Goal: Task Accomplishment & Management: Use online tool/utility

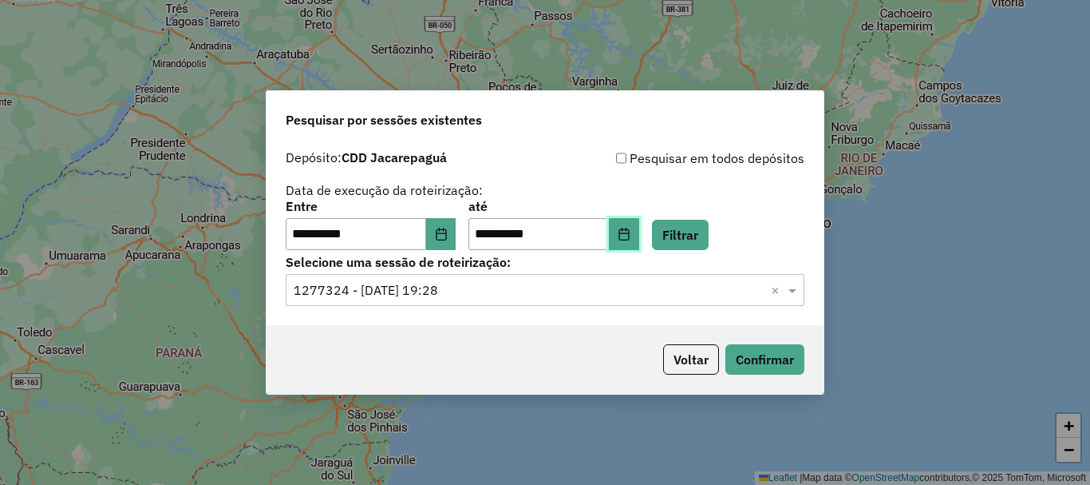
click at [629, 233] on icon "Choose Date" at bounding box center [624, 233] width 10 height 13
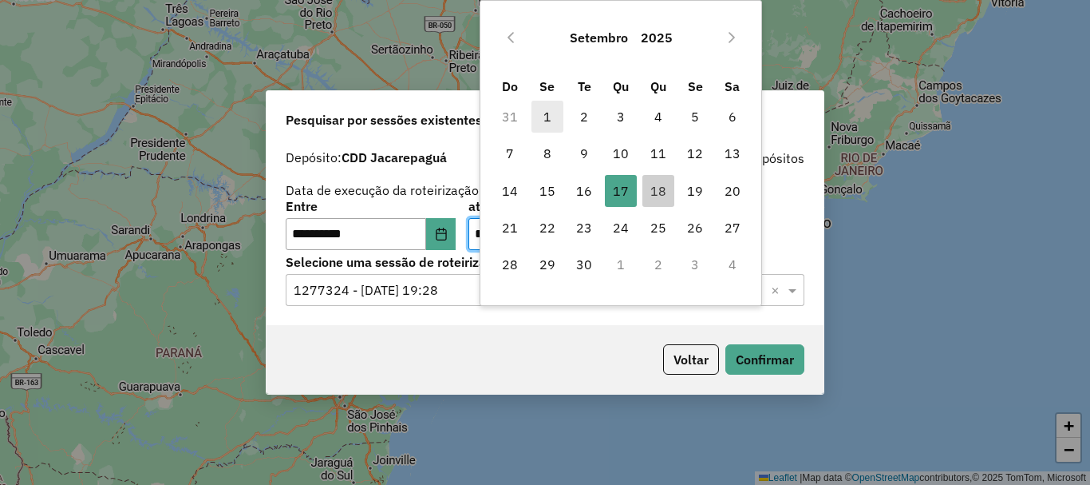
click at [559, 123] on span "1" at bounding box center [548, 117] width 32 height 32
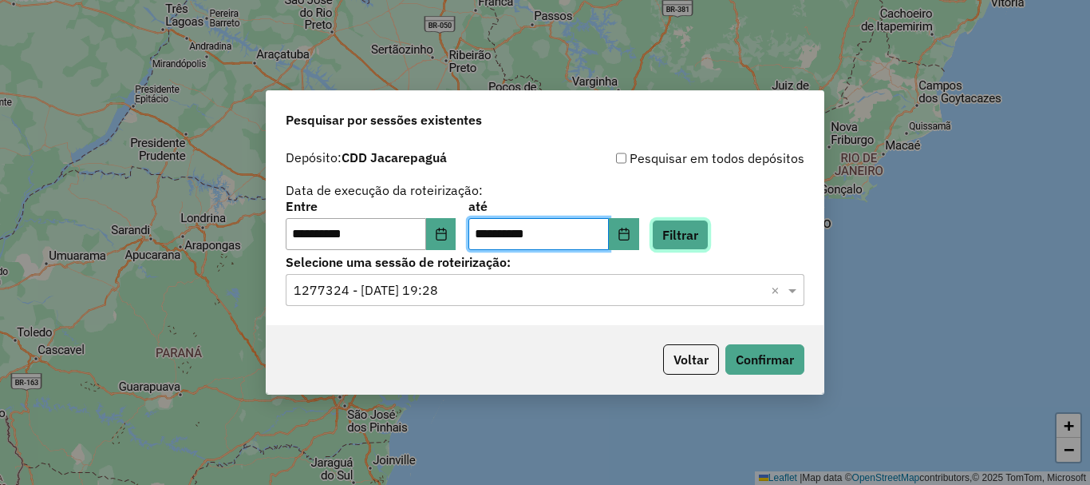
click at [694, 228] on button "Filtrar" at bounding box center [680, 235] width 57 height 30
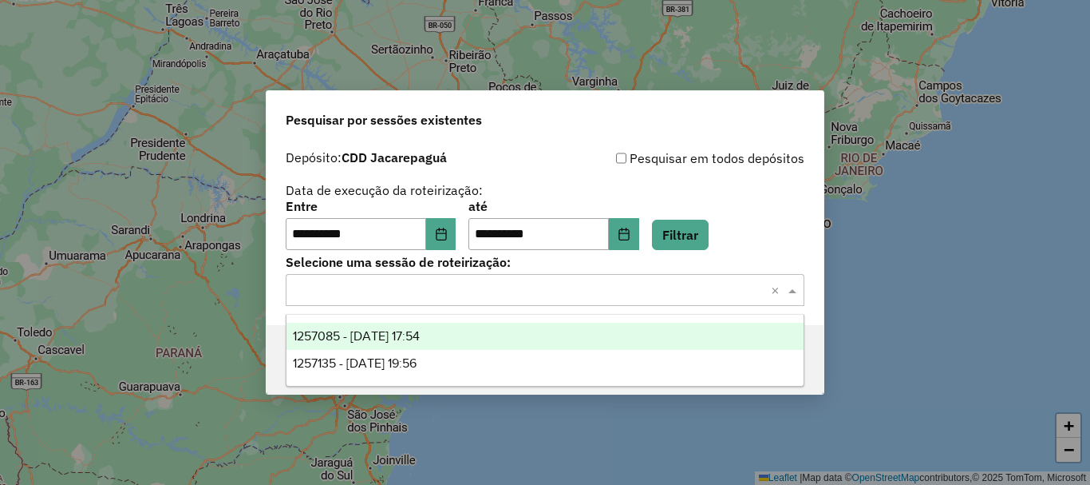
click at [620, 291] on input "text" at bounding box center [529, 290] width 471 height 19
click at [437, 344] on div "1257085 - 01/09/2025 17:54" at bounding box center [545, 335] width 517 height 27
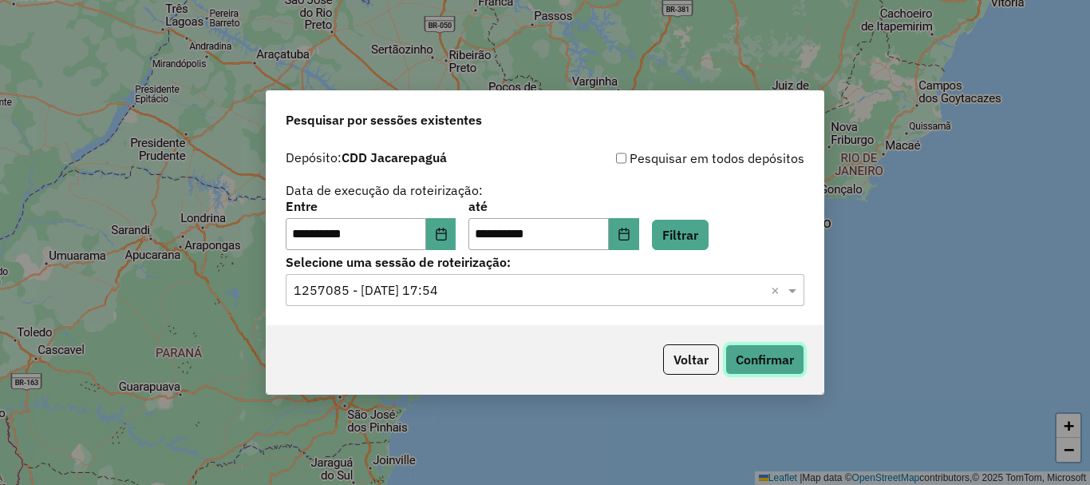
click at [748, 356] on button "Confirmar" at bounding box center [765, 359] width 79 height 30
click at [631, 228] on icon "Choose Date" at bounding box center [624, 233] width 13 height 13
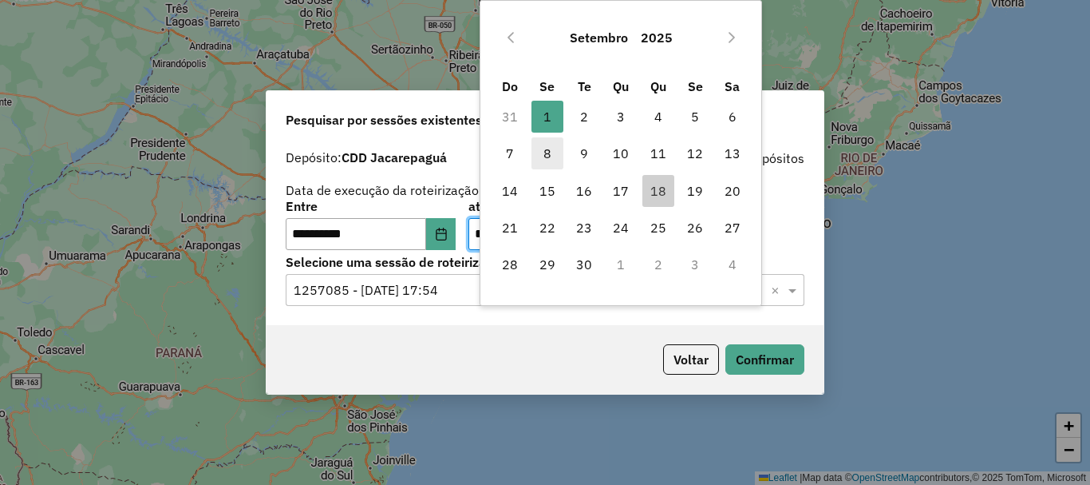
click at [559, 162] on span "8" at bounding box center [548, 153] width 32 height 32
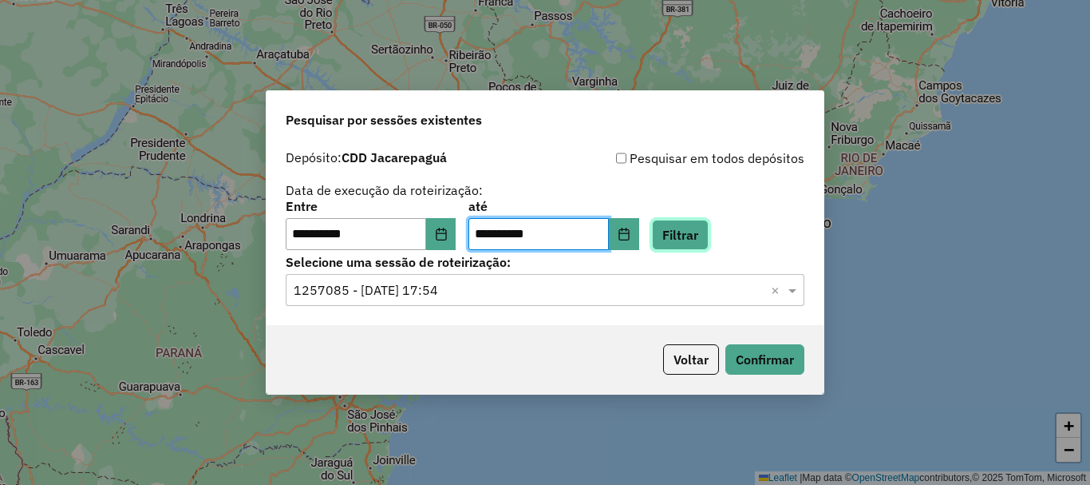
click at [709, 223] on button "Filtrar" at bounding box center [680, 235] width 57 height 30
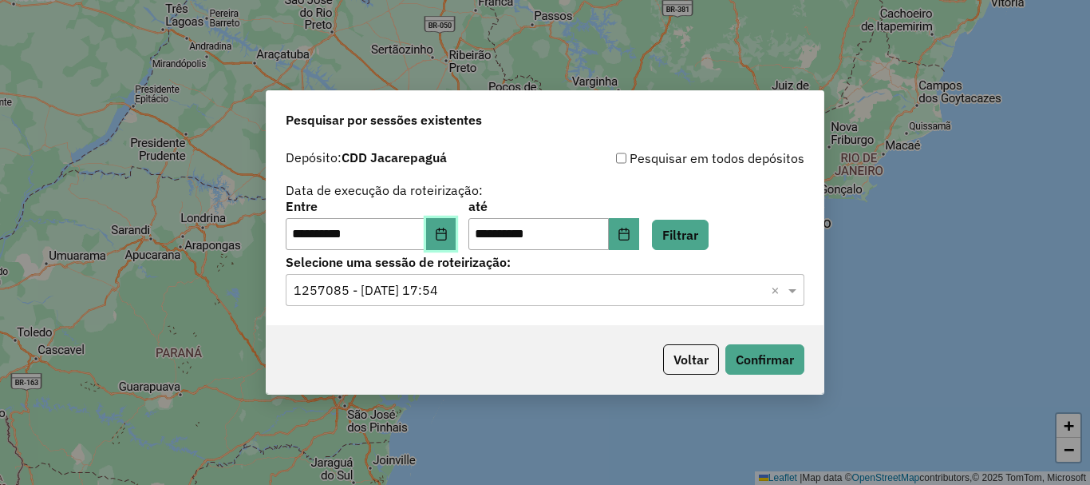
click at [445, 238] on icon "Choose Date" at bounding box center [441, 233] width 13 height 13
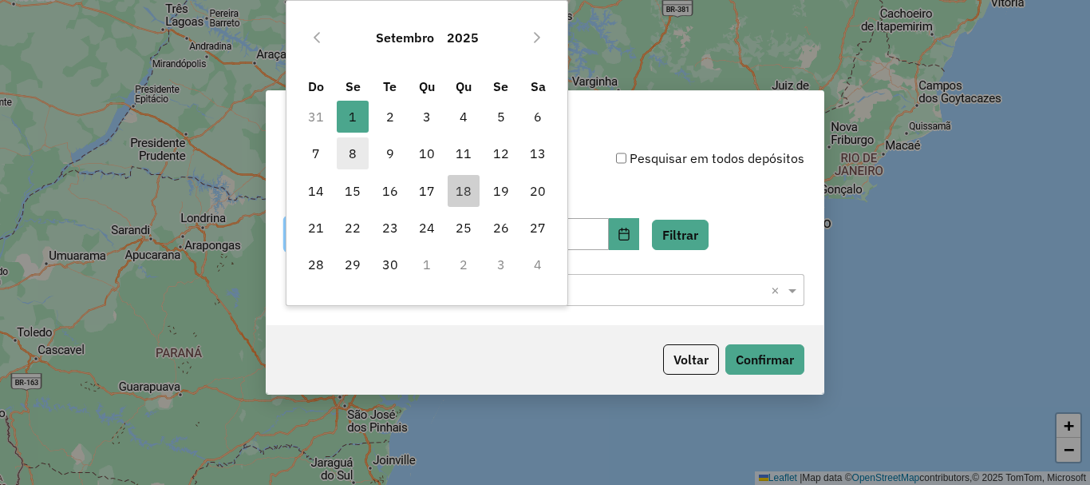
click at [359, 154] on span "8" at bounding box center [353, 153] width 32 height 32
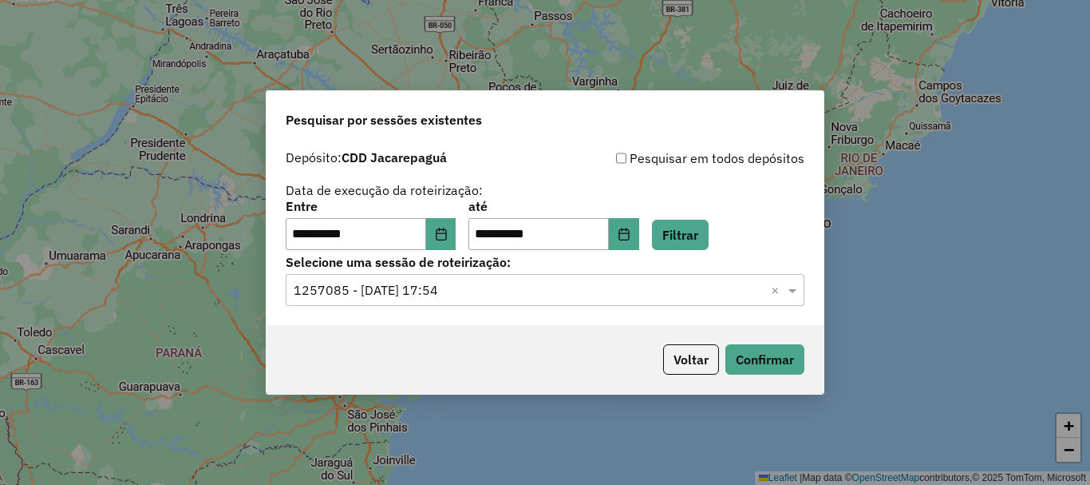
click at [527, 190] on div "**********" at bounding box center [545, 198] width 519 height 101
click at [758, 356] on button "Confirmar" at bounding box center [765, 359] width 79 height 30
click at [766, 354] on button "Confirmar" at bounding box center [765, 359] width 79 height 30
click at [746, 348] on button "Confirmar" at bounding box center [765, 359] width 79 height 30
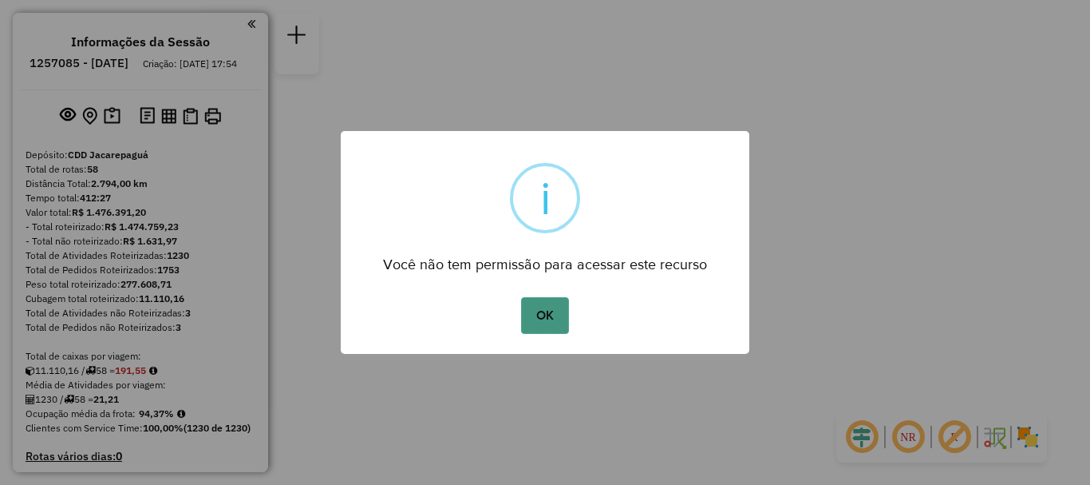
click at [544, 315] on button "OK" at bounding box center [544, 315] width 47 height 37
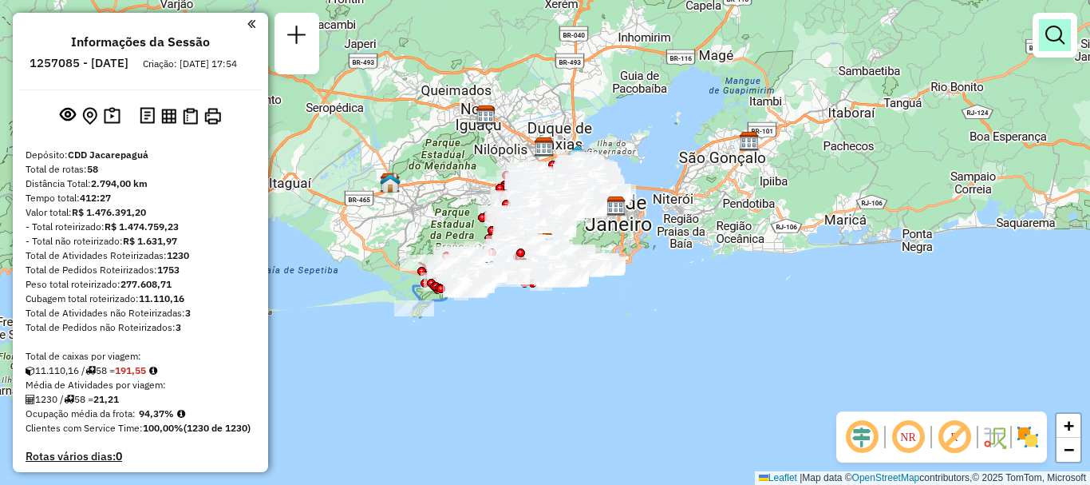
click at [1053, 45] on link at bounding box center [1055, 35] width 32 height 32
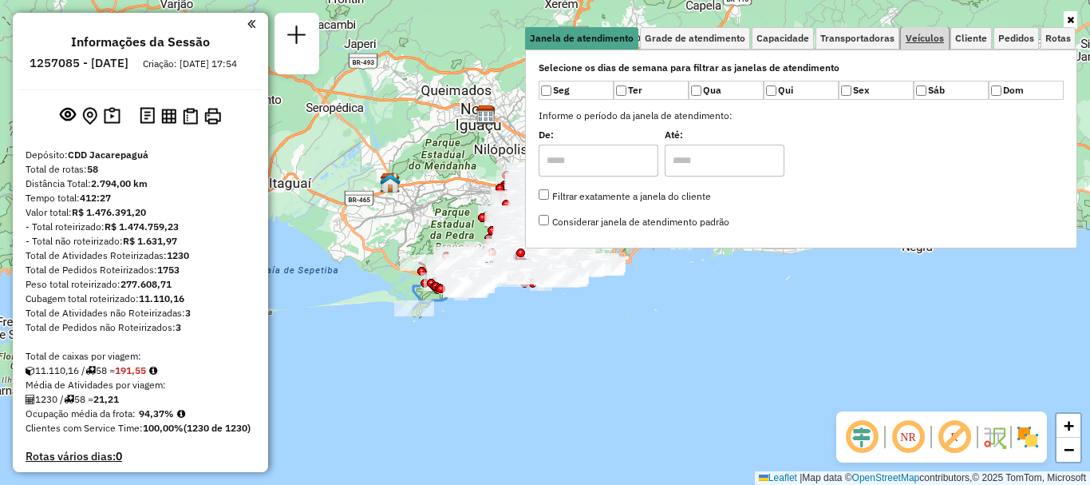
click at [941, 42] on span "Veículos" at bounding box center [925, 39] width 38 height 10
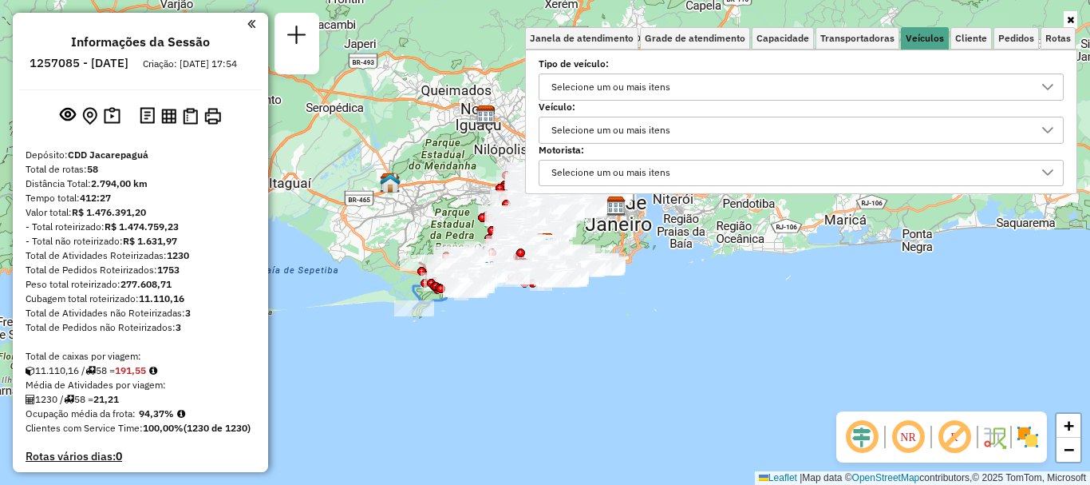
click at [659, 126] on div "Selecione um ou mais itens" at bounding box center [611, 130] width 130 height 26
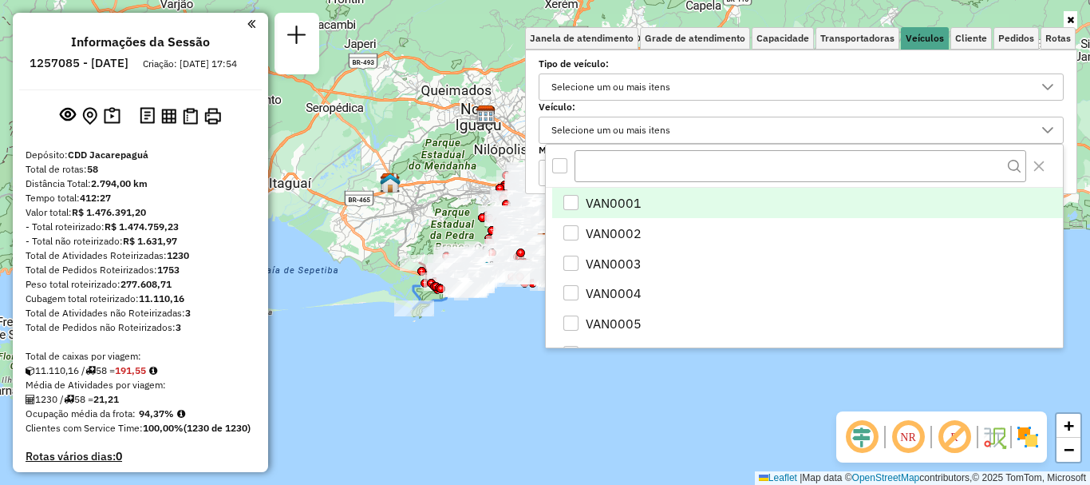
scroll to position [10, 55]
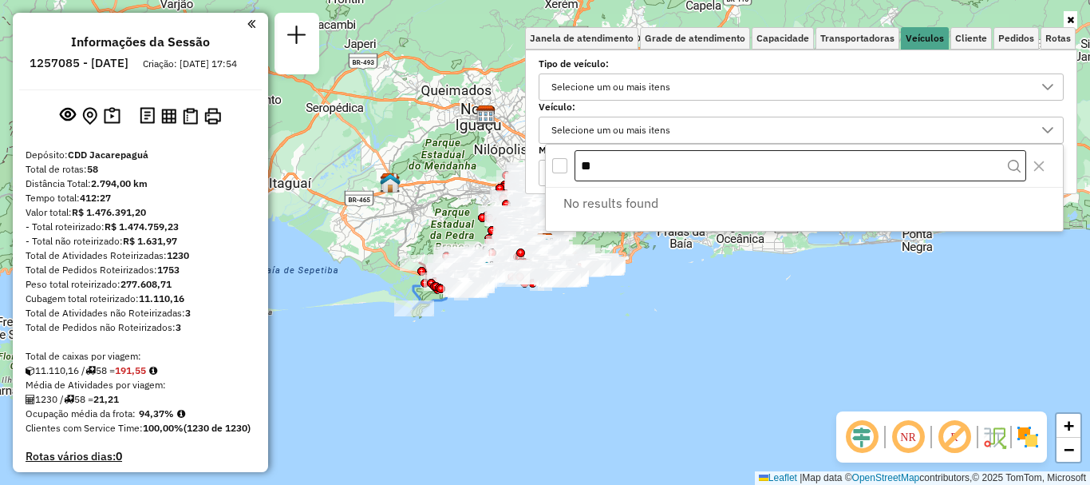
type input "*"
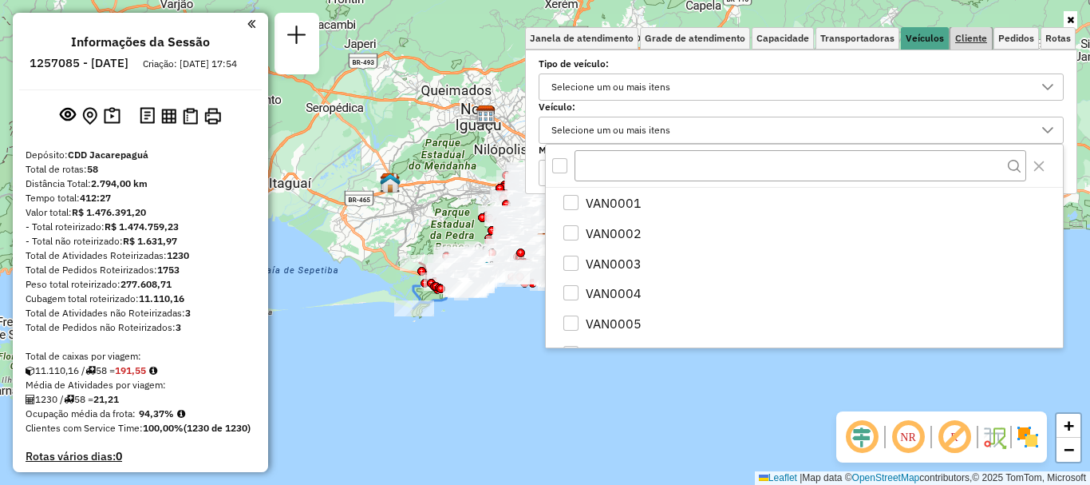
click at [977, 44] on link "Cliente" at bounding box center [972, 38] width 42 height 22
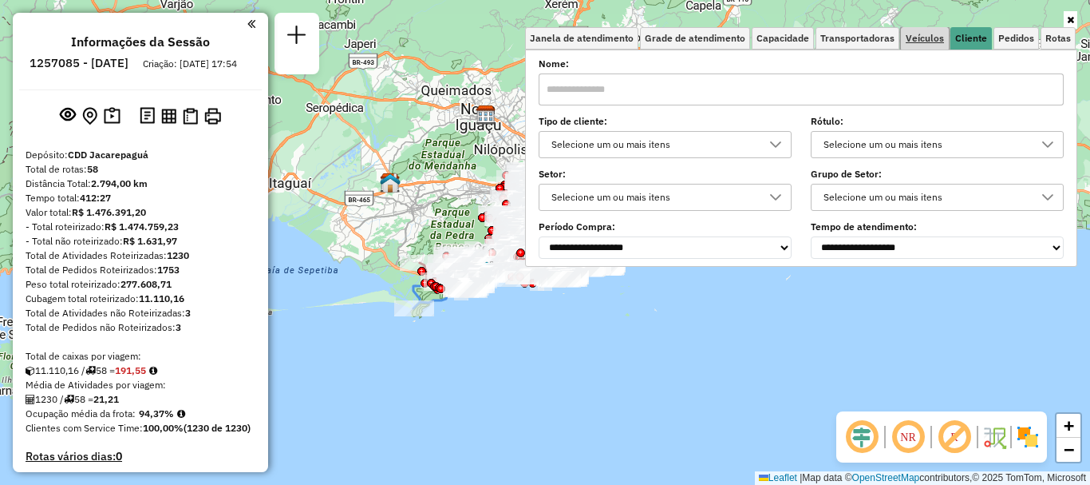
click at [921, 47] on link "Veículos" at bounding box center [925, 38] width 48 height 22
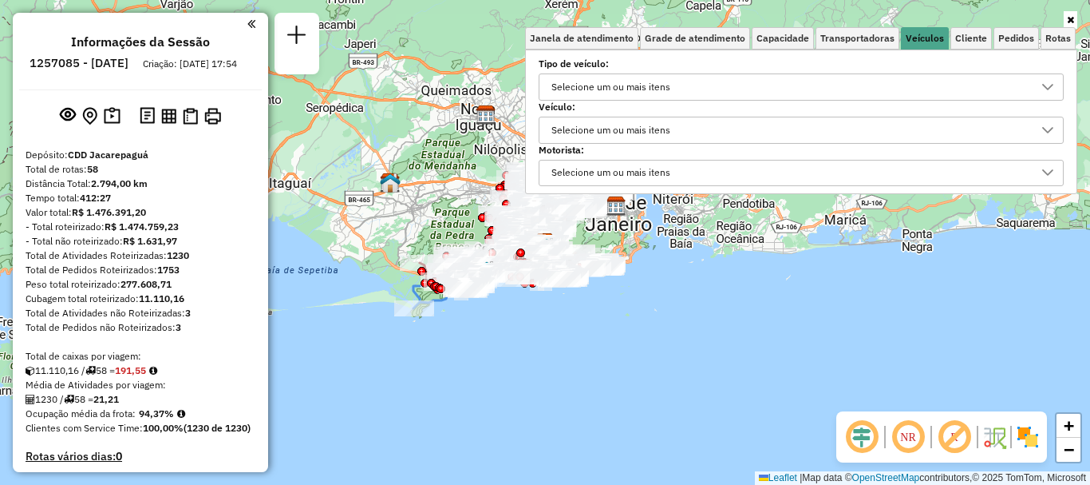
click at [686, 126] on div "Selecione um ou mais itens" at bounding box center [789, 130] width 487 height 26
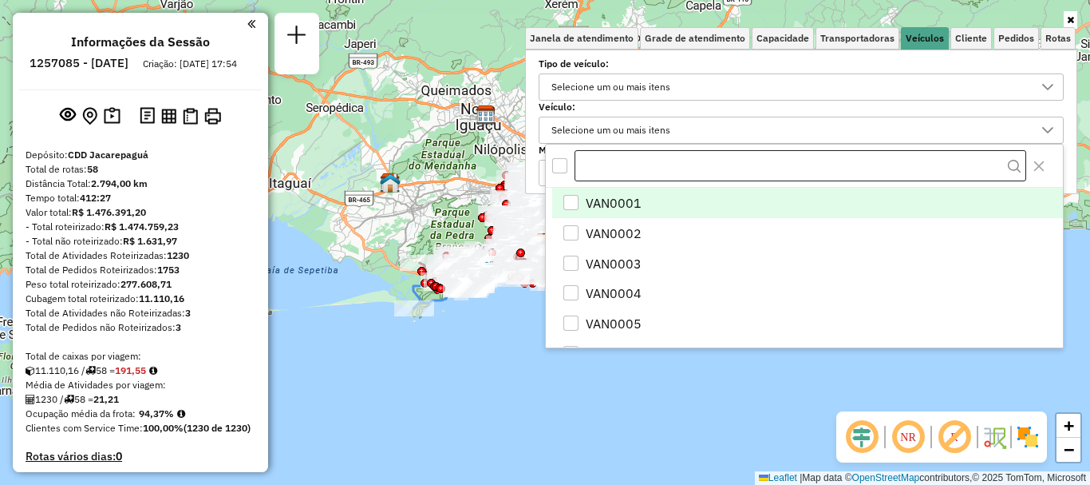
click at [618, 165] on input "text" at bounding box center [801, 166] width 452 height 32
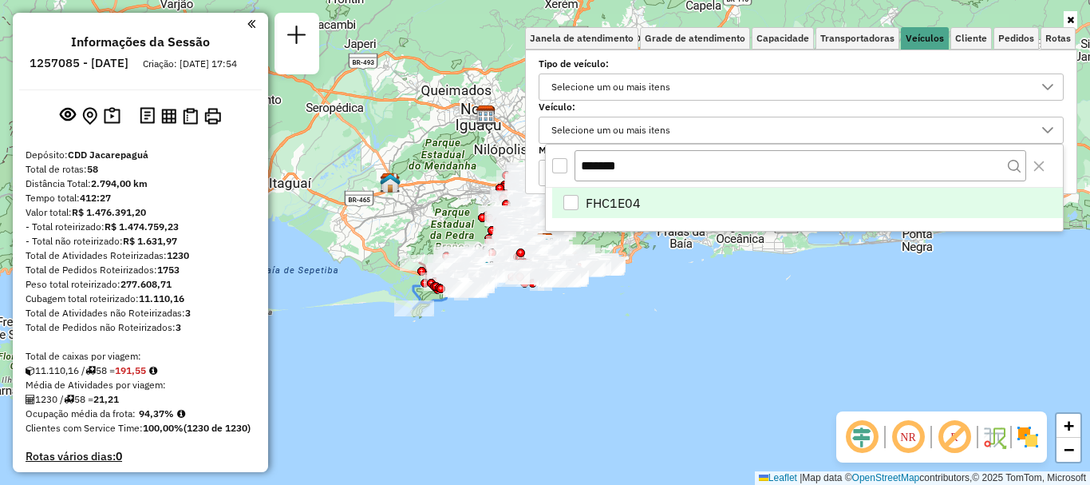
type input "*******"
click at [617, 210] on span "FHC1E04" at bounding box center [613, 202] width 55 height 19
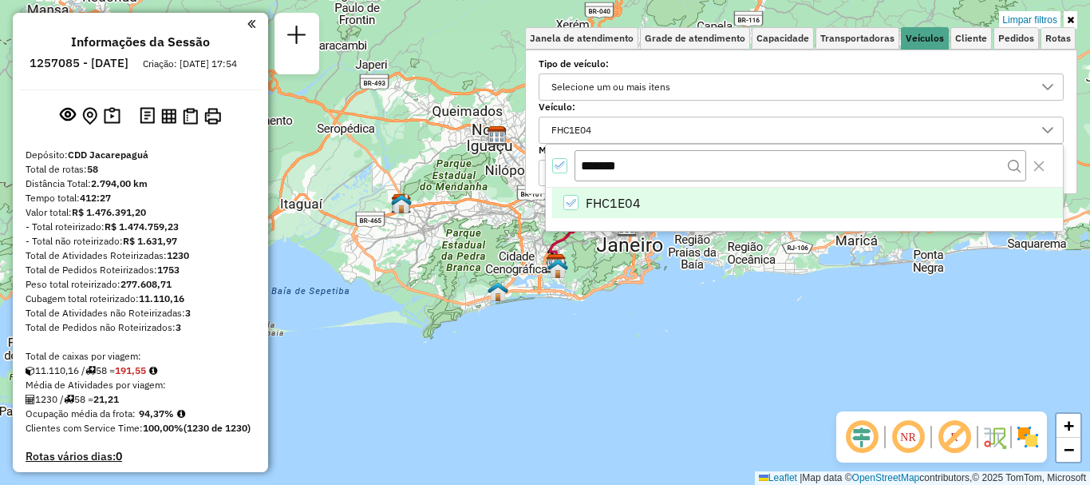
drag, startPoint x: 548, startPoint y: 295, endPoint x: 539, endPoint y: 358, distance: 63.7
click at [539, 358] on div "Limpar filtros Janela de atendimento Grade de atendimento Capacidade Transporta…" at bounding box center [545, 242] width 1090 height 485
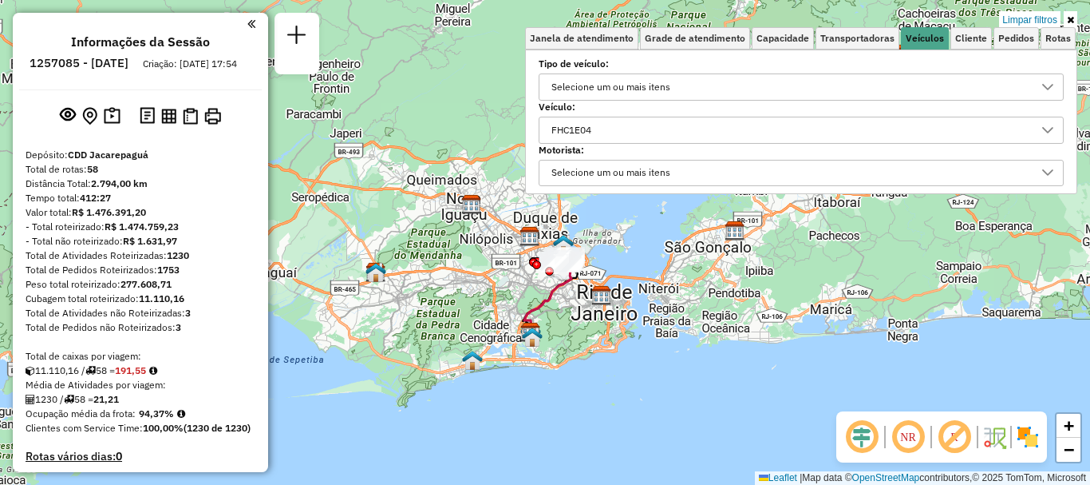
drag, startPoint x: 441, startPoint y: 290, endPoint x: 421, endPoint y: 333, distance: 47.5
click at [421, 333] on div "Limpar filtros Janela de atendimento Grade de atendimento Capacidade Transporta…" at bounding box center [545, 242] width 1090 height 485
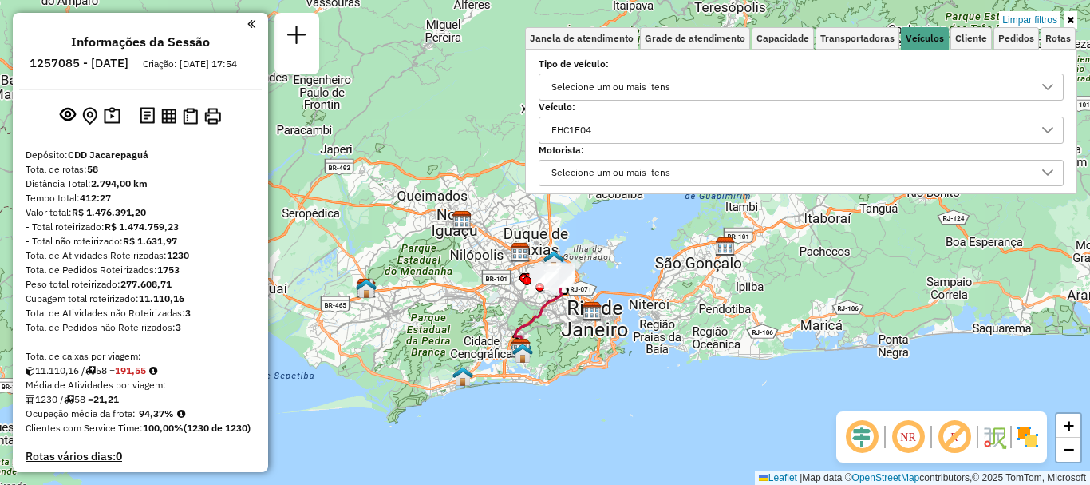
click at [470, 317] on div "Limpar filtros Janela de atendimento Grade de atendimento Capacidade Transporta…" at bounding box center [545, 242] width 1090 height 485
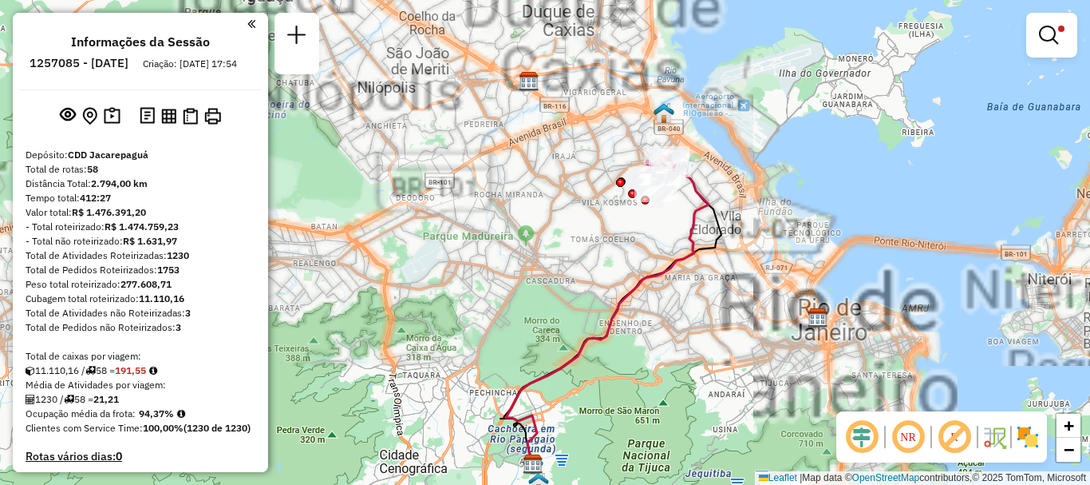
drag, startPoint x: 538, startPoint y: 275, endPoint x: 402, endPoint y: 343, distance: 152.4
click at [402, 343] on div "Limpar filtros Janela de atendimento Grade de atendimento Capacidade Transporta…" at bounding box center [545, 242] width 1090 height 485
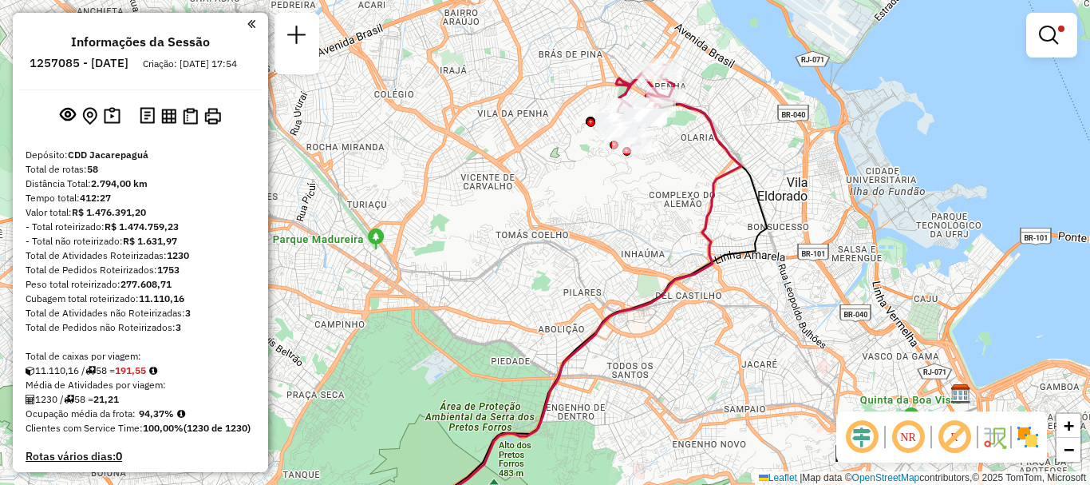
click at [1041, 445] on div "NR R" at bounding box center [942, 436] width 211 height 51
click at [1041, 444] on div "NR R" at bounding box center [942, 436] width 211 height 51
click at [1018, 429] on img at bounding box center [1028, 437] width 26 height 26
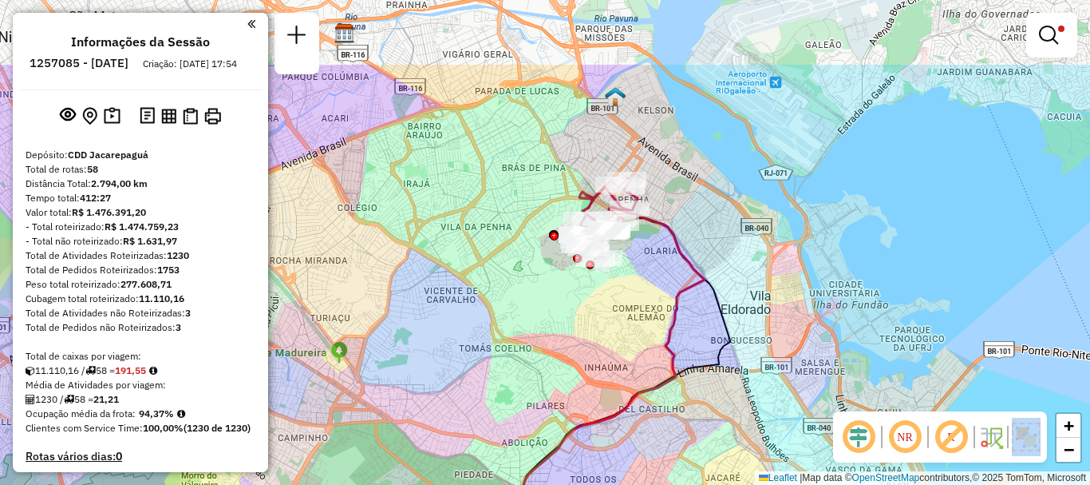
drag, startPoint x: 651, startPoint y: 243, endPoint x: 605, endPoint y: 358, distance: 123.6
click at [614, 357] on div "Limpar filtros Janela de atendimento Grade de atendimento Capacidade Transporta…" at bounding box center [545, 242] width 1090 height 485
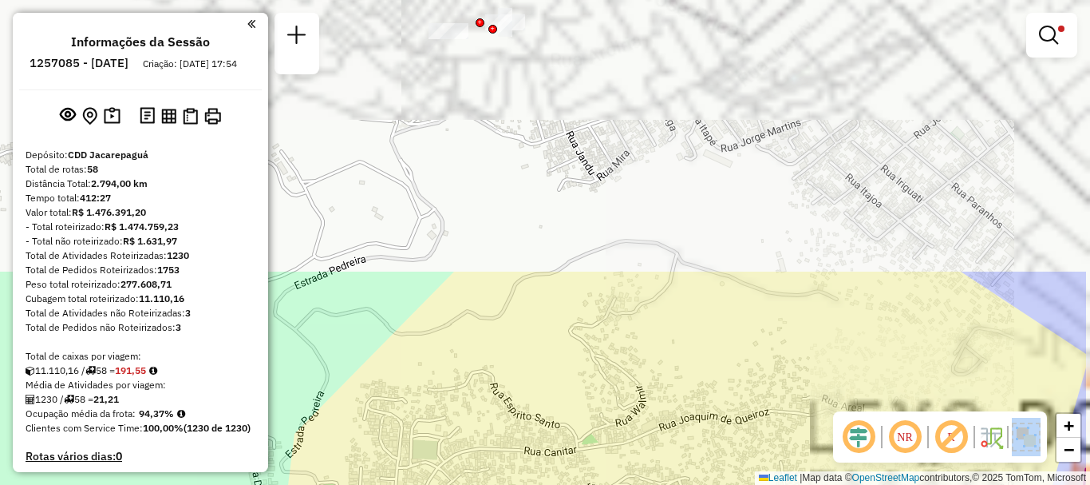
drag, startPoint x: 606, startPoint y: 233, endPoint x: 496, endPoint y: 516, distance: 303.0
click at [496, 484] on html "Aplicando filtros Pop-up bloqueado! Seu navegador bloqueou automáticamente a ab…" at bounding box center [545, 242] width 1090 height 485
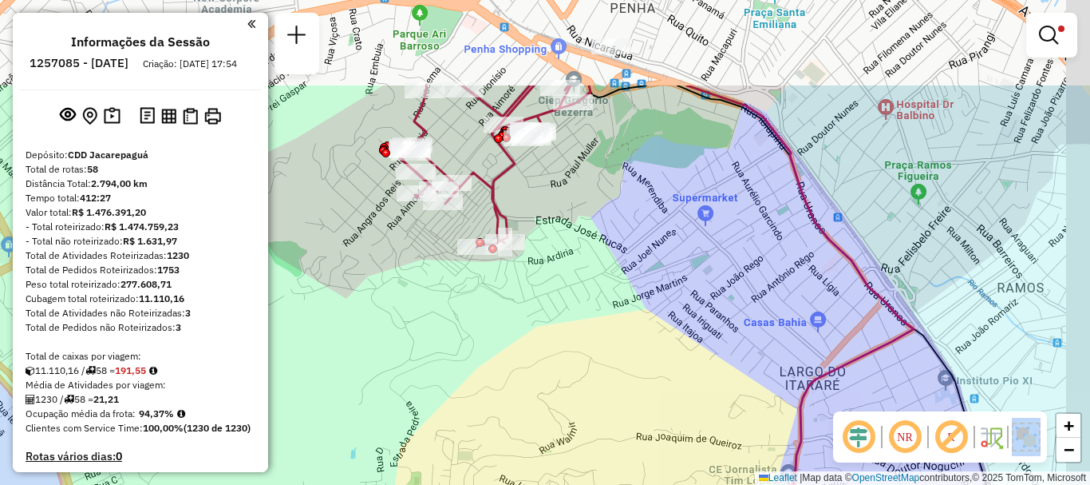
drag, startPoint x: 554, startPoint y: 169, endPoint x: 532, endPoint y: 398, distance: 229.4
click at [530, 397] on div "Limpar filtros Janela de atendimento Grade de atendimento Capacidade Transporta…" at bounding box center [545, 242] width 1090 height 485
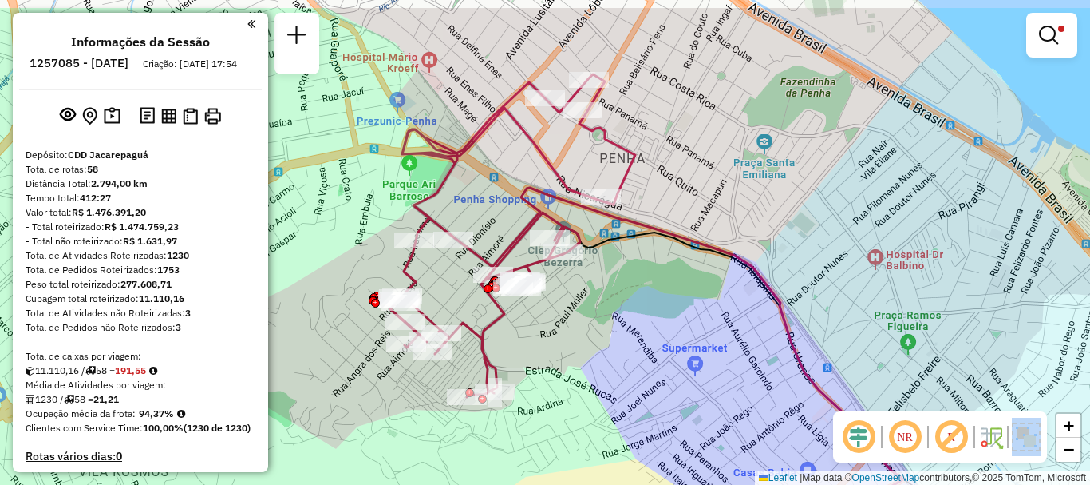
drag, startPoint x: 577, startPoint y: 324, endPoint x: 591, endPoint y: 334, distance: 16.6
click at [567, 382] on div "Limpar filtros Janela de atendimento Grade de atendimento Capacidade Transporta…" at bounding box center [545, 242] width 1090 height 485
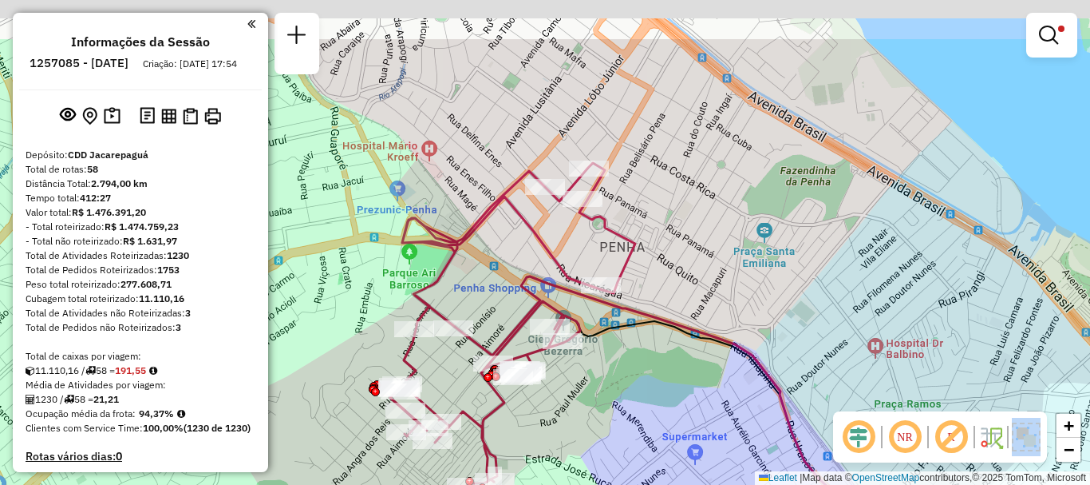
drag, startPoint x: 609, startPoint y: 270, endPoint x: 609, endPoint y: 358, distance: 87.8
click at [609, 358] on div "Limpar filtros Janela de atendimento Grade de atendimento Capacidade Transporta…" at bounding box center [545, 242] width 1090 height 485
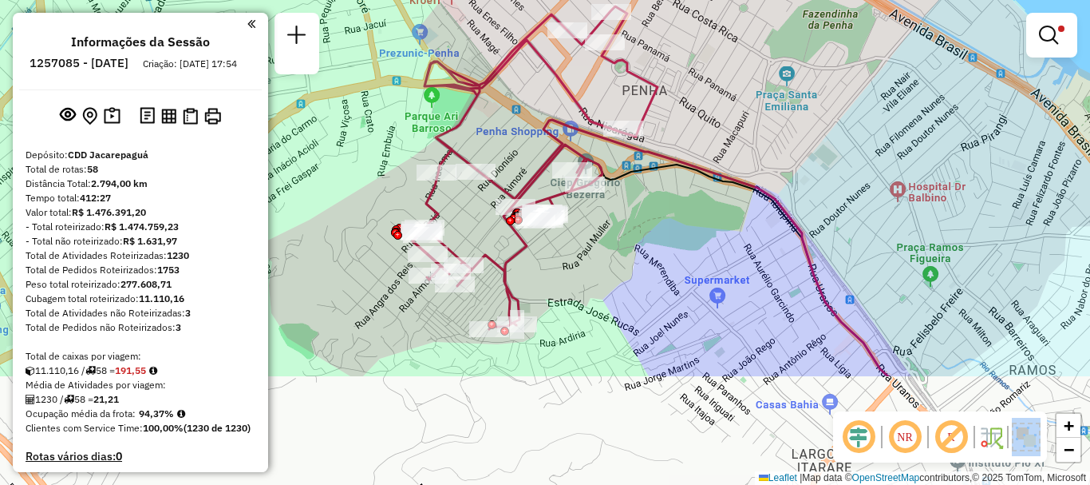
drag, startPoint x: 570, startPoint y: 404, endPoint x: 591, endPoint y: 248, distance: 157.1
click at [591, 248] on div "Limpar filtros Janela de atendimento Grade de atendimento Capacidade Transporta…" at bounding box center [545, 242] width 1090 height 485
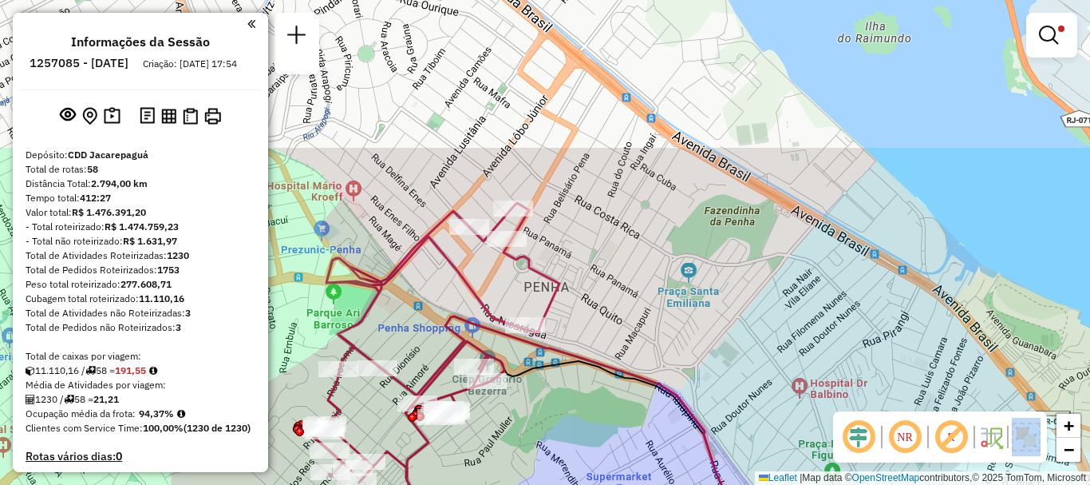
drag, startPoint x: 746, startPoint y: 227, endPoint x: 651, endPoint y: 413, distance: 208.1
click at [651, 413] on div "Limpar filtros Janela de atendimento Grade de atendimento Capacidade Transporta…" at bounding box center [545, 242] width 1090 height 485
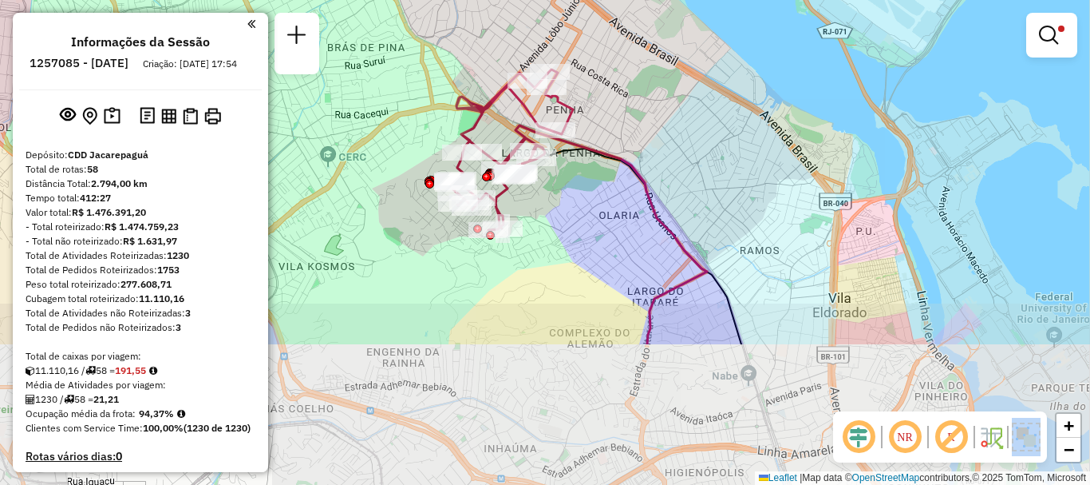
drag, startPoint x: 644, startPoint y: 353, endPoint x: 616, endPoint y: 172, distance: 182.5
click at [616, 172] on div "Limpar filtros Janela de atendimento Grade de atendimento Capacidade Transporta…" at bounding box center [545, 242] width 1090 height 485
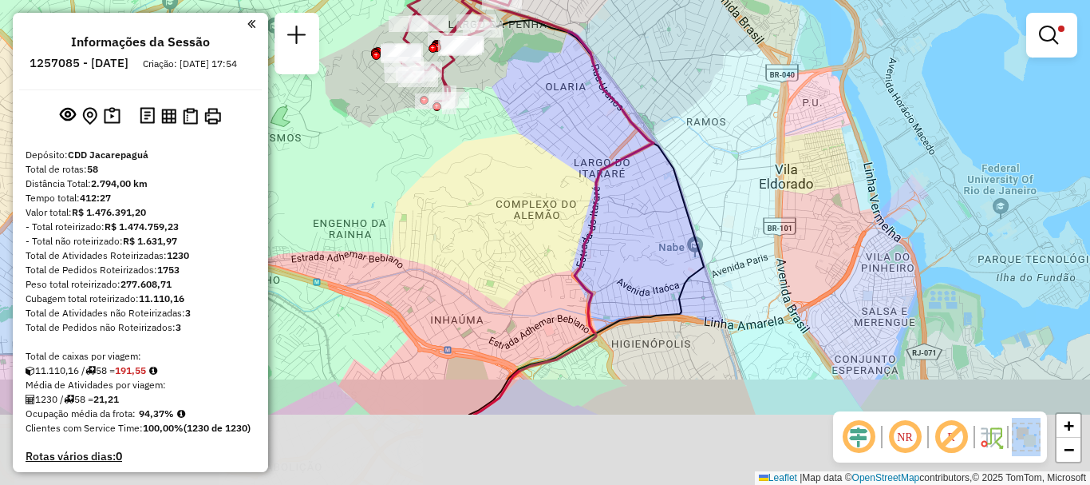
drag, startPoint x: 643, startPoint y: 261, endPoint x: 589, endPoint y: 149, distance: 123.9
click at [589, 149] on icon at bounding box center [541, 205] width 225 height 417
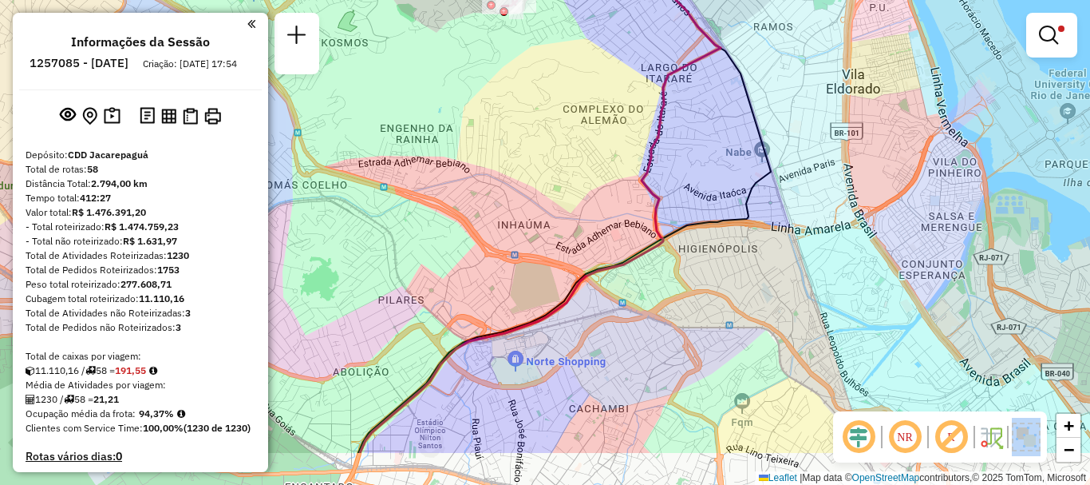
drag, startPoint x: 527, startPoint y: 220, endPoint x: 622, endPoint y: 128, distance: 132.1
click at [622, 128] on div "Limpar filtros Janela de atendimento Grade de atendimento Capacidade Transporta…" at bounding box center [545, 242] width 1090 height 485
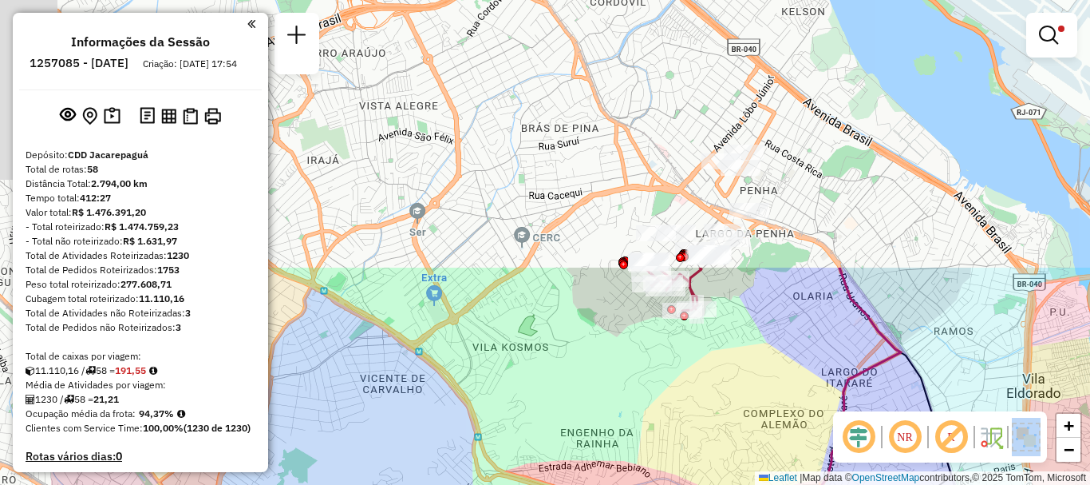
drag, startPoint x: 537, startPoint y: 177, endPoint x: 695, endPoint y: 501, distance: 360.6
click at [695, 484] on html "Aplicando filtros Pop-up bloqueado! Seu navegador bloqueou automáticamente a ab…" at bounding box center [545, 242] width 1090 height 485
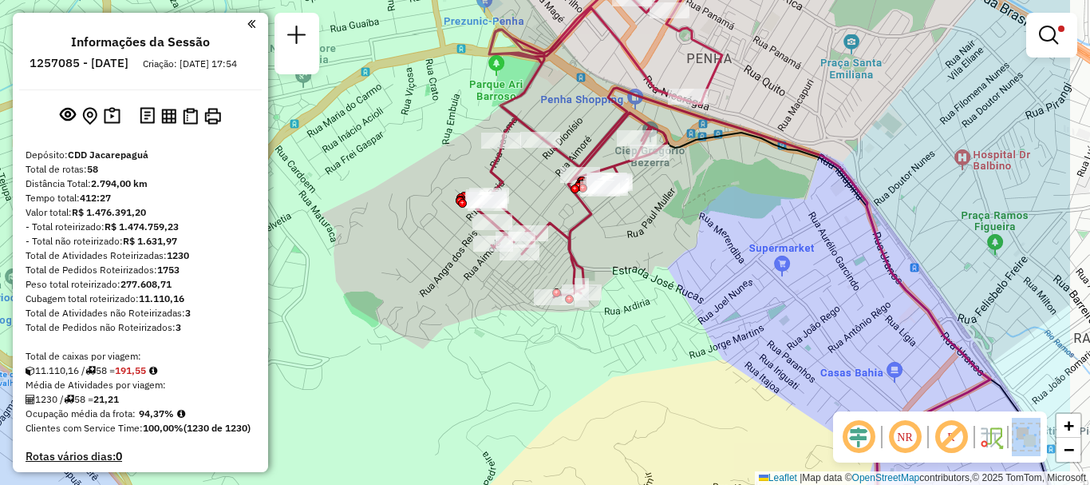
drag, startPoint x: 621, startPoint y: 301, endPoint x: 471, endPoint y: 315, distance: 150.8
click at [471, 315] on div "Limpar filtros Janela de atendimento Grade de atendimento Capacidade Transporta…" at bounding box center [545, 242] width 1090 height 485
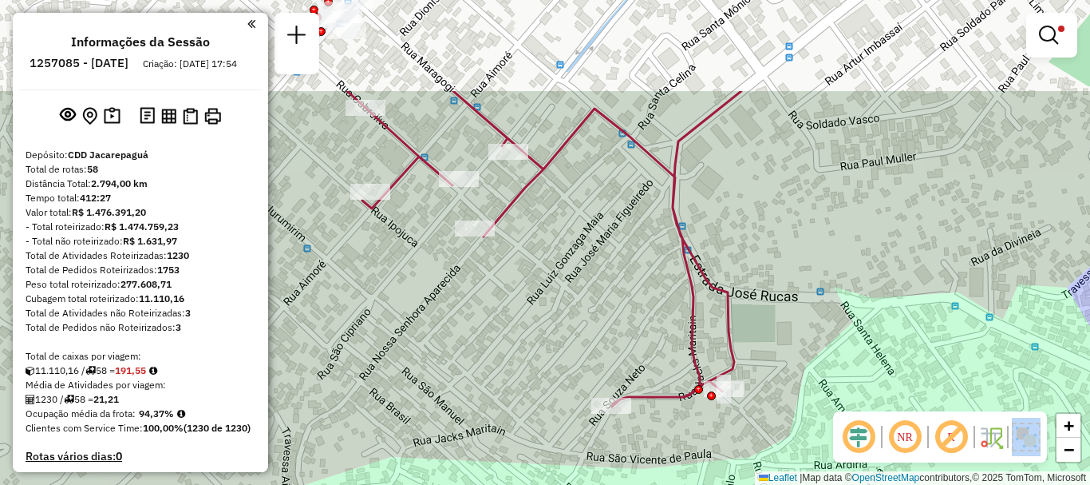
drag, startPoint x: 550, startPoint y: 194, endPoint x: 609, endPoint y: 373, distance: 188.3
click at [609, 373] on div "Limpar filtros Janela de atendimento Grade de atendimento Capacidade Transporta…" at bounding box center [545, 242] width 1090 height 485
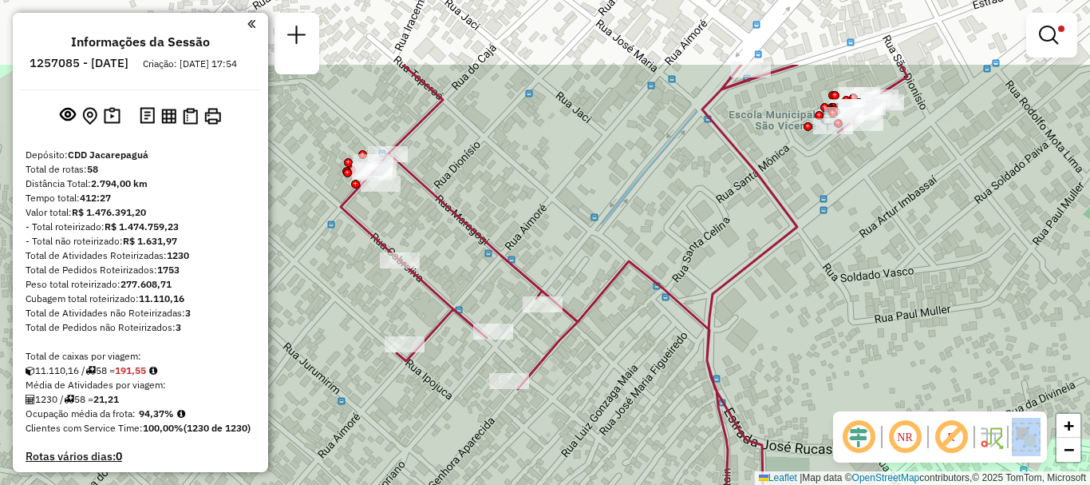
drag, startPoint x: 370, startPoint y: 171, endPoint x: 383, endPoint y: 277, distance: 106.9
click at [383, 283] on div "Limpar filtros Janela de atendimento Grade de atendimento Capacidade Transporta…" at bounding box center [545, 242] width 1090 height 485
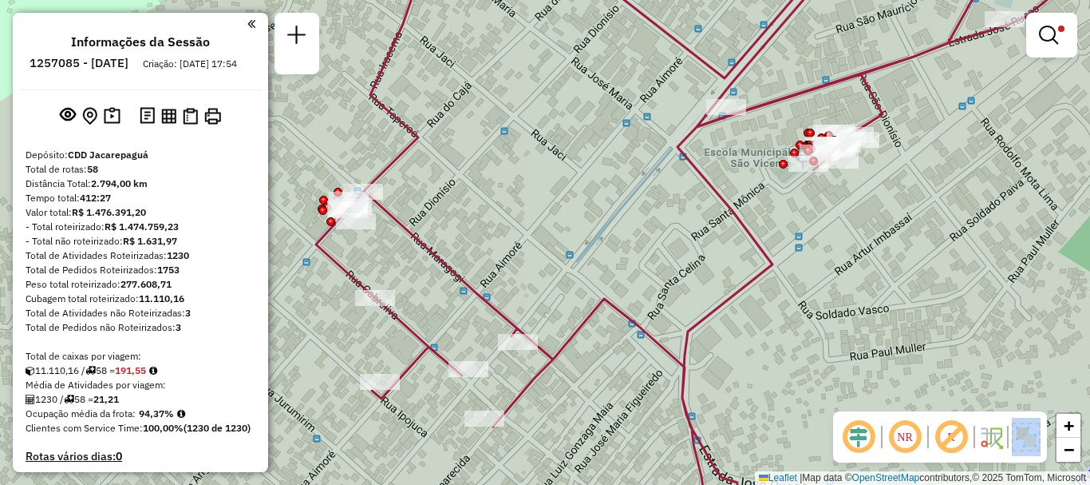
drag, startPoint x: 409, startPoint y: 231, endPoint x: 384, endPoint y: 271, distance: 46.3
click at [384, 271] on div "Limpar filtros Janela de atendimento Grade de atendimento Capacidade Transporta…" at bounding box center [545, 242] width 1090 height 485
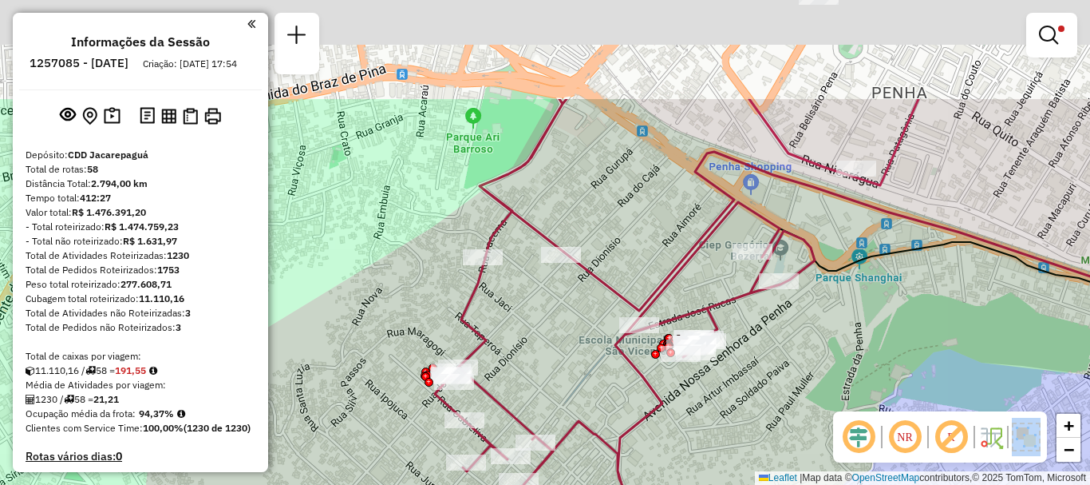
drag, startPoint x: 621, startPoint y: 210, endPoint x: 603, endPoint y: 286, distance: 77.8
click at [603, 286] on icon at bounding box center [862, 232] width 596 height 160
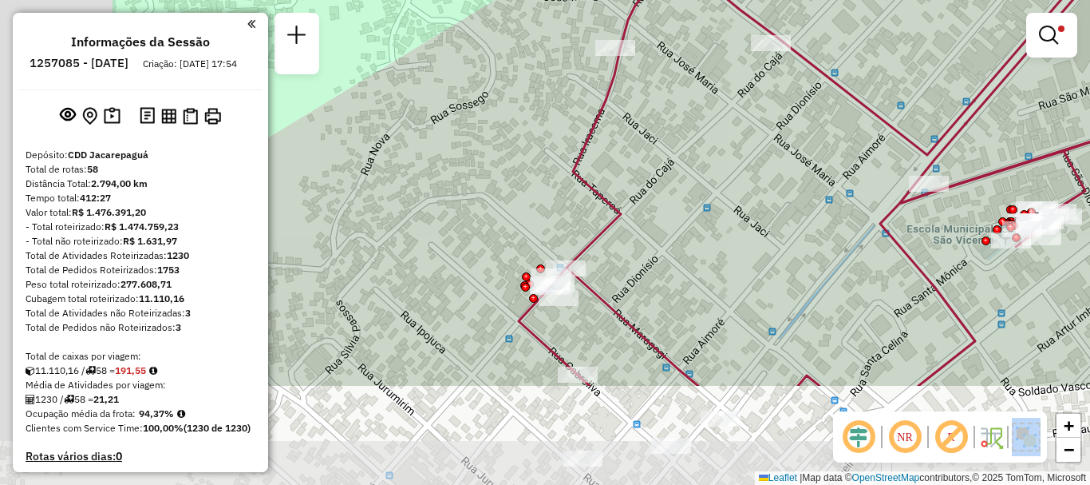
drag, startPoint x: 531, startPoint y: 342, endPoint x: 753, endPoint y: 196, distance: 266.1
click at [753, 196] on div "Limpar filtros Janela de atendimento Grade de atendimento Capacidade Transporta…" at bounding box center [545, 242] width 1090 height 485
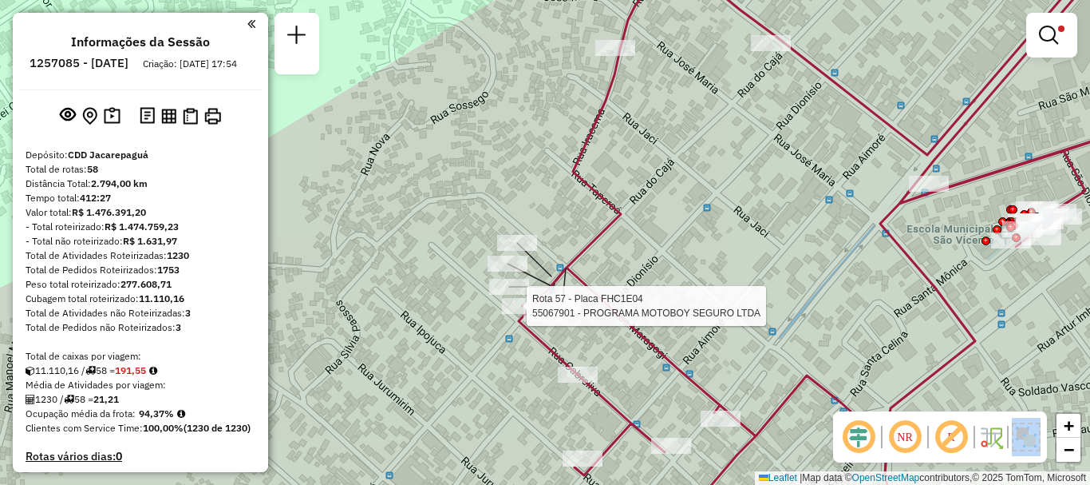
select select "**********"
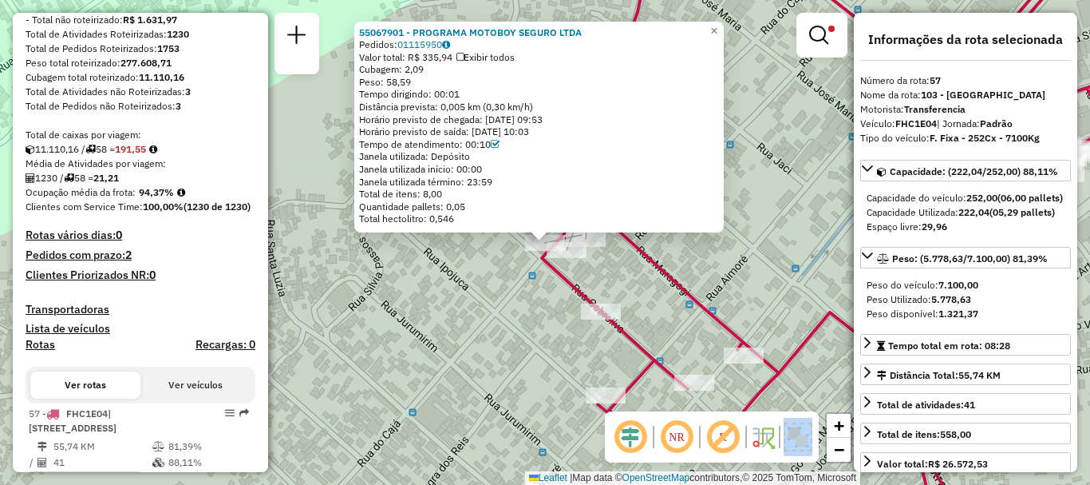
scroll to position [0, 0]
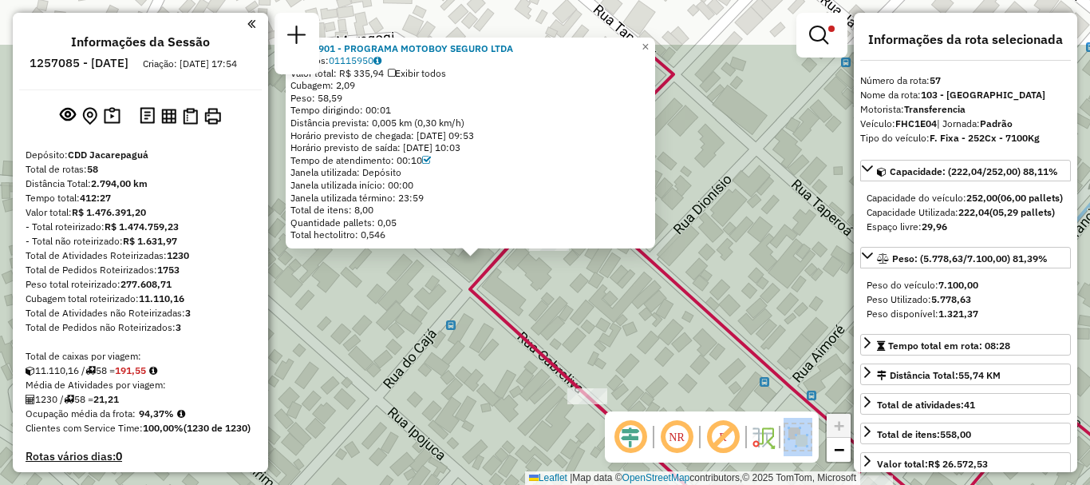
drag, startPoint x: 578, startPoint y: 251, endPoint x: 476, endPoint y: 345, distance: 138.4
click at [476, 345] on div "55067901 - PROGRAMA MOTOBOY SEGURO LTDA Pedidos: 01115950 Valor total: R$ 335,9…" at bounding box center [545, 242] width 1090 height 485
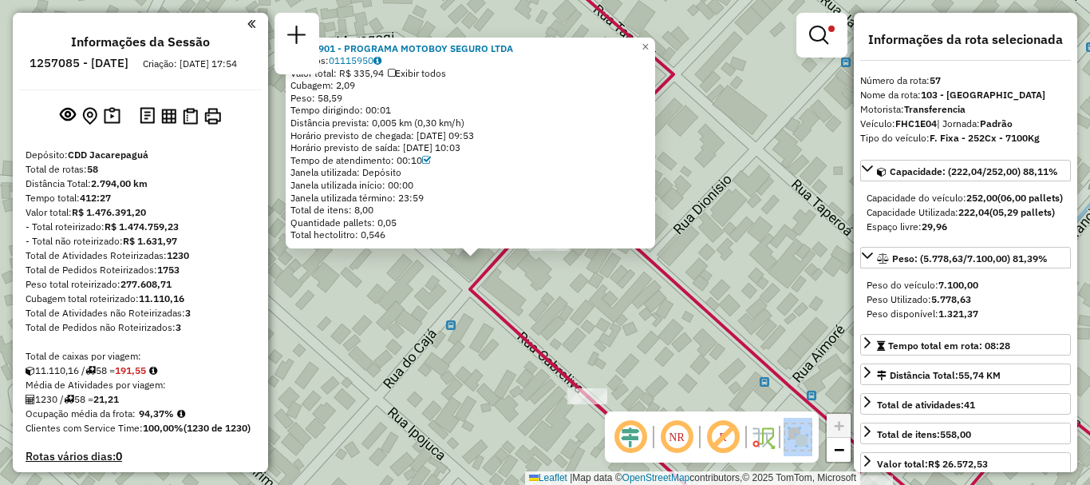
click at [461, 353] on div "55067901 - PROGRAMA MOTOBOY SEGURO LTDA Pedidos: 01115950 Valor total: R$ 335,9…" at bounding box center [545, 242] width 1090 height 485
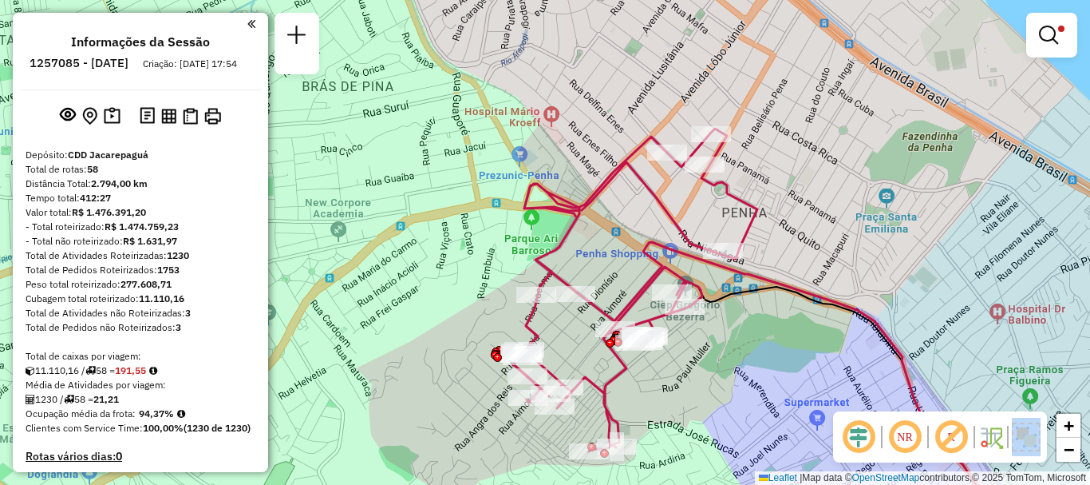
drag, startPoint x: 837, startPoint y: 311, endPoint x: 743, endPoint y: 378, distance: 116.1
click at [743, 378] on div "Limpar filtros Janela de atendimento Grade de atendimento Capacidade Transporta…" at bounding box center [545, 242] width 1090 height 485
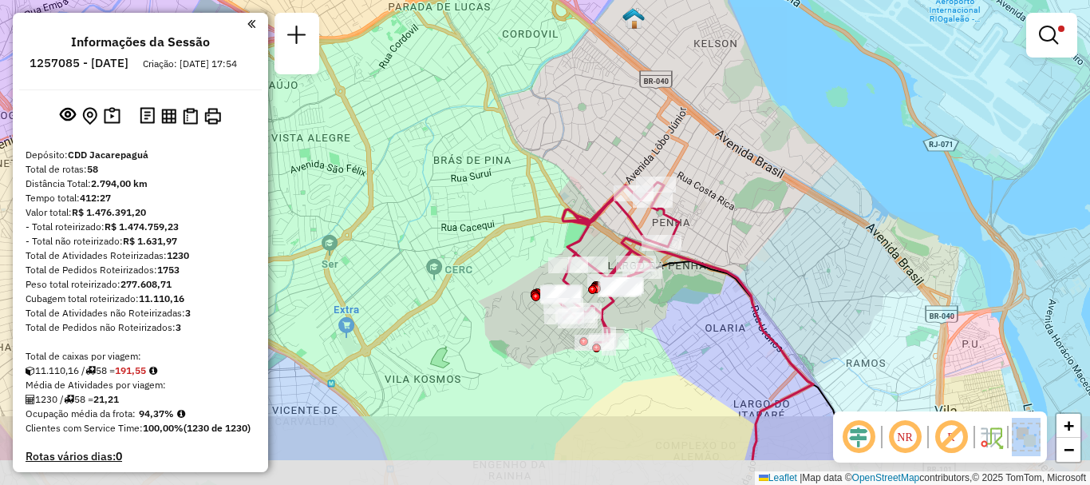
drag, startPoint x: 677, startPoint y: 384, endPoint x: 634, endPoint y: 310, distance: 85.8
click at [634, 310] on div "Rota 57 - Placa FHC1E04 55049594 - SACOLAO MERCADINHO C Limpar filtros Janela d…" at bounding box center [545, 242] width 1090 height 485
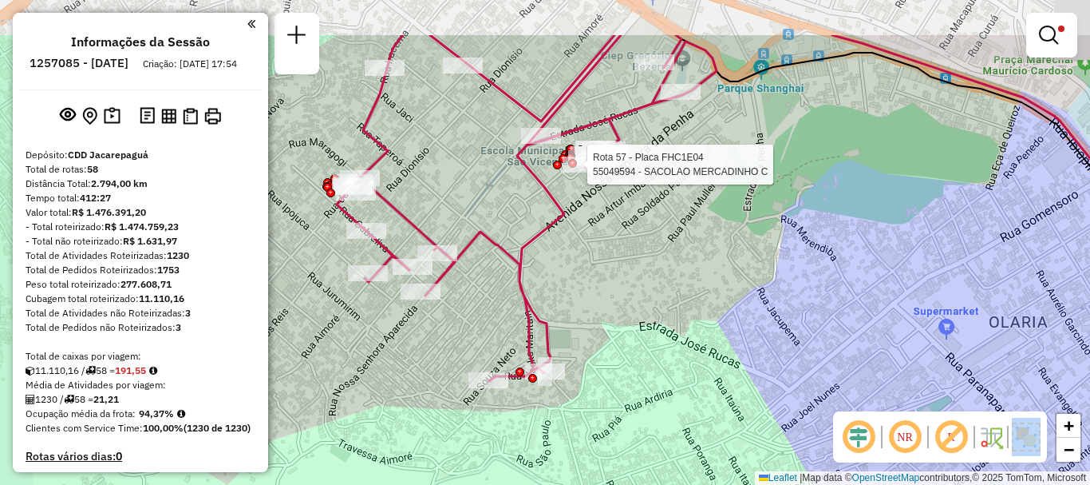
drag, startPoint x: 587, startPoint y: 315, endPoint x: 627, endPoint y: 397, distance: 91.4
click at [627, 397] on div "Rota 57 - Placa FHC1E04 55049594 - SACOLAO MERCADINHO C Limpar filtros Janela d…" at bounding box center [545, 242] width 1090 height 485
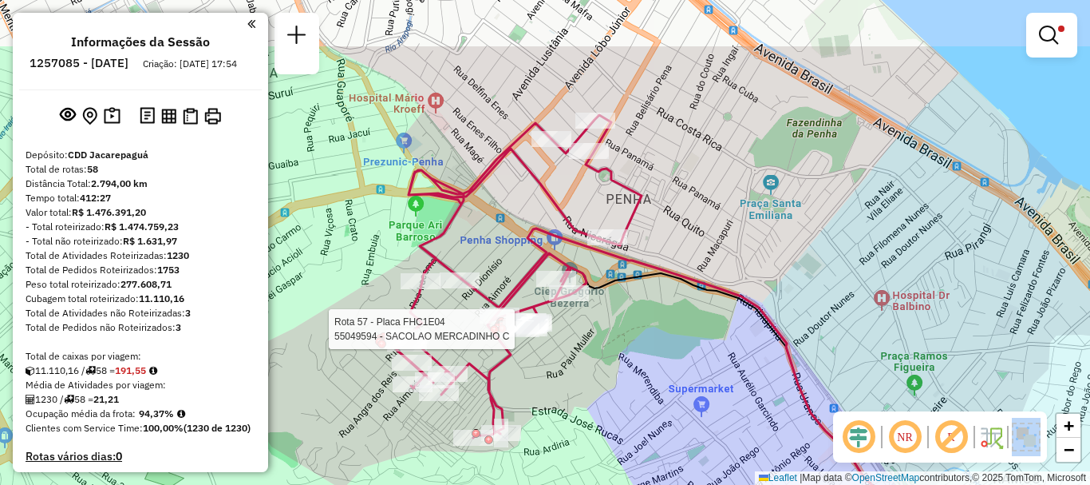
drag, startPoint x: 609, startPoint y: 297, endPoint x: 576, endPoint y: 383, distance: 92.5
click at [576, 383] on div "Rota 57 - Placa FHC1E04 55049594 - SACOLAO MERCADINHO C Limpar filtros Janela d…" at bounding box center [545, 242] width 1090 height 485
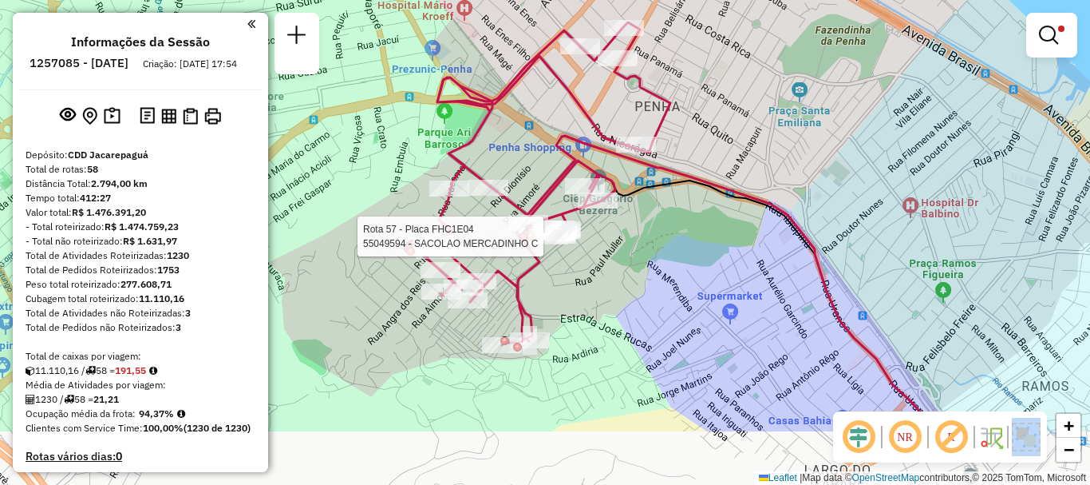
drag, startPoint x: 615, startPoint y: 442, endPoint x: 670, endPoint y: 295, distance: 156.9
click at [670, 295] on div "Rota 57 - Placa FHC1E04 55049594 - SACOLAO MERCADINHO C Limpar filtros Janela d…" at bounding box center [545, 242] width 1090 height 485
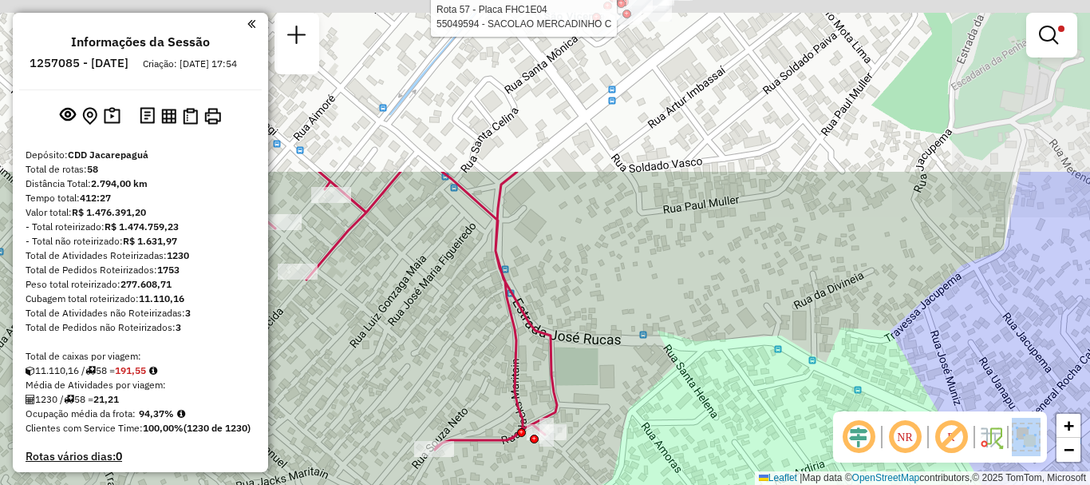
drag, startPoint x: 587, startPoint y: 347, endPoint x: 551, endPoint y: 516, distance: 172.4
click at [551, 484] on html "Aplicando filtros Pop-up bloqueado! Seu navegador bloqueou automáticamente a ab…" at bounding box center [545, 242] width 1090 height 485
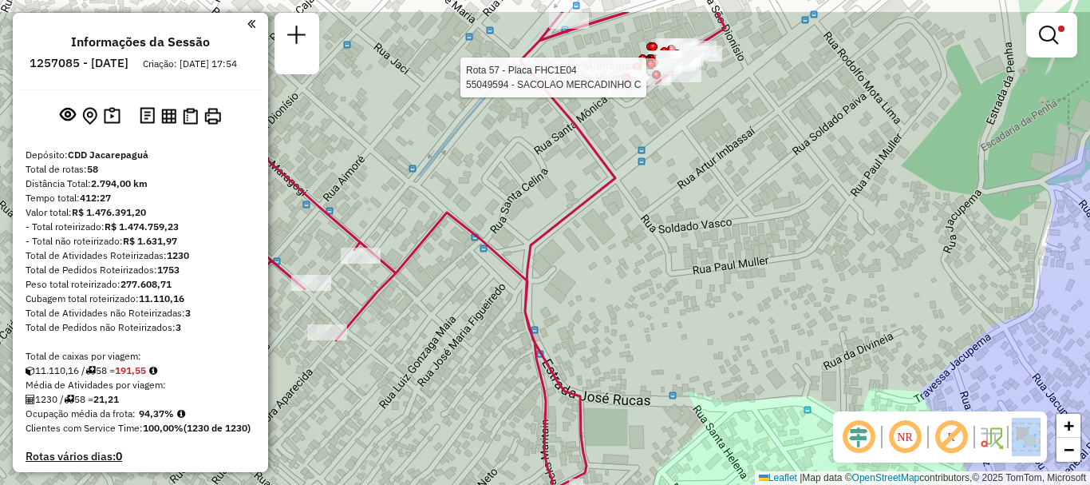
drag, startPoint x: 586, startPoint y: 283, endPoint x: 616, endPoint y: 366, distance: 88.4
click at [616, 366] on div "Rota 57 - Placa FHC1E04 55049594 - SACOLAO MERCADINHO C Limpar filtros Janela d…" at bounding box center [545, 242] width 1090 height 485
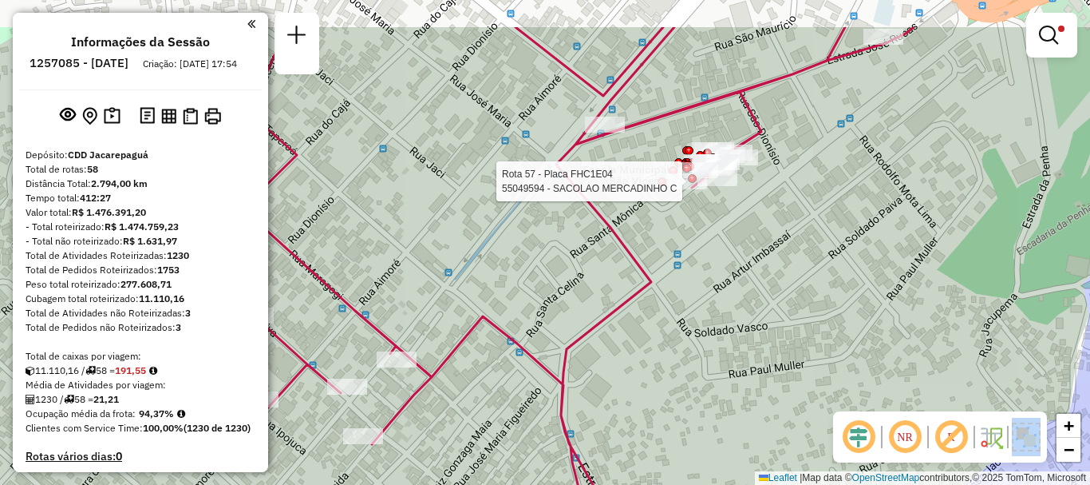
drag, startPoint x: 602, startPoint y: 314, endPoint x: 635, endPoint y: 390, distance: 82.6
click at [635, 390] on div "Rota 57 - Placa FHC1E04 55049594 - SACOLAO MERCADINHO C Limpar filtros Janela d…" at bounding box center [545, 242] width 1090 height 485
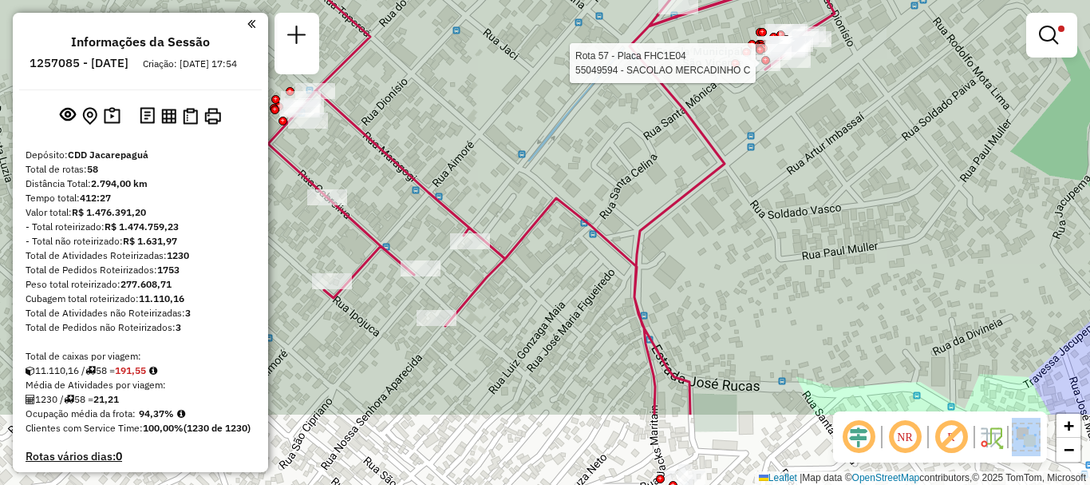
drag, startPoint x: 632, startPoint y: 377, endPoint x: 706, endPoint y: 259, distance: 139.1
click at [706, 259] on div "Rota 57 - Placa FHC1E04 55049594 - SACOLAO MERCADINHO C Limpar filtros Janela d…" at bounding box center [545, 242] width 1090 height 485
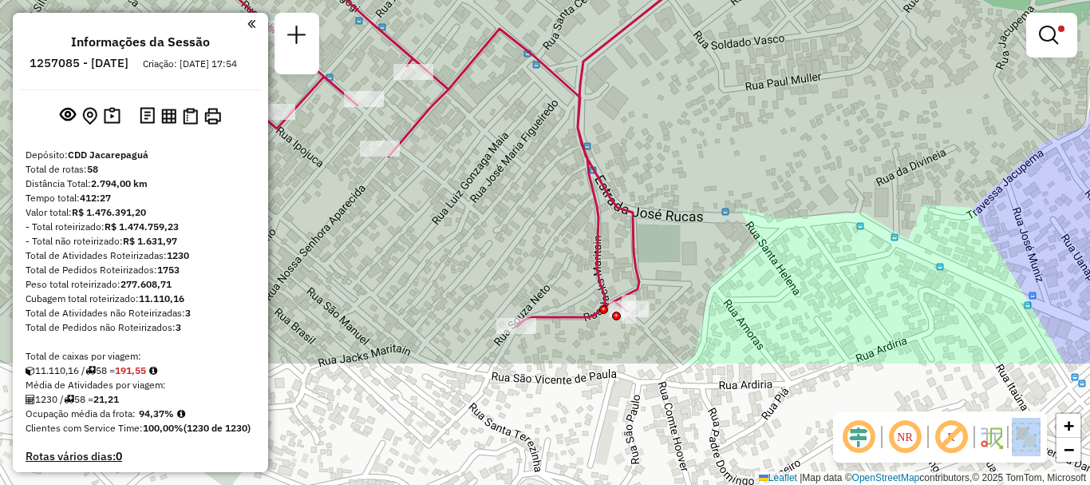
drag, startPoint x: 693, startPoint y: 279, endPoint x: 619, endPoint y: 92, distance: 201.4
click at [632, 105] on div "Rota 57 - Placa FHC1E04 55049594 - SACOLAO MERCADINHO C Limpar filtros Janela d…" at bounding box center [545, 242] width 1090 height 485
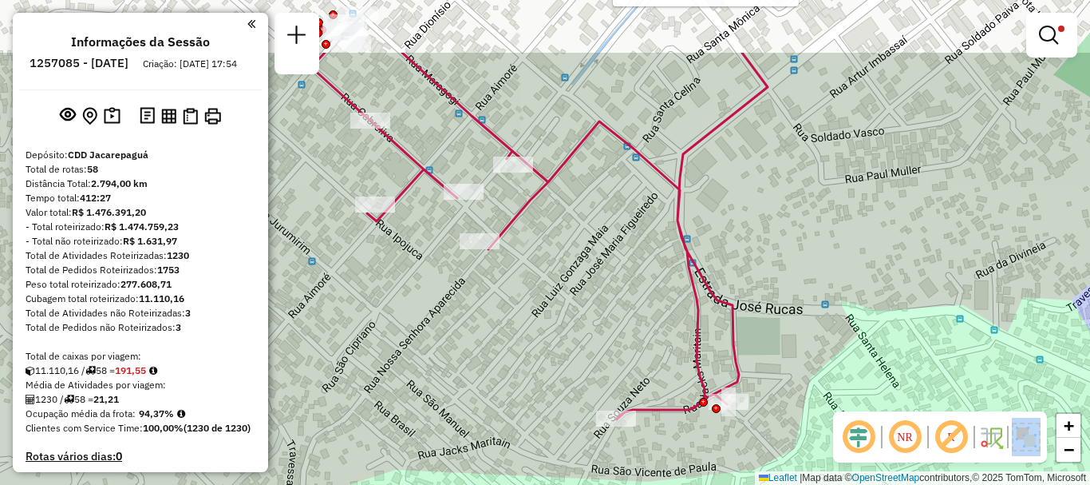
drag, startPoint x: 432, startPoint y: 322, endPoint x: 539, endPoint y: 423, distance: 147.4
click at [539, 423] on div "Rota 57 - Placa FHC1E04 55049594 - SACOLAO MERCADINHO C Limpar filtros Janela d…" at bounding box center [545, 242] width 1090 height 485
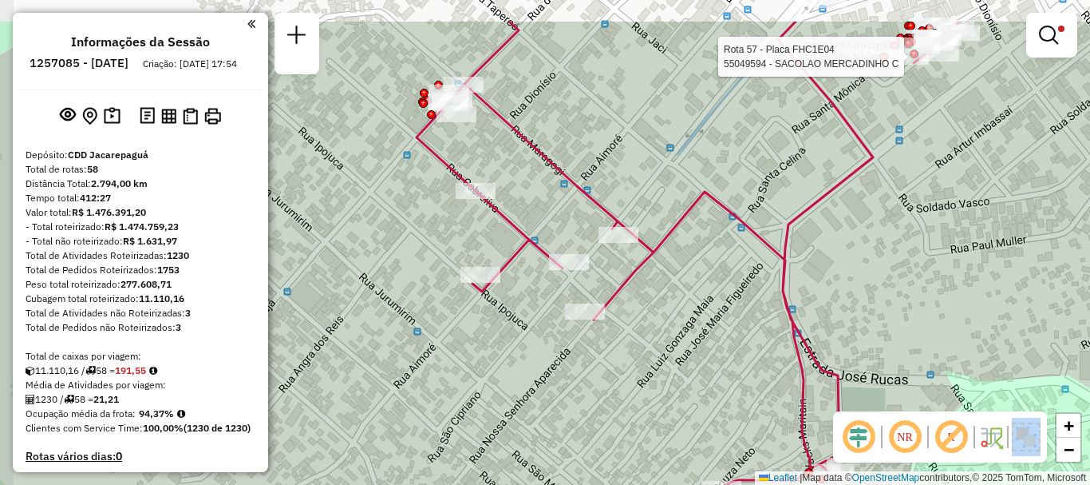
drag, startPoint x: 425, startPoint y: 346, endPoint x: 539, endPoint y: 426, distance: 138.6
click at [539, 426] on div "Rota 57 - Placa FHC1E04 55049594 - SACOLAO MERCADINHO C Limpar filtros Janela d…" at bounding box center [545, 242] width 1090 height 485
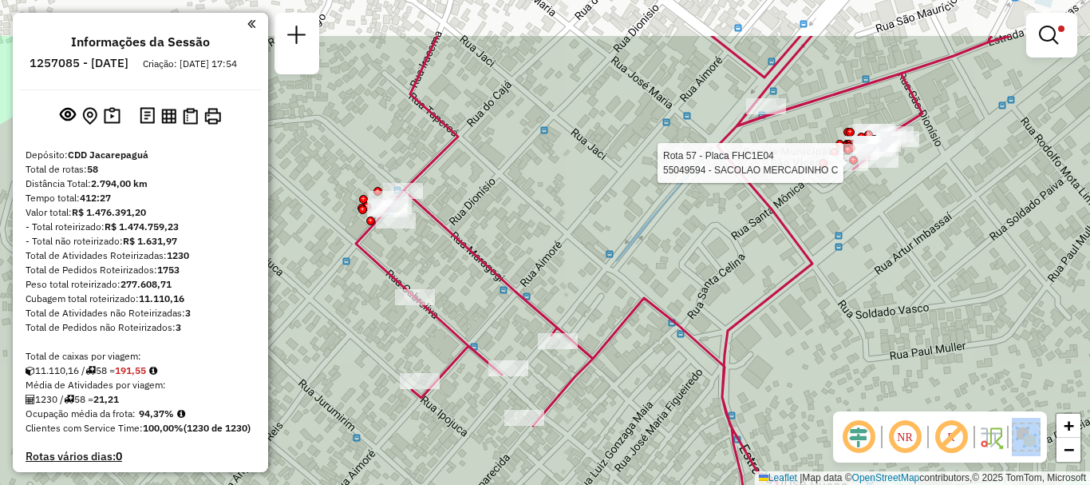
drag, startPoint x: 373, startPoint y: 334, endPoint x: 341, endPoint y: 358, distance: 39.9
click at [341, 359] on div "Rota 57 - Placa FHC1E04 55049594 - SACOLAO MERCADINHO C Limpar filtros Janela d…" at bounding box center [545, 242] width 1090 height 485
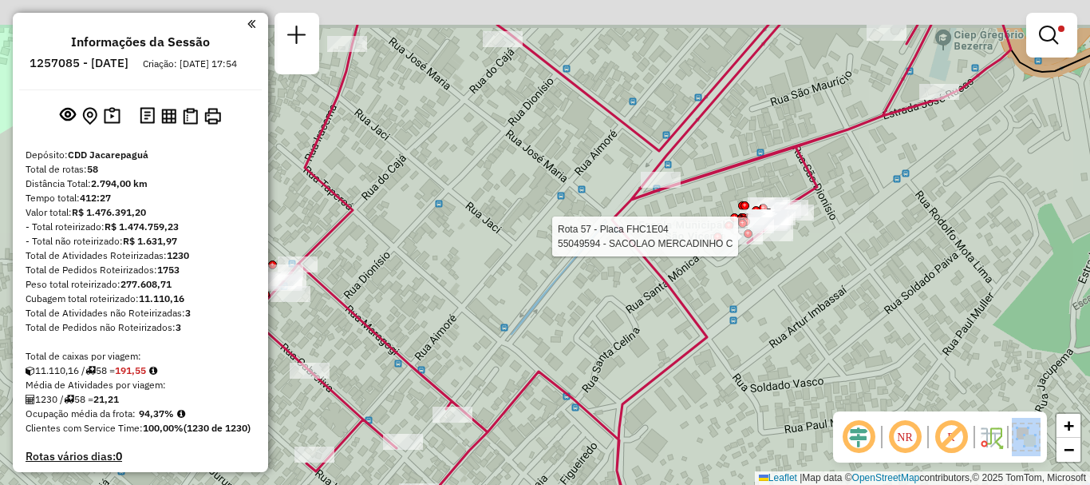
drag, startPoint x: 651, startPoint y: 253, endPoint x: 526, endPoint y: 358, distance: 163.2
click at [529, 358] on div "Rota 57 - Placa FHC1E04 55049594 - SACOLAO MERCADINHO C Limpar filtros Janela d…" at bounding box center [545, 242] width 1090 height 485
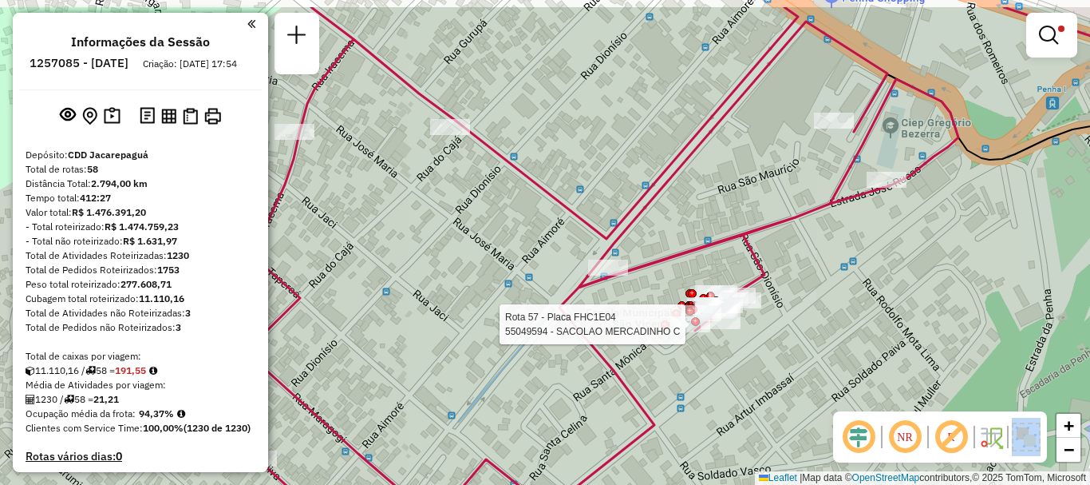
drag, startPoint x: 461, startPoint y: 267, endPoint x: 429, endPoint y: 295, distance: 42.4
click at [429, 295] on div "Rota 57 - Placa FHC1E04 55049594 - SACOLAO MERCADINHO C Limpar filtros Janela d…" at bounding box center [545, 242] width 1090 height 485
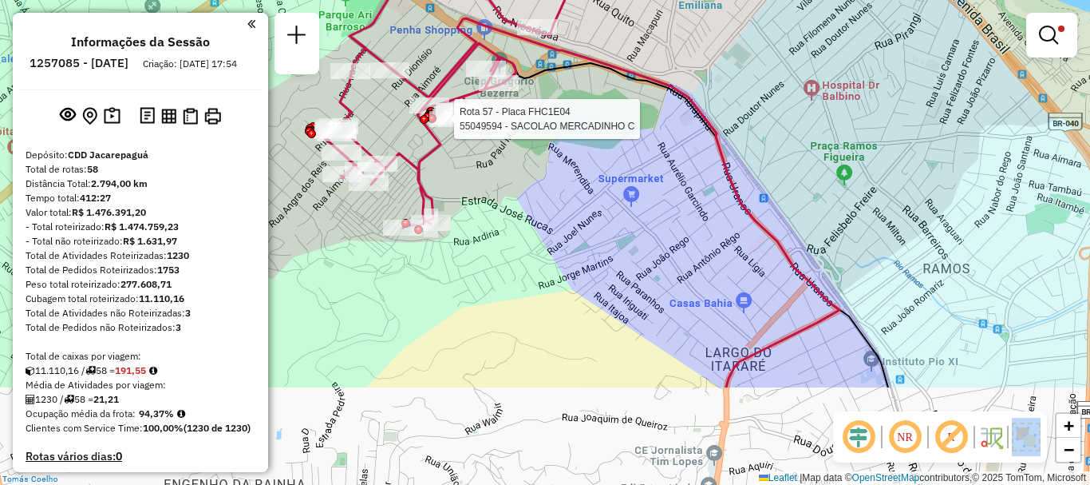
drag, startPoint x: 580, startPoint y: 357, endPoint x: 504, endPoint y: 215, distance: 161.1
click at [504, 215] on div "Rota 57 - Placa FHC1E04 55049594 - SACOLAO MERCADINHO C Limpar filtros Janela d…" at bounding box center [545, 242] width 1090 height 485
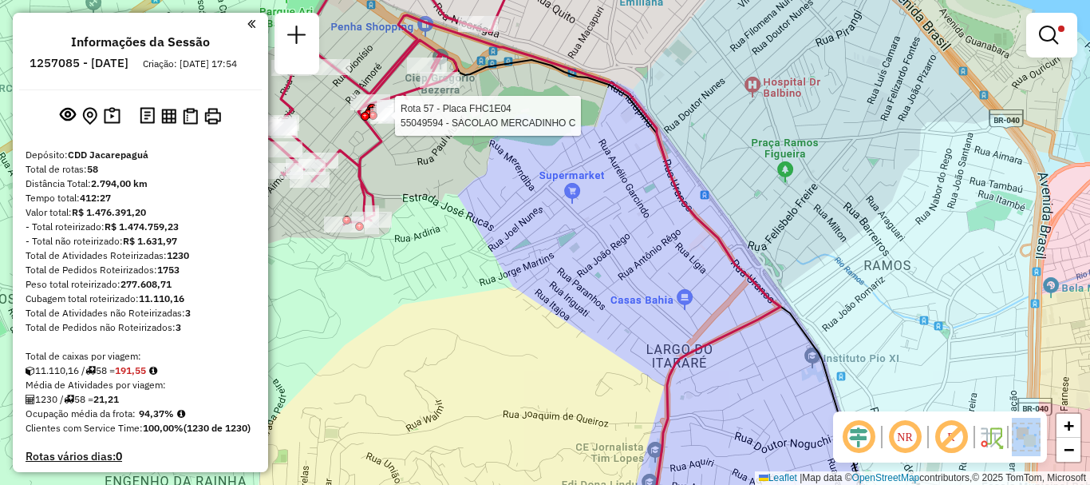
drag, startPoint x: 669, startPoint y: 343, endPoint x: 643, endPoint y: 336, distance: 27.3
click at [643, 336] on div "Rota 57 - Placa FHC1E04 55049594 - SACOLAO MERCADINHO C Limpar filtros Janela d…" at bounding box center [545, 242] width 1090 height 485
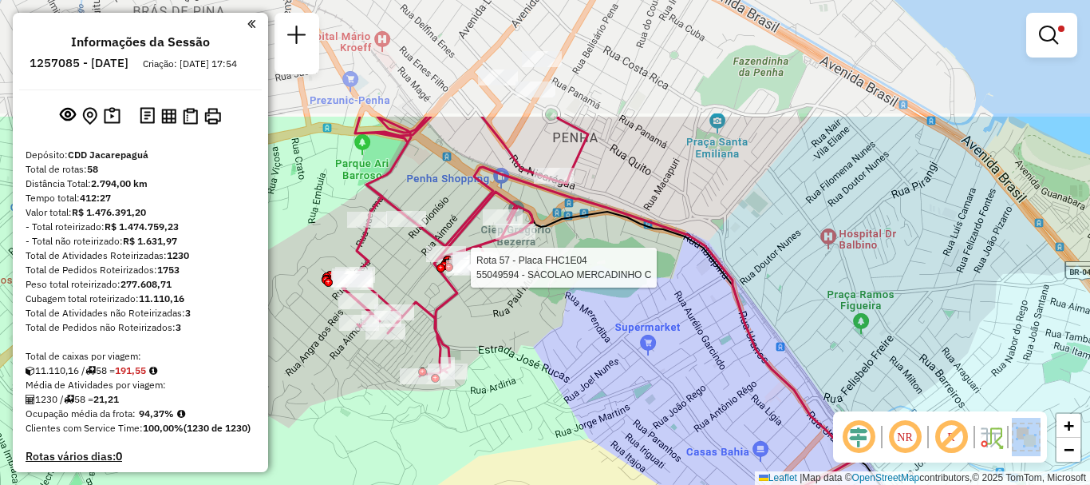
drag, startPoint x: 568, startPoint y: 235, endPoint x: 606, endPoint y: 400, distance: 169.6
click at [606, 400] on div "Rota 57 - Placa FHC1E04 55049594 - SACOLAO MERCADINHO C Limpar filtros Janela d…" at bounding box center [545, 242] width 1090 height 485
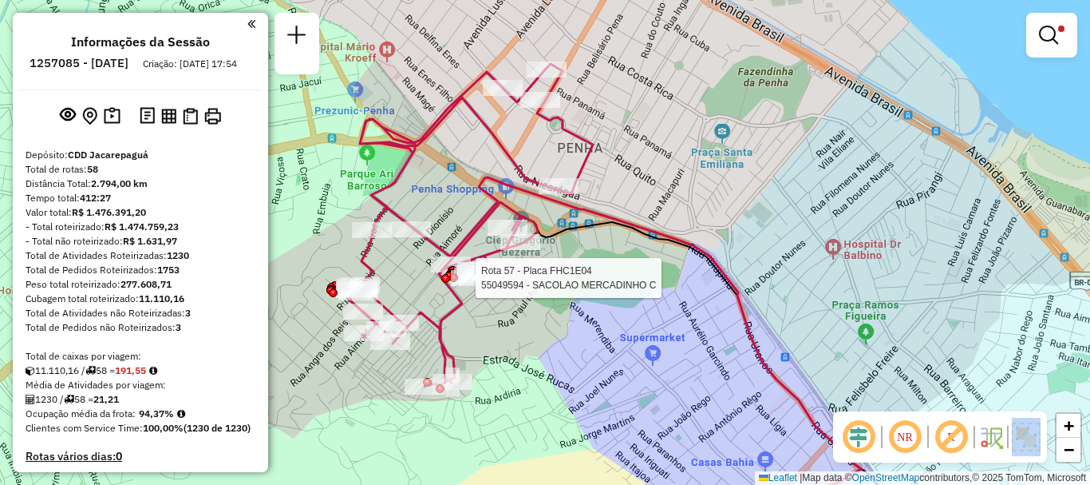
drag, startPoint x: 588, startPoint y: 343, endPoint x: 593, endPoint y: 354, distance: 11.4
click at [593, 354] on div "Rota 57 - Placa FHC1E04 55049594 - SACOLAO MERCADINHO C Limpar filtros Janela d…" at bounding box center [545, 242] width 1090 height 485
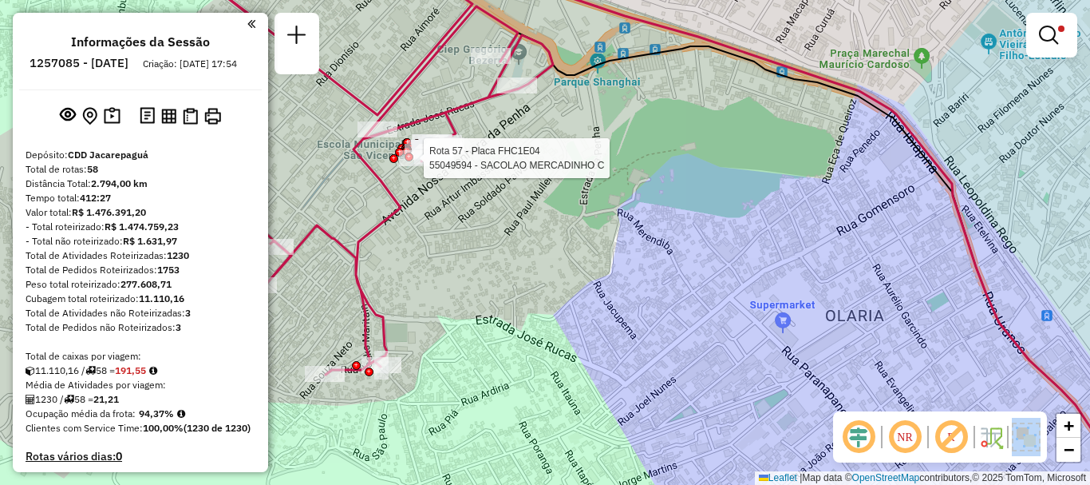
drag, startPoint x: 556, startPoint y: 372, endPoint x: 598, endPoint y: 344, distance: 50.0
click at [598, 344] on div "Rota 57 - Placa FHC1E04 55049594 - SACOLAO MERCADINHO C Limpar filtros Janela d…" at bounding box center [545, 242] width 1090 height 485
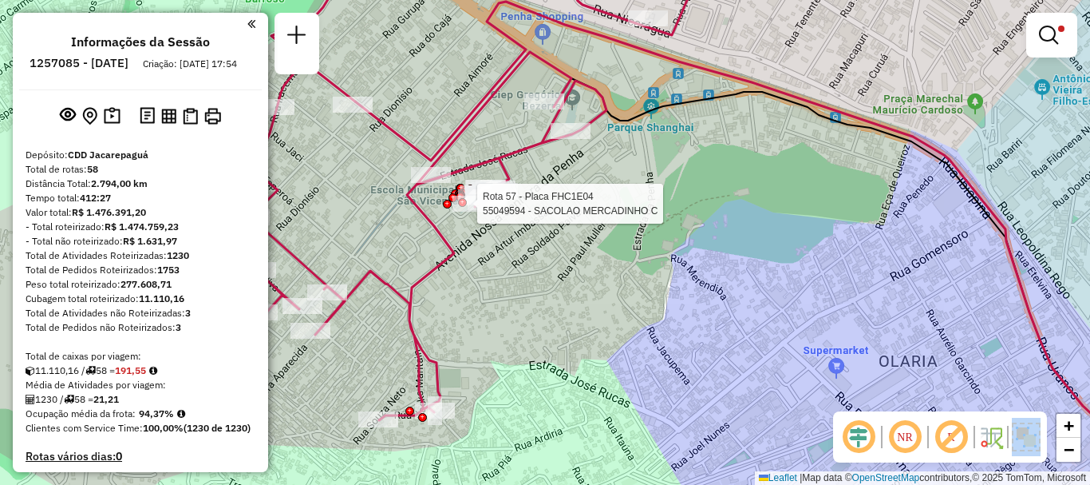
drag, startPoint x: 532, startPoint y: 311, endPoint x: 585, endPoint y: 356, distance: 69.6
click at [585, 356] on div "Rota 57 - Placa FHC1E04 55049594 - SACOLAO MERCADINHO C Limpar filtros Janela d…" at bounding box center [545, 242] width 1090 height 485
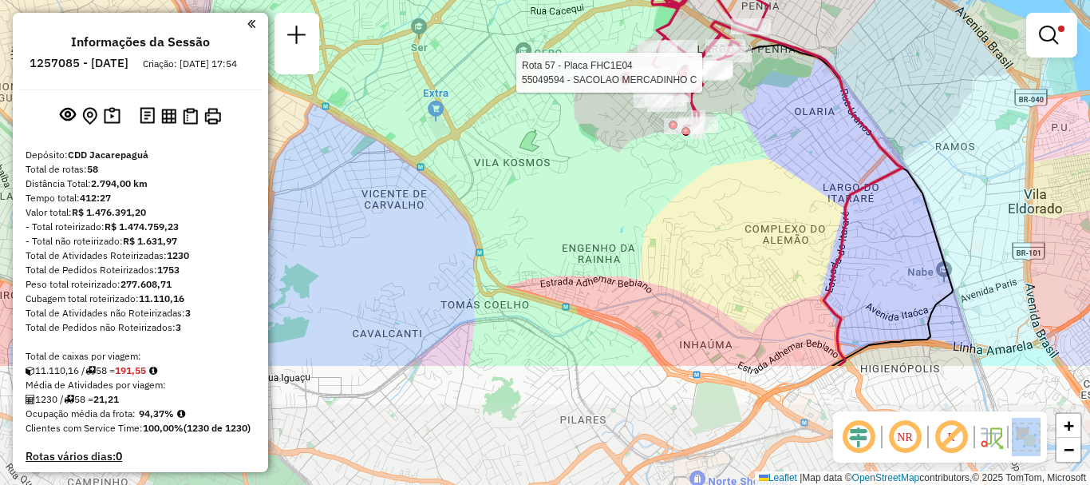
drag, startPoint x: 810, startPoint y: 328, endPoint x: 780, endPoint y: 160, distance: 170.3
click at [780, 160] on div "Rota 57 - Placa FHC1E04 55049594 - SACOLAO MERCADINHO C Limpar filtros Janela d…" at bounding box center [545, 242] width 1090 height 485
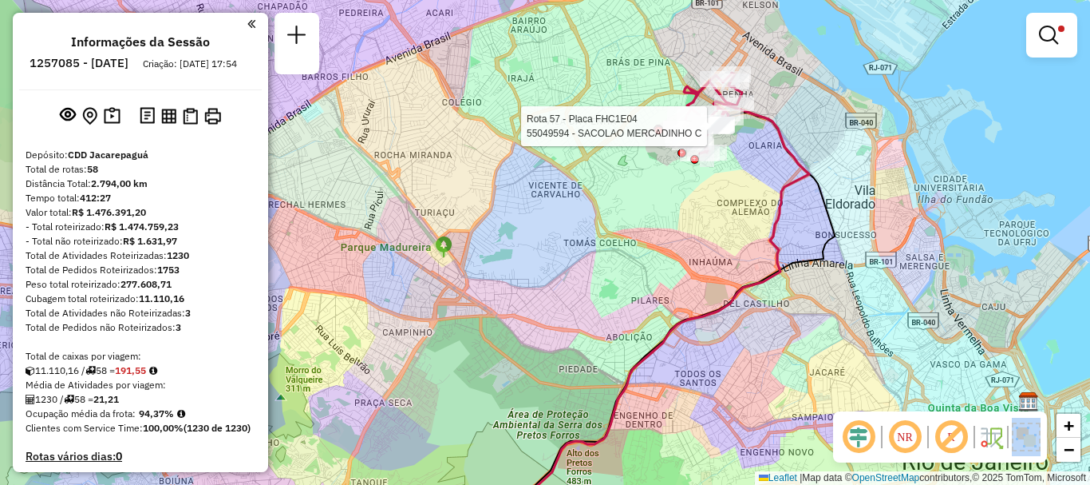
drag, startPoint x: 768, startPoint y: 295, endPoint x: 702, endPoint y: 334, distance: 76.3
click at [702, 334] on icon at bounding box center [623, 321] width 373 height 441
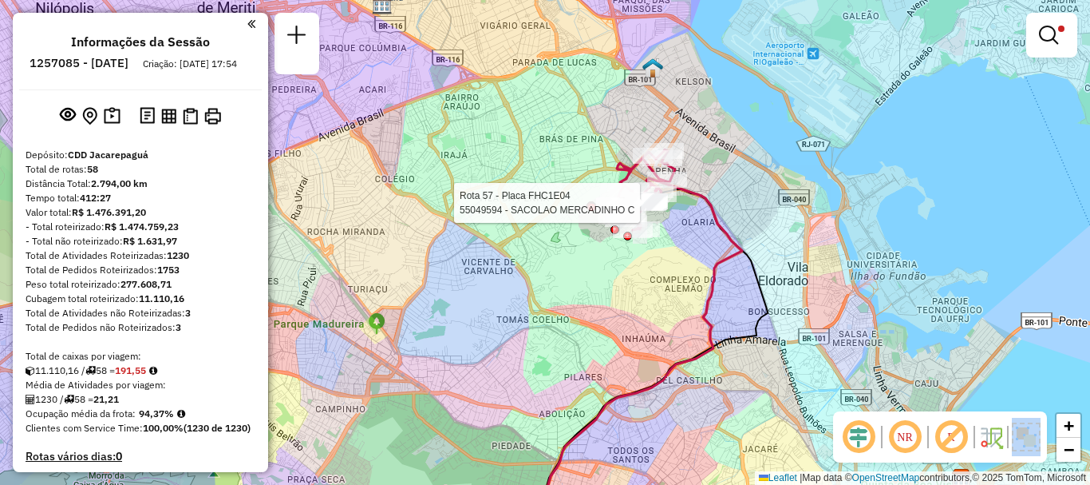
drag, startPoint x: 695, startPoint y: 267, endPoint x: 671, endPoint y: 307, distance: 47.0
click at [671, 307] on div "Rota 57 - Placa FHC1E04 55049594 - SACOLAO MERCADINHO C Limpar filtros Janela d…" at bounding box center [545, 242] width 1090 height 485
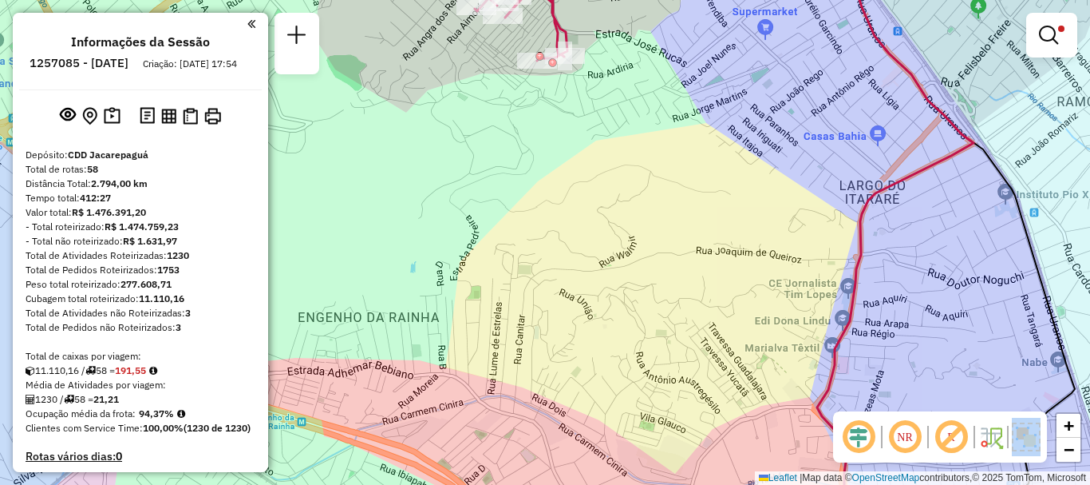
drag, startPoint x: 615, startPoint y: 236, endPoint x: 534, endPoint y: 267, distance: 86.4
click at [534, 267] on div "Rota 57 - Placa FHC1E04 55049594 - SACOLAO MERCADINHO C Limpar filtros Janela d…" at bounding box center [545, 242] width 1090 height 485
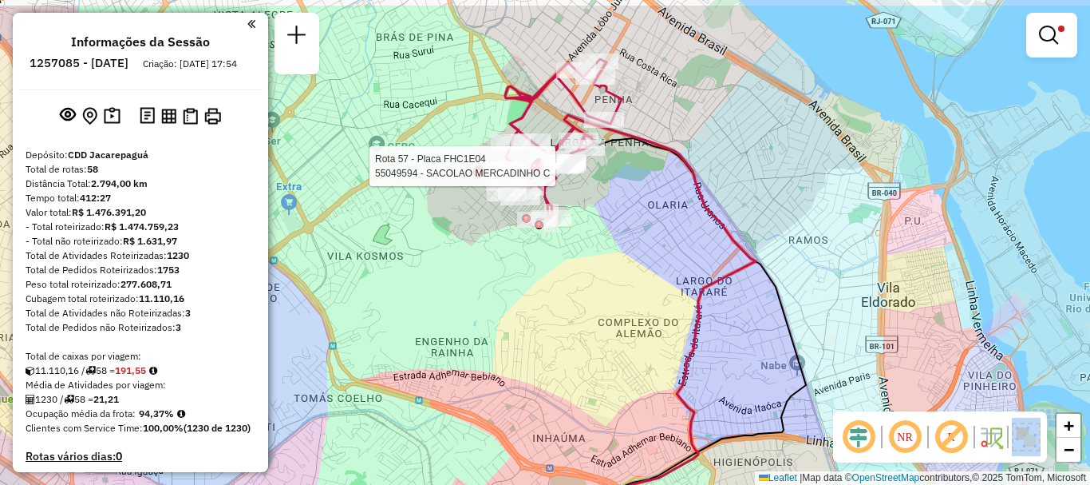
drag, startPoint x: 548, startPoint y: 242, endPoint x: 545, endPoint y: 298, distance: 56.0
click at [545, 298] on div "Rota 57 - Placa FHC1E04 55049594 - SACOLAO MERCADINHO C Limpar filtros Janela d…" at bounding box center [545, 242] width 1090 height 485
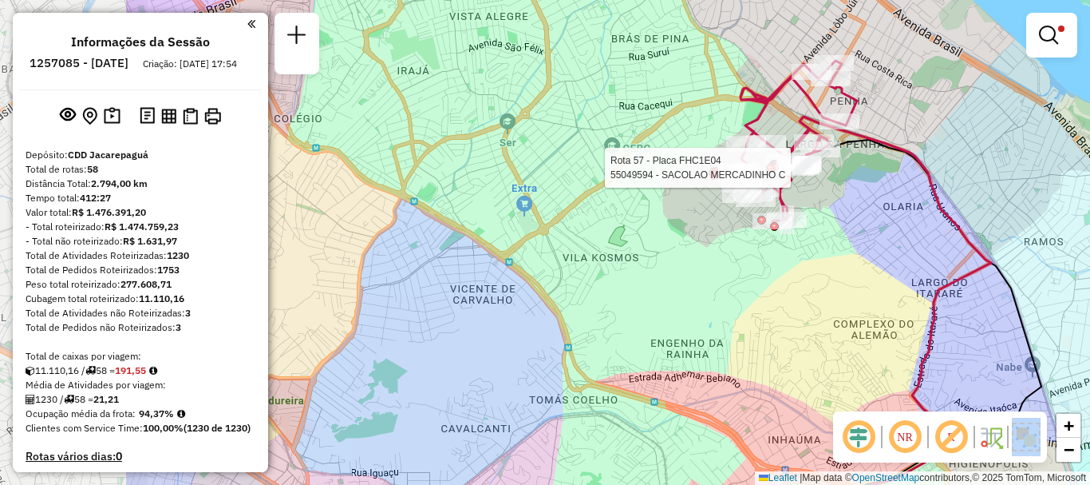
drag, startPoint x: 478, startPoint y: 312, endPoint x: 714, endPoint y: 301, distance: 235.7
click at [714, 307] on div "Rota 57 - Placa FHC1E04 55049594 - SACOLAO MERCADINHO C Limpar filtros Janela d…" at bounding box center [545, 242] width 1090 height 485
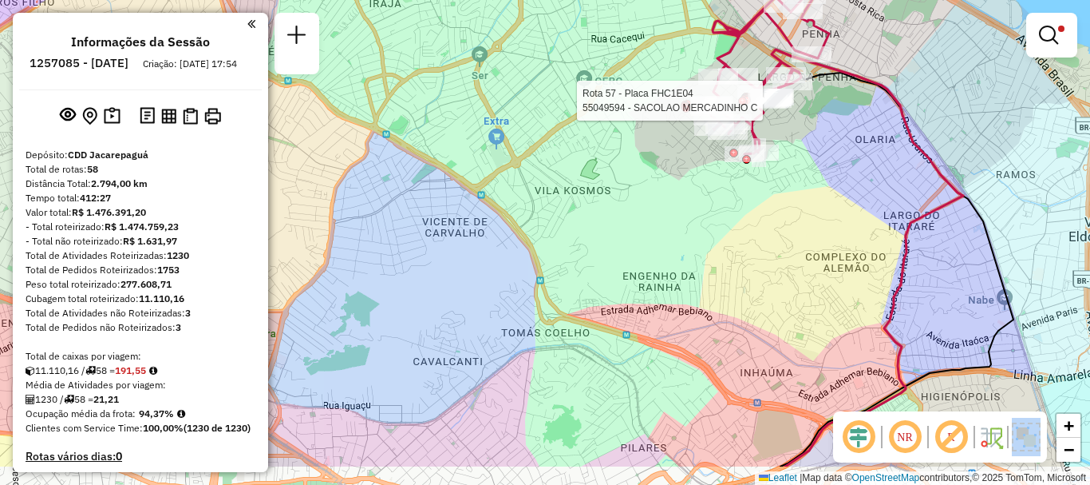
drag, startPoint x: 633, startPoint y: 298, endPoint x: 555, endPoint y: 263, distance: 85.4
click at [555, 263] on div "Rota 57 - Placa FHC1E04 55049594 - SACOLAO MERCADINHO C Limpar filtros Janela d…" at bounding box center [545, 242] width 1090 height 485
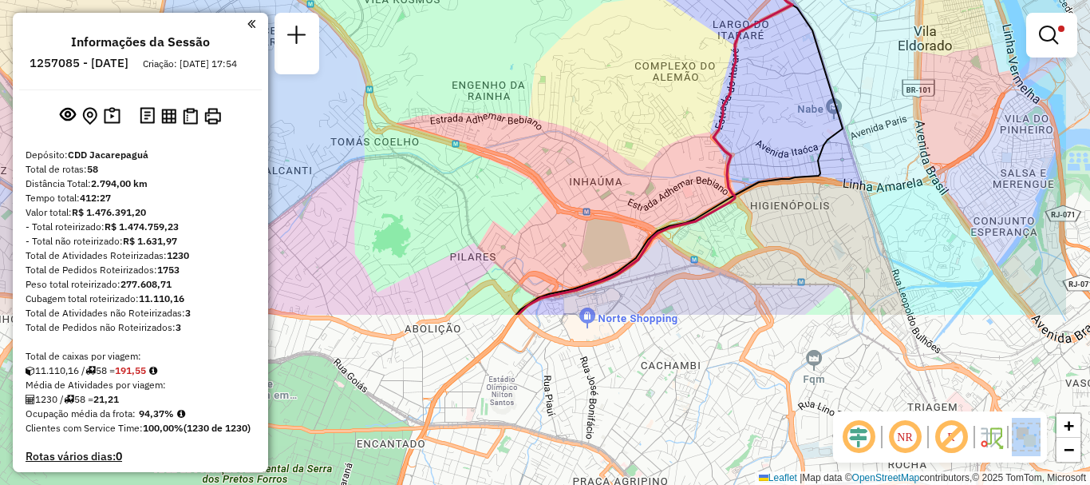
drag, startPoint x: 627, startPoint y: 303, endPoint x: 525, endPoint y: 53, distance: 270.7
click at [525, 53] on div "Rota 57 - Placa FHC1E04 55049594 - SACOLAO MERCADINHO C Limpar filtros Janela d…" at bounding box center [545, 242] width 1090 height 485
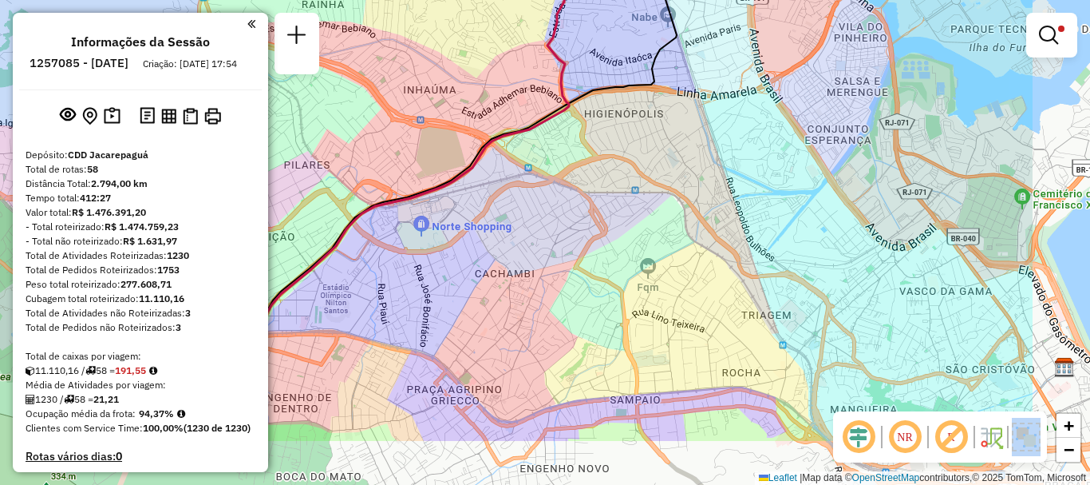
drag, startPoint x: 629, startPoint y: 131, endPoint x: 463, endPoint y: 39, distance: 189.7
click at [463, 39] on div "Rota 57 - Placa FHC1E04 55049594 - SACOLAO MERCADINHO C Limpar filtros Janela d…" at bounding box center [545, 242] width 1090 height 485
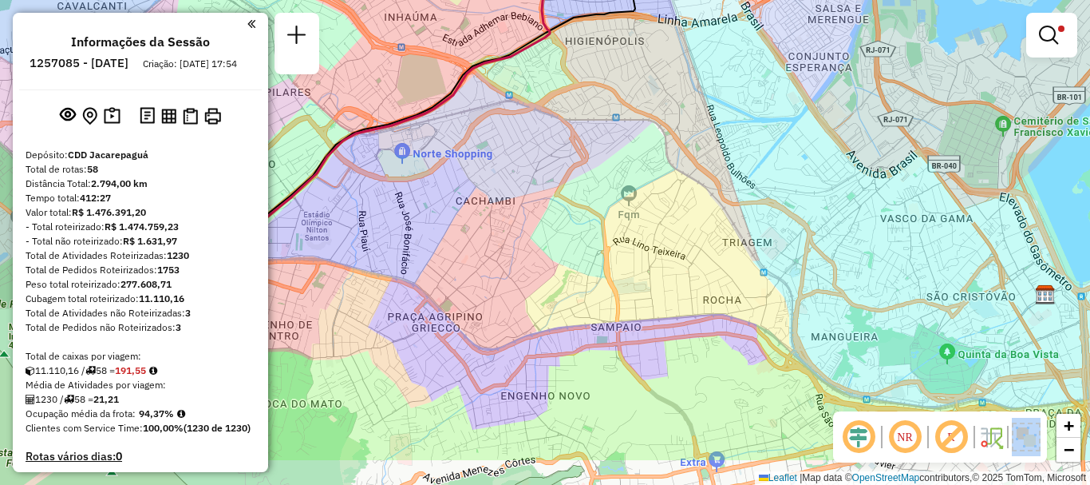
drag, startPoint x: 567, startPoint y: 303, endPoint x: 548, endPoint y: 231, distance: 75.1
click at [548, 231] on div "Rota 57 - Placa FHC1E04 55049594 - SACOLAO MERCADINHO C Limpar filtros Janela d…" at bounding box center [545, 242] width 1090 height 485
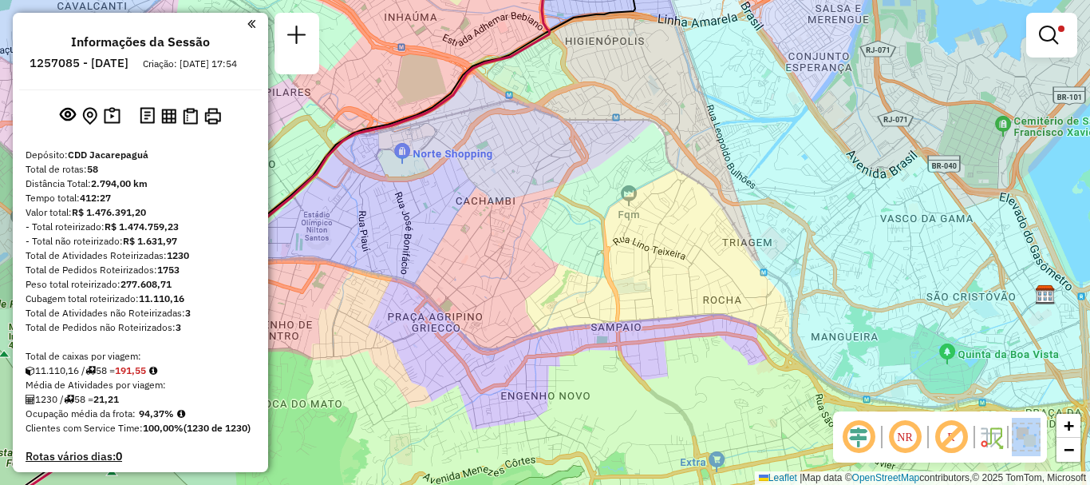
drag, startPoint x: 507, startPoint y: 163, endPoint x: 511, endPoint y: 355, distance: 192.4
click at [511, 355] on div "Rota 57 - Placa FHC1E04 55049594 - SACOLAO MERCADINHO C Limpar filtros Janela d…" at bounding box center [545, 242] width 1090 height 485
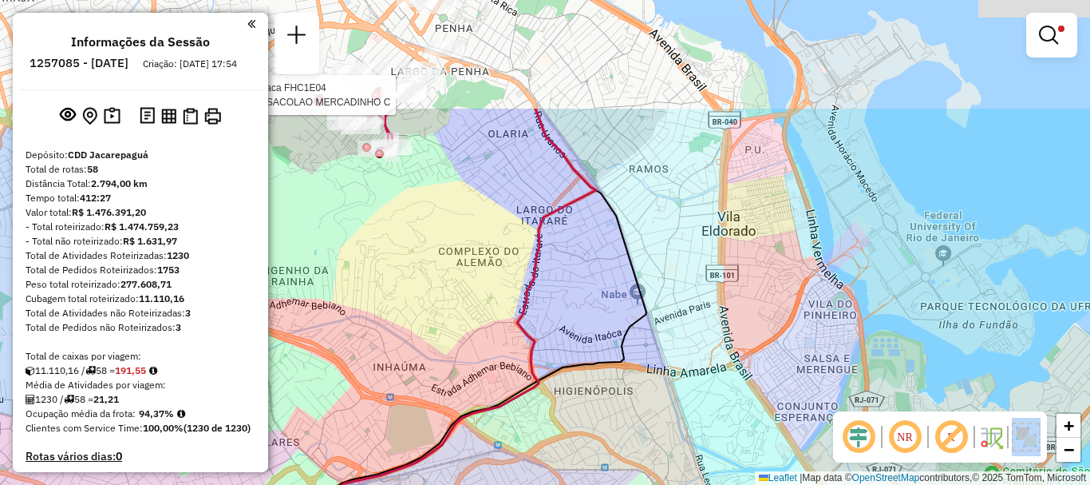
drag, startPoint x: 544, startPoint y: 235, endPoint x: 515, endPoint y: 404, distance: 171.8
click at [537, 441] on icon at bounding box center [397, 399] width 398 height 581
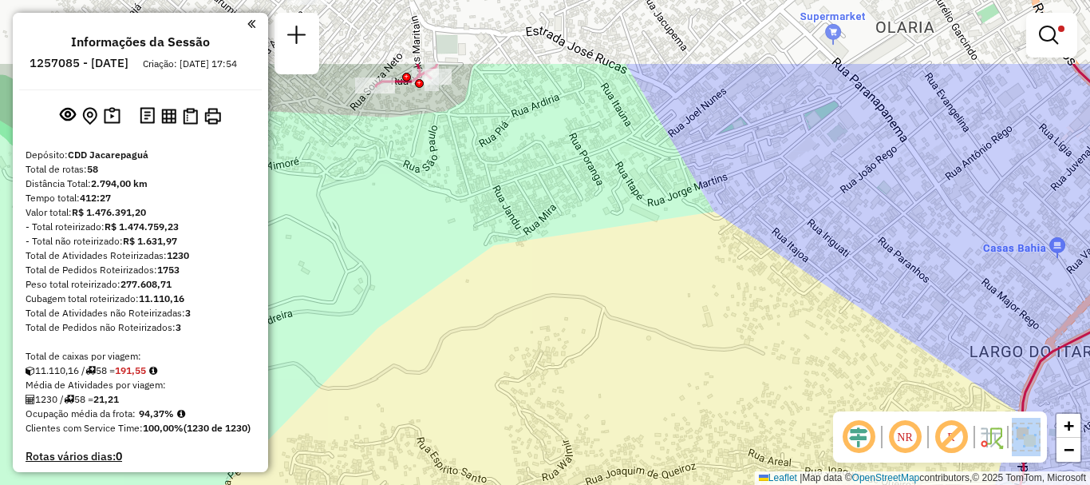
drag, startPoint x: 412, startPoint y: 244, endPoint x: 551, endPoint y: 454, distance: 251.7
click at [552, 454] on div "Rota 57 - Placa FHC1E04 55049594 - SACOLAO MERCADINHO C Limpar filtros Janela d…" at bounding box center [545, 242] width 1090 height 485
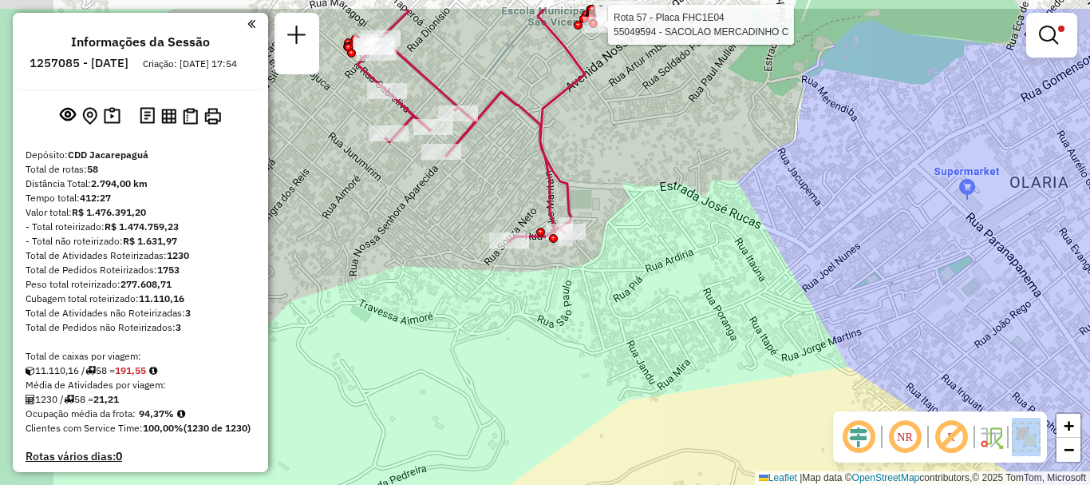
drag, startPoint x: 493, startPoint y: 302, endPoint x: 605, endPoint y: 391, distance: 143.7
click at [605, 391] on div "Rota 57 - Placa FHC1E04 55049594 - SACOLAO MERCADINHO C Limpar filtros Janela d…" at bounding box center [545, 242] width 1090 height 485
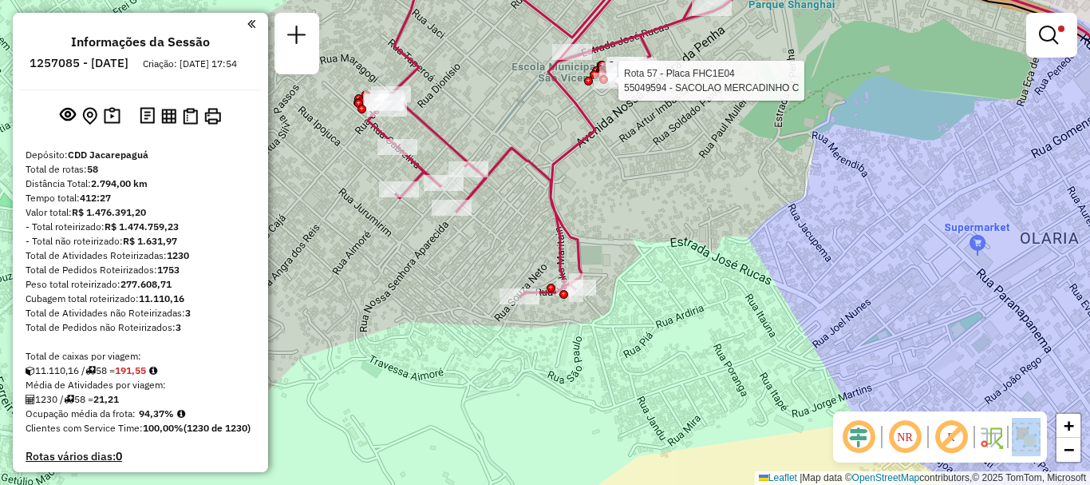
drag, startPoint x: 549, startPoint y: 322, endPoint x: 546, endPoint y: 347, distance: 25.7
click at [541, 363] on div "Rota 57 - Placa FHC1E04 55049594 - SACOLAO MERCADINHO C Limpar filtros Janela d…" at bounding box center [545, 242] width 1090 height 485
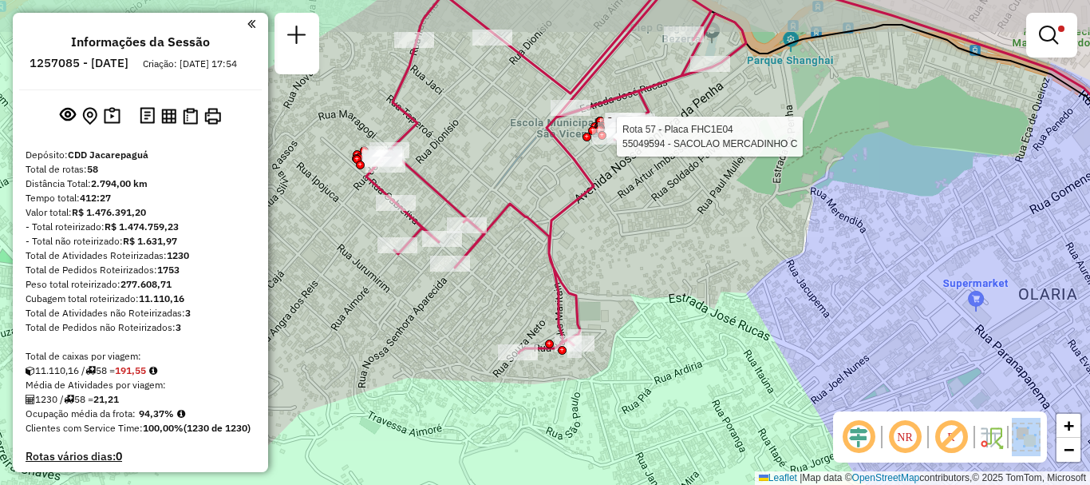
drag, startPoint x: 465, startPoint y: 295, endPoint x: 465, endPoint y: 307, distance: 12.0
click at [465, 307] on div "Rota 57 - Placa FHC1E04 55049594 - SACOLAO MERCADINHO C Rota 57 - Placa FHC1E04…" at bounding box center [545, 242] width 1090 height 485
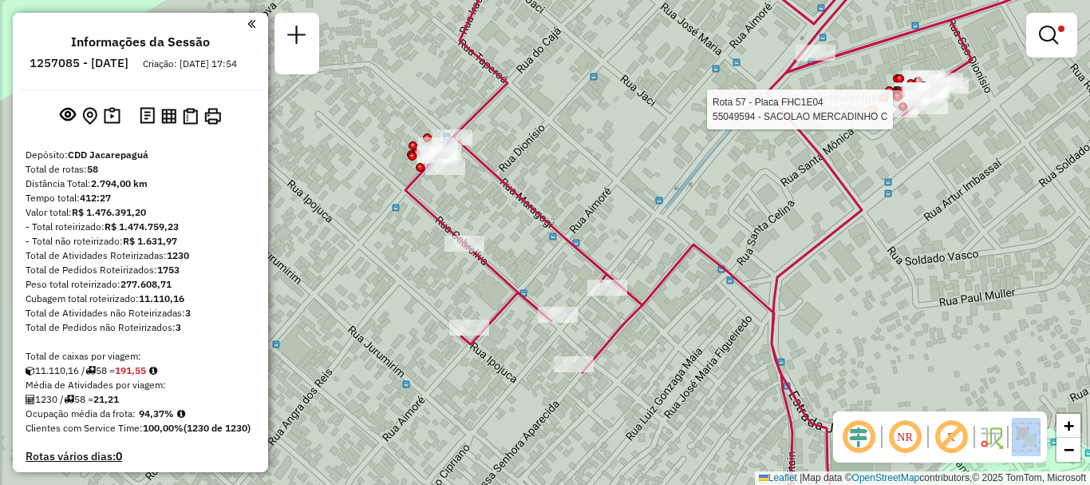
drag, startPoint x: 346, startPoint y: 251, endPoint x: 347, endPoint y: 268, distance: 17.6
click at [347, 268] on div "Rota 57 - Placa FHC1E04 55049594 - SACOLAO MERCADINHO C Limpar filtros Janela d…" at bounding box center [545, 242] width 1090 height 485
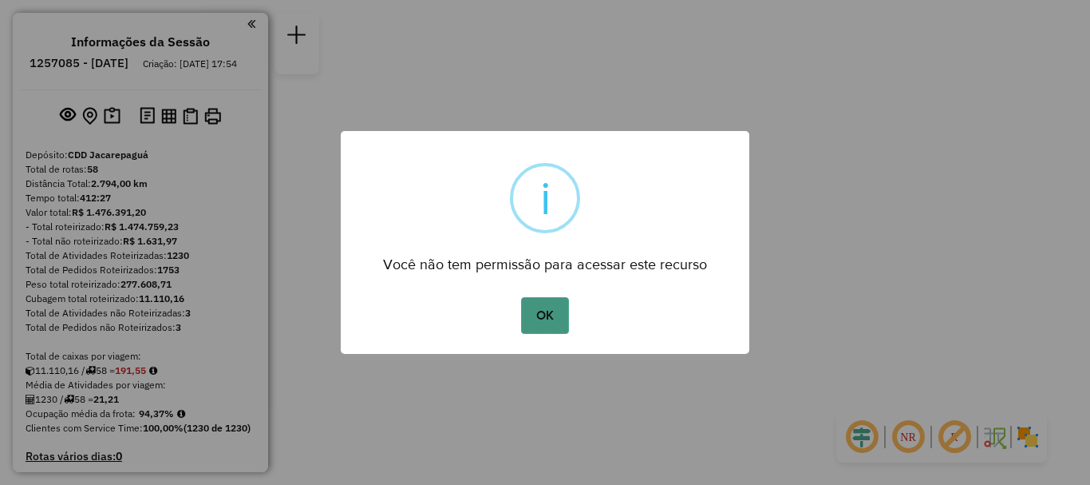
click at [568, 303] on button "OK" at bounding box center [544, 315] width 47 height 37
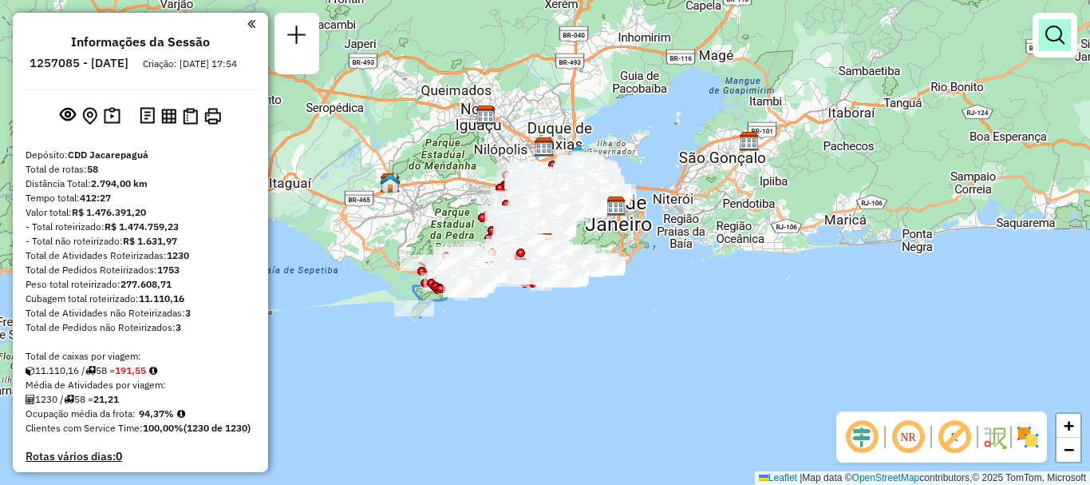
click at [1059, 32] on em at bounding box center [1055, 35] width 19 height 19
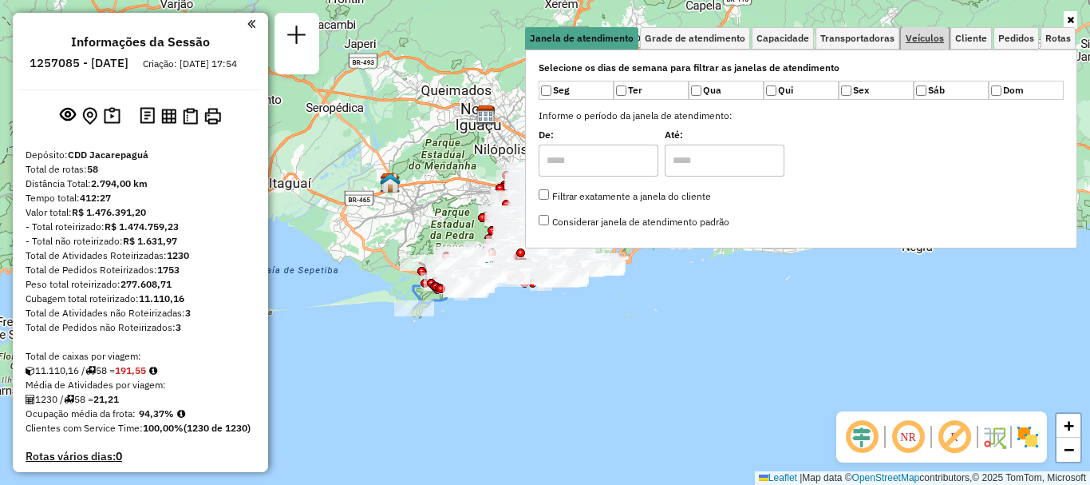
drag, startPoint x: 931, startPoint y: 39, endPoint x: 919, endPoint y: 50, distance: 16.4
click at [930, 40] on span "Veículos" at bounding box center [925, 39] width 38 height 10
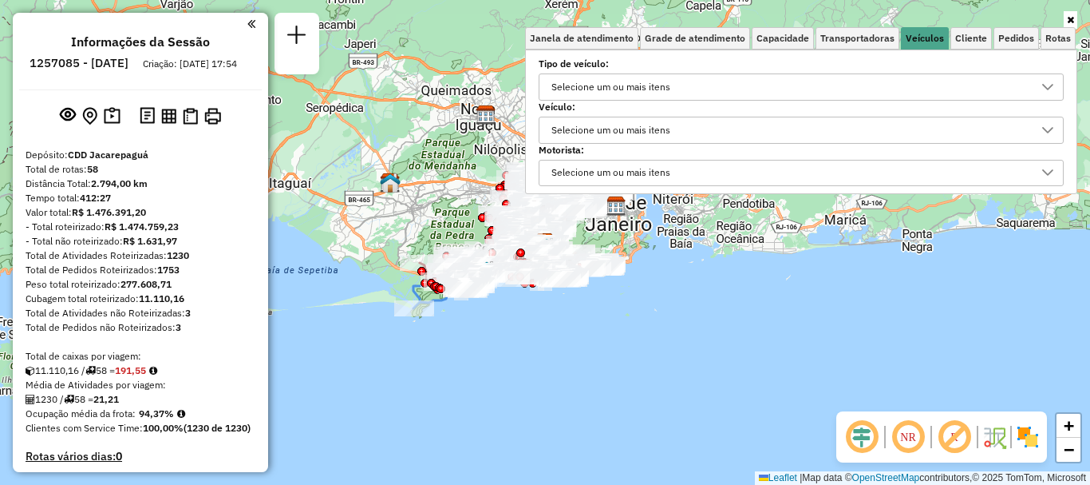
click at [625, 126] on div "Selecione um ou mais itens" at bounding box center [611, 130] width 130 height 26
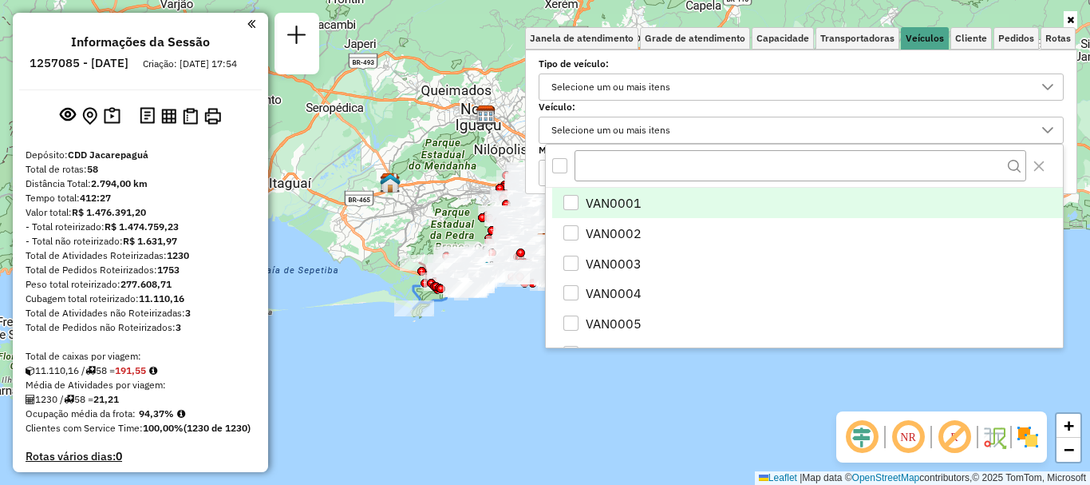
scroll to position [10, 55]
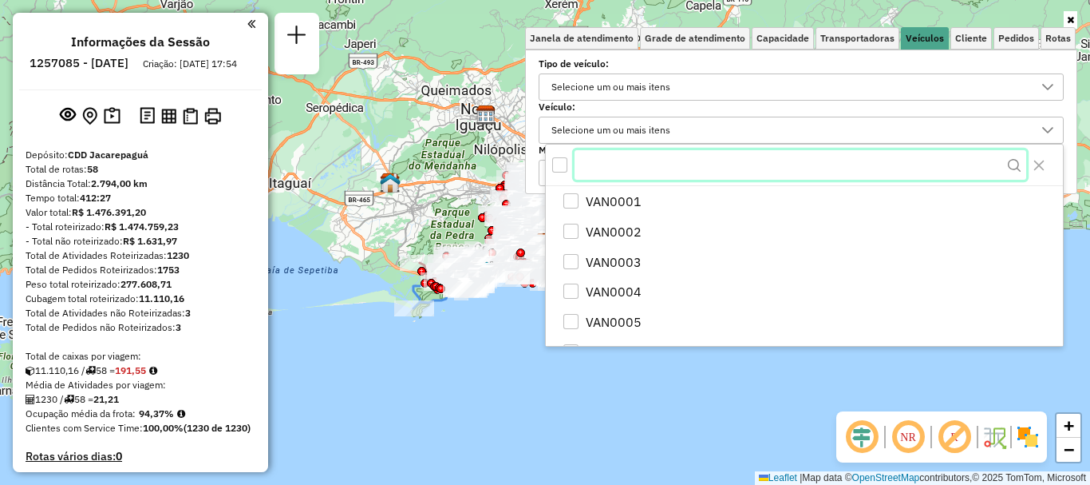
click at [654, 154] on input "text" at bounding box center [801, 165] width 452 height 30
paste input "*******"
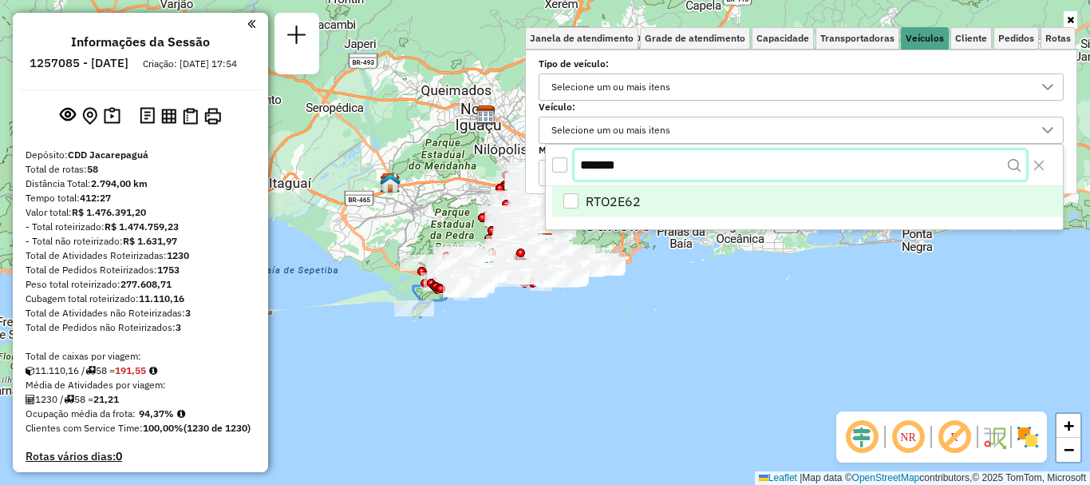
type input "*******"
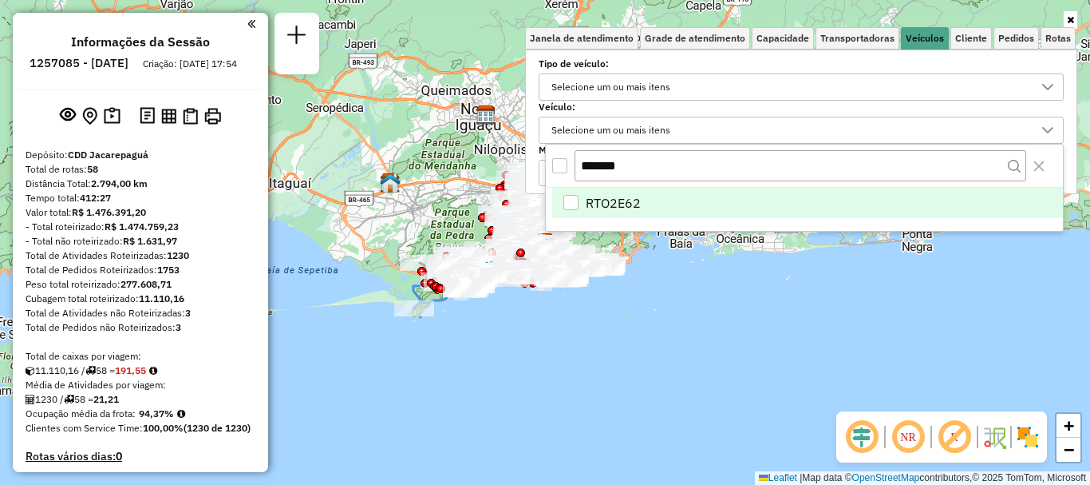
click at [642, 199] on li "RTO2E62" at bounding box center [807, 203] width 511 height 30
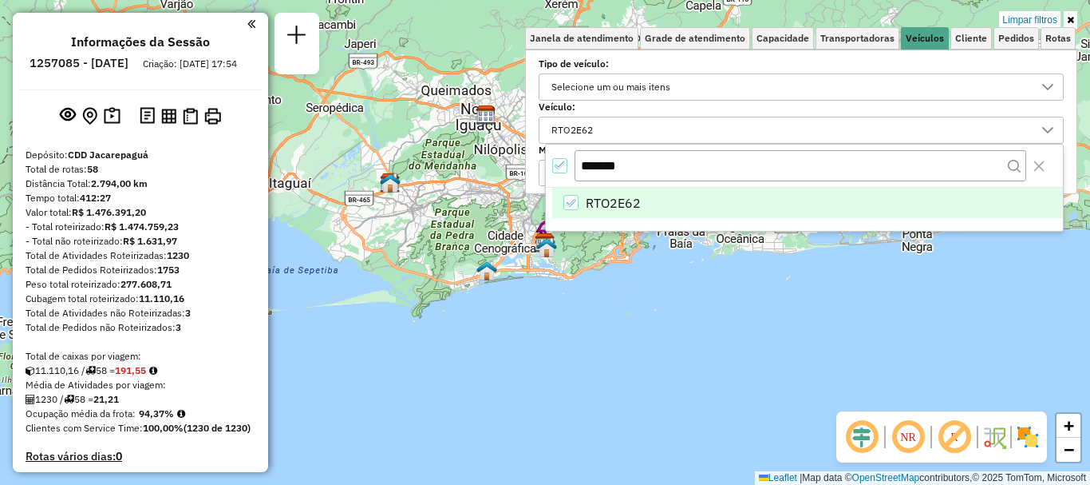
click at [580, 295] on div "Limpar filtros Janela de atendimento Grade de atendimento Capacidade Transporta…" at bounding box center [545, 242] width 1090 height 485
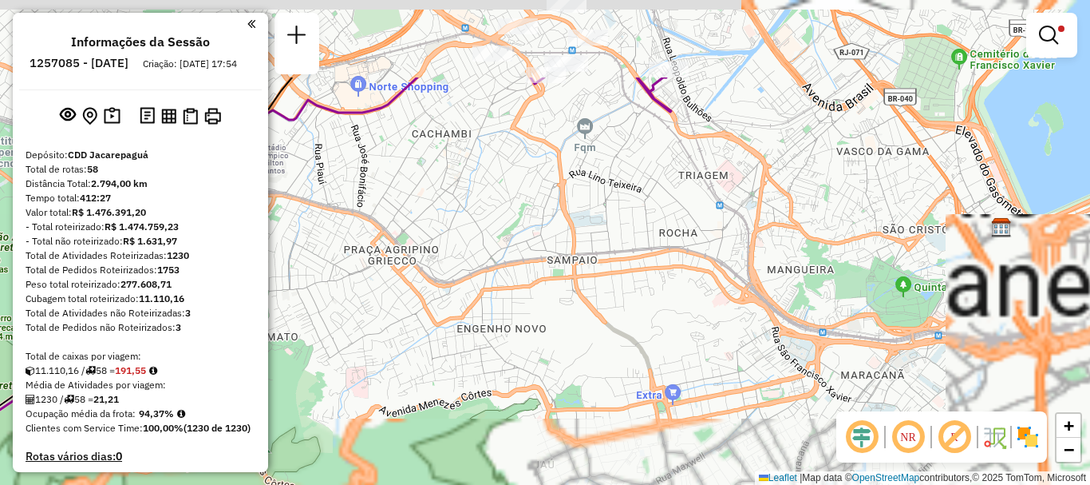
drag, startPoint x: 579, startPoint y: 168, endPoint x: 571, endPoint y: 469, distance: 300.2
click at [571, 469] on div "Limpar filtros Janela de atendimento Grade de atendimento Capacidade Transporta…" at bounding box center [545, 242] width 1090 height 485
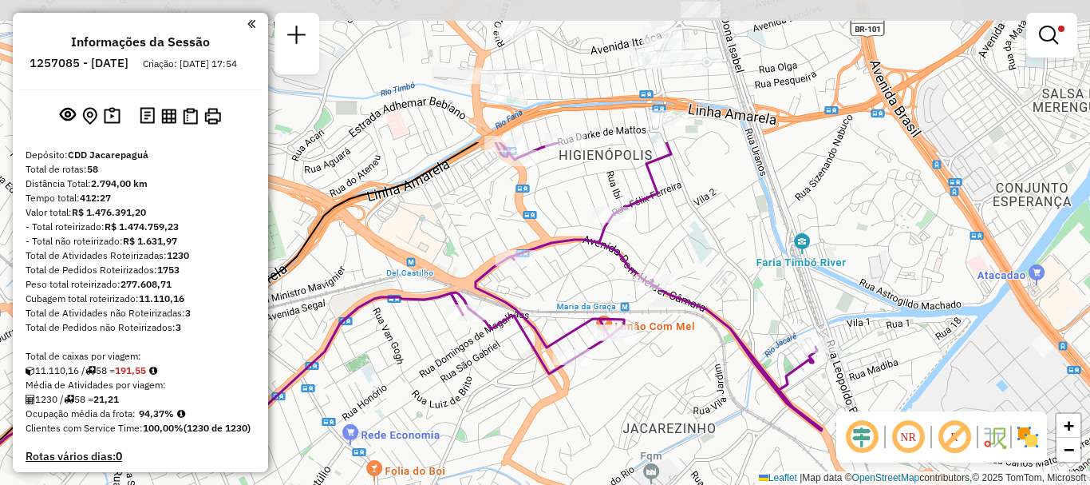
drag, startPoint x: 653, startPoint y: 331, endPoint x: 695, endPoint y: 471, distance: 146.0
click at [695, 471] on div "Limpar filtros Janela de atendimento Grade de atendimento Capacidade Transporta…" at bounding box center [545, 242] width 1090 height 485
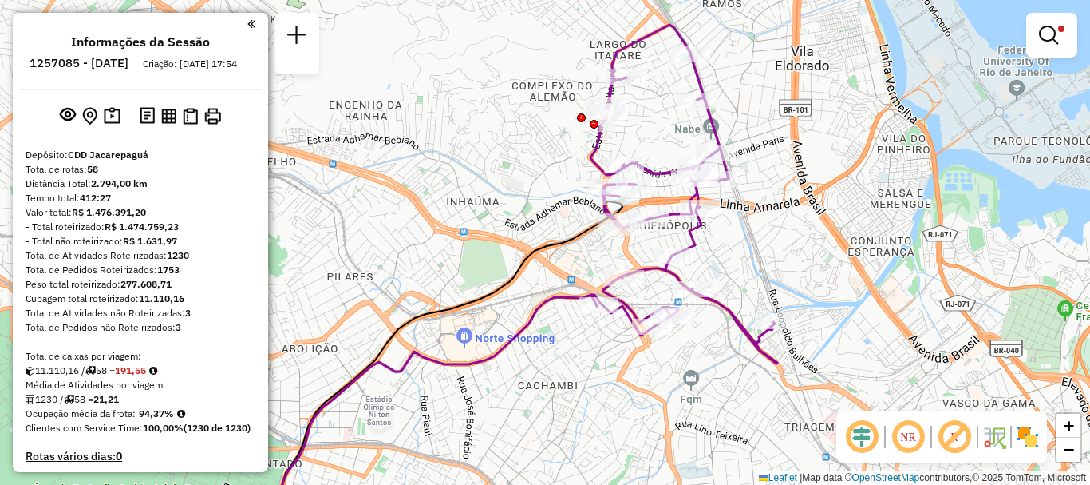
drag, startPoint x: 1023, startPoint y: 433, endPoint x: 1026, endPoint y: 419, distance: 14.7
click at [1023, 433] on img at bounding box center [1028, 437] width 26 height 26
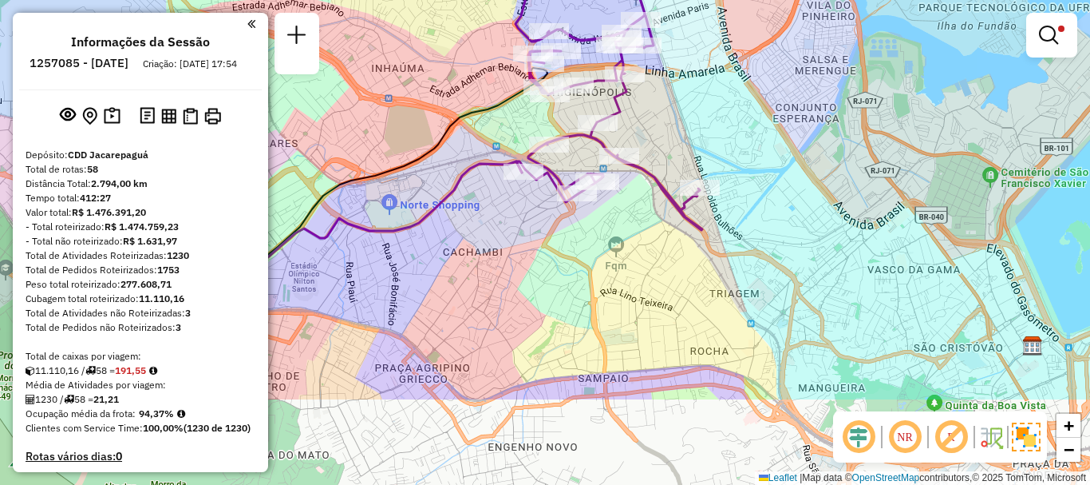
drag, startPoint x: 675, startPoint y: 394, endPoint x: 595, endPoint y: 253, distance: 161.2
click at [595, 253] on div "Limpar filtros Janela de atendimento Grade de atendimento Capacidade Transporta…" at bounding box center [545, 242] width 1090 height 485
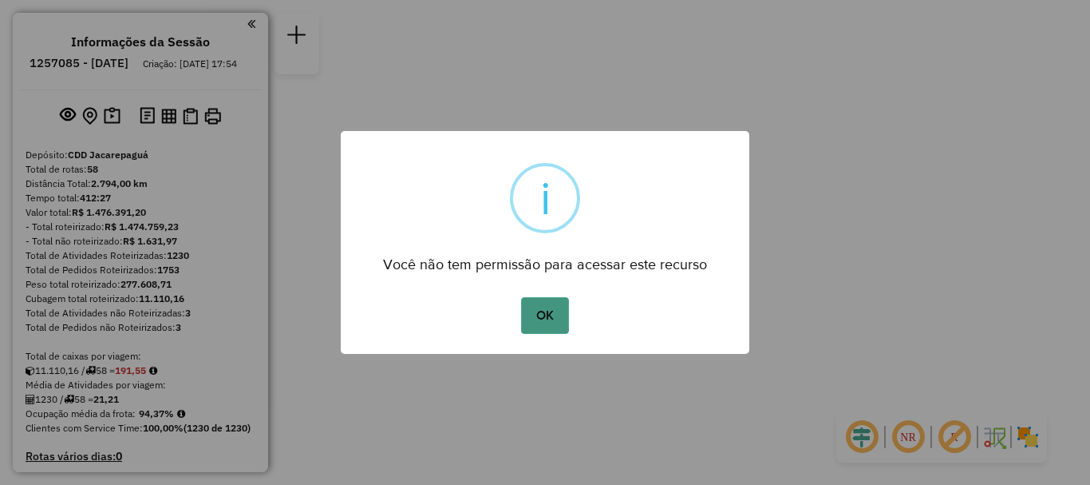
click at [560, 297] on button "OK" at bounding box center [544, 315] width 47 height 37
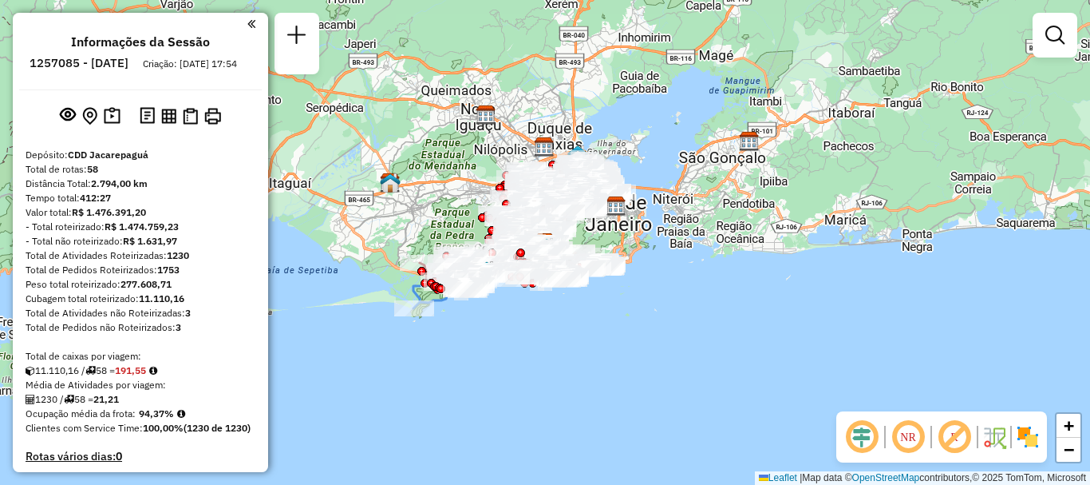
click at [1054, 38] on em at bounding box center [1055, 35] width 19 height 19
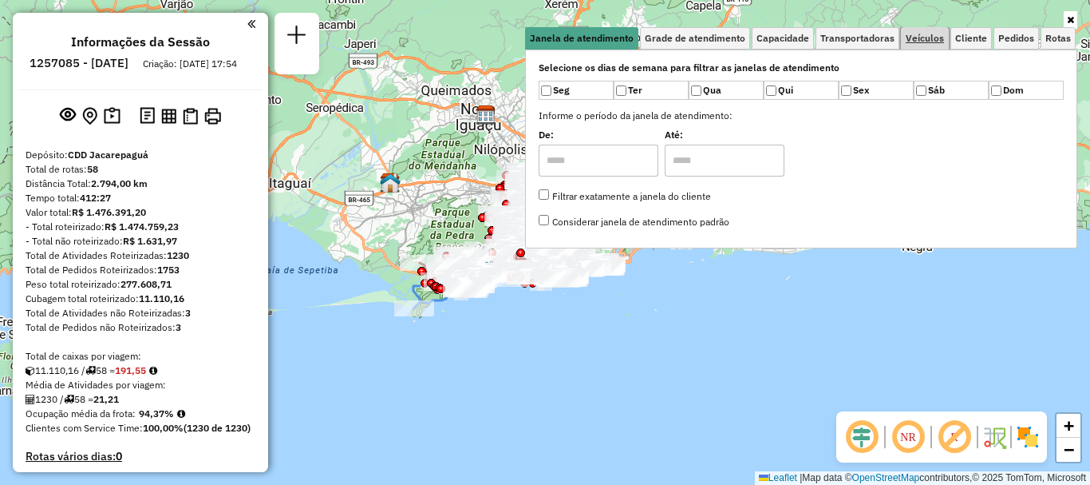
click at [919, 34] on span "Veículos" at bounding box center [925, 39] width 38 height 10
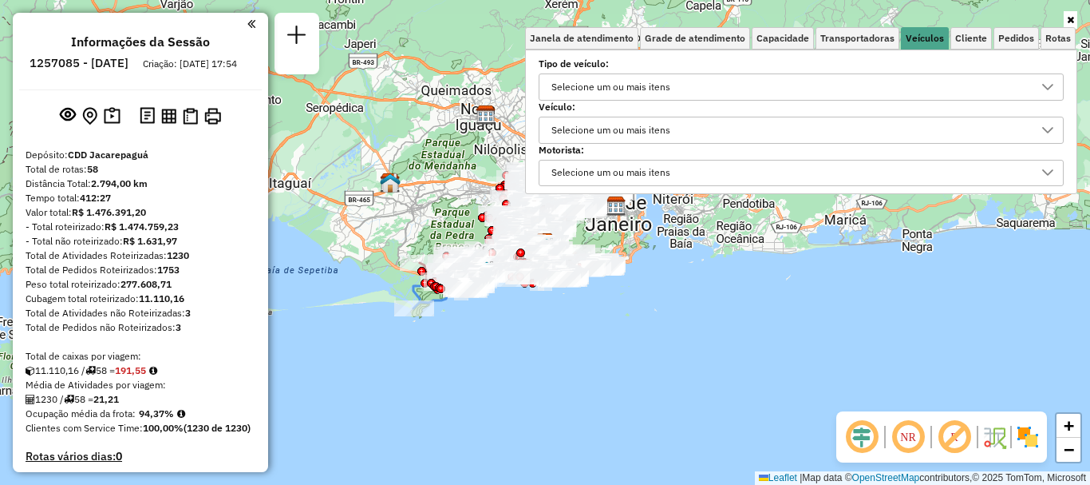
click at [615, 143] on div "Selecione um ou mais itens" at bounding box center [801, 130] width 525 height 27
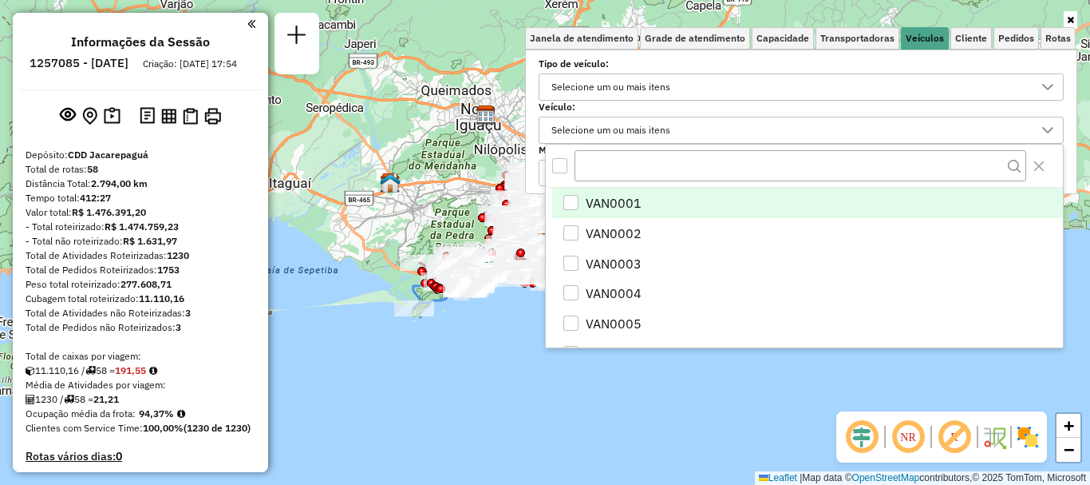
scroll to position [10, 55]
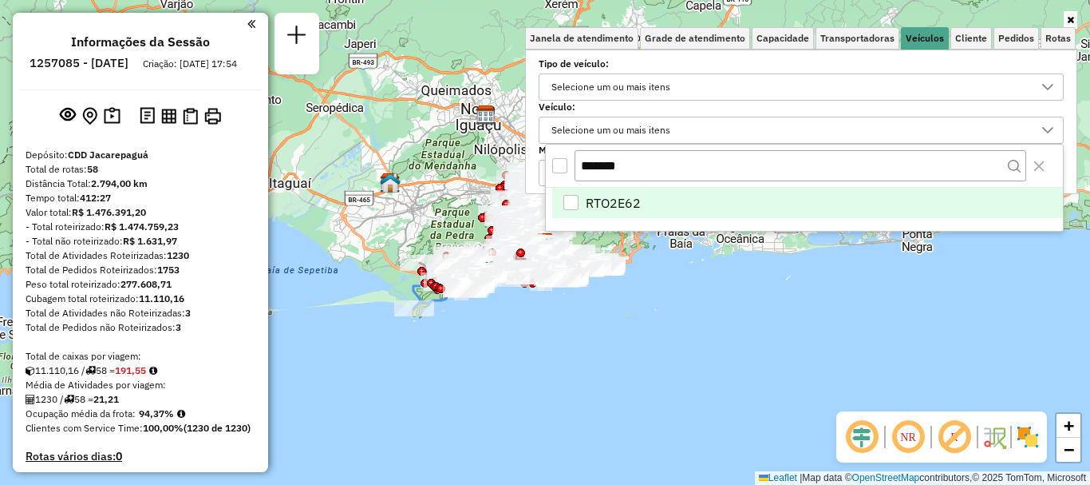
type input "*******"
click at [617, 201] on span "RTO2E62" at bounding box center [613, 202] width 55 height 19
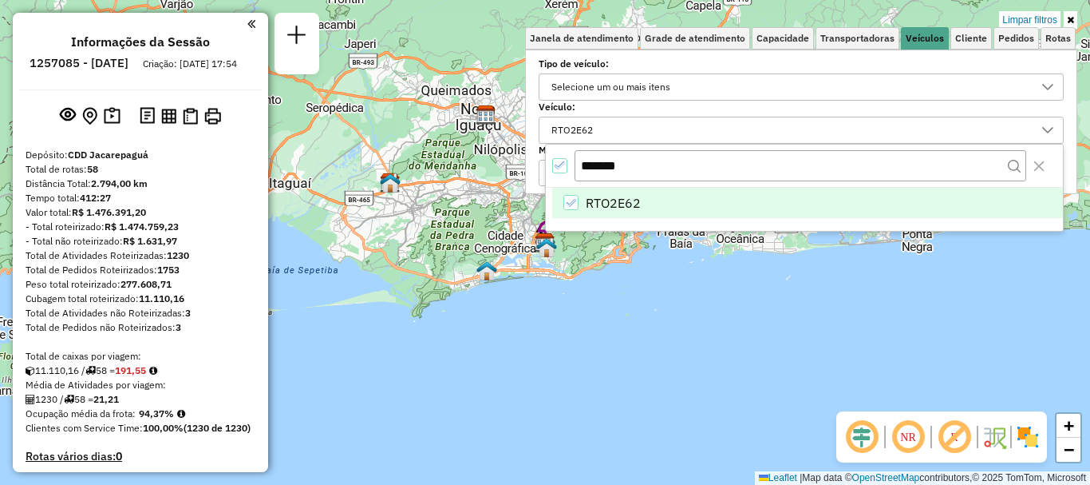
click at [598, 354] on div "Limpar filtros Janela de atendimento Grade de atendimento Capacidade Transporta…" at bounding box center [545, 242] width 1090 height 485
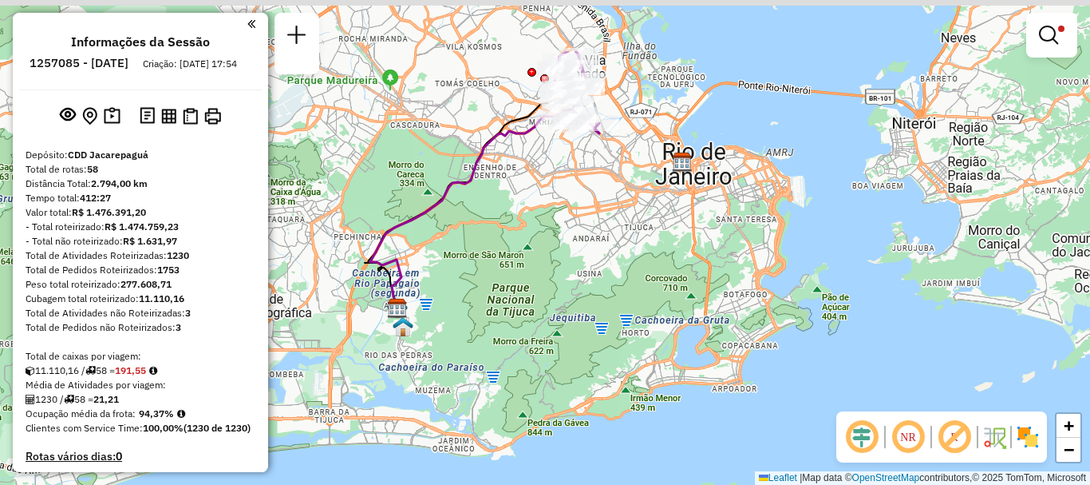
drag, startPoint x: 615, startPoint y: 108, endPoint x: 631, endPoint y: 319, distance: 212.2
click at [631, 319] on div "Limpar filtros Janela de atendimento Grade de atendimento Capacidade Transporta…" at bounding box center [545, 242] width 1090 height 485
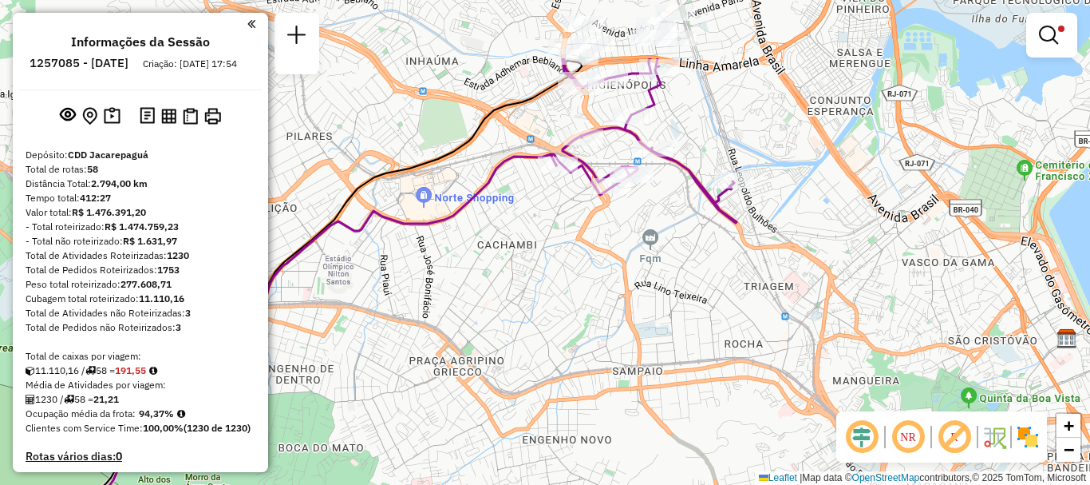
drag, startPoint x: 622, startPoint y: 125, endPoint x: 620, endPoint y: 232, distance: 107.0
click at [620, 232] on div "Limpar filtros Janela de atendimento Grade de atendimento Capacidade Transporta…" at bounding box center [545, 242] width 1090 height 485
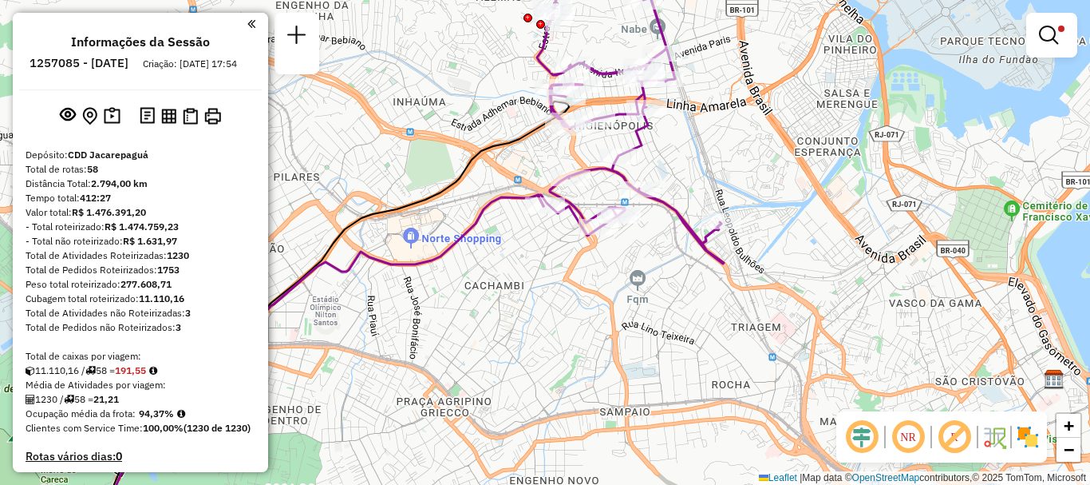
drag, startPoint x: 679, startPoint y: 208, endPoint x: 662, endPoint y: 263, distance: 57.0
click at [662, 263] on div "Limpar filtros Janela de atendimento Grade de atendimento Capacidade Transporta…" at bounding box center [545, 242] width 1090 height 485
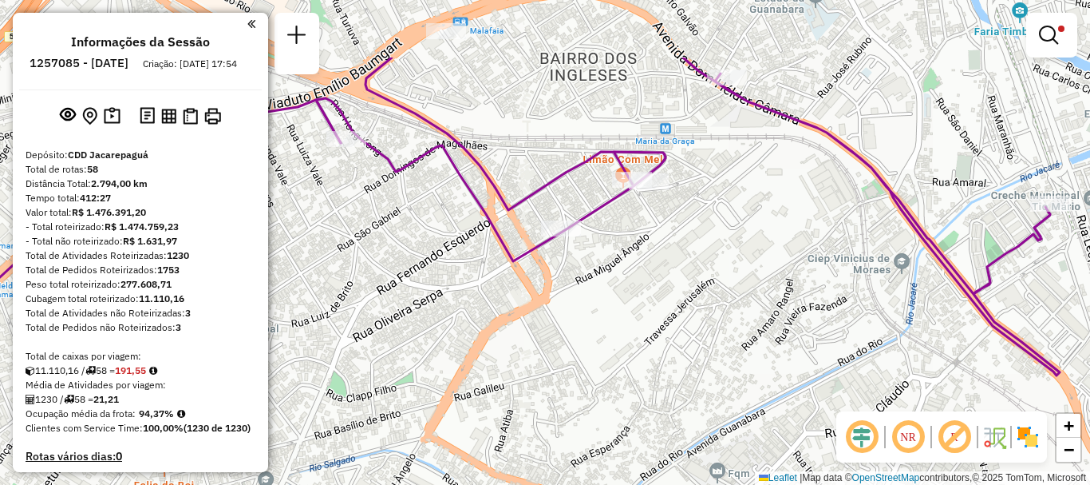
drag, startPoint x: 592, startPoint y: 224, endPoint x: 577, endPoint y: 330, distance: 107.2
click at [577, 330] on div "Limpar filtros Janela de atendimento Grade de atendimento Capacidade Transporta…" at bounding box center [545, 242] width 1090 height 485
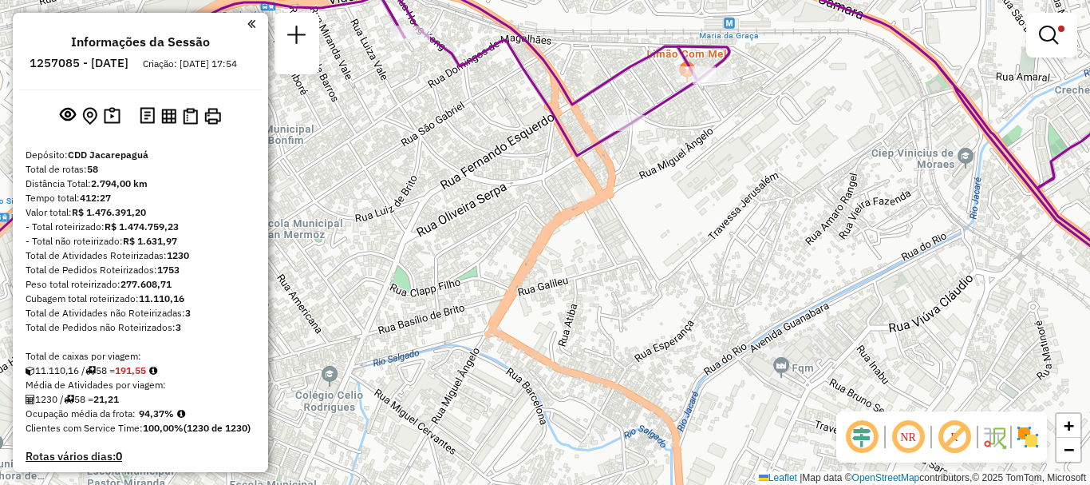
drag, startPoint x: 573, startPoint y: 379, endPoint x: 670, endPoint y: 140, distance: 257.5
click at [670, 145] on div "Limpar filtros Janela de atendimento Grade de atendimento Capacidade Transporta…" at bounding box center [545, 242] width 1090 height 485
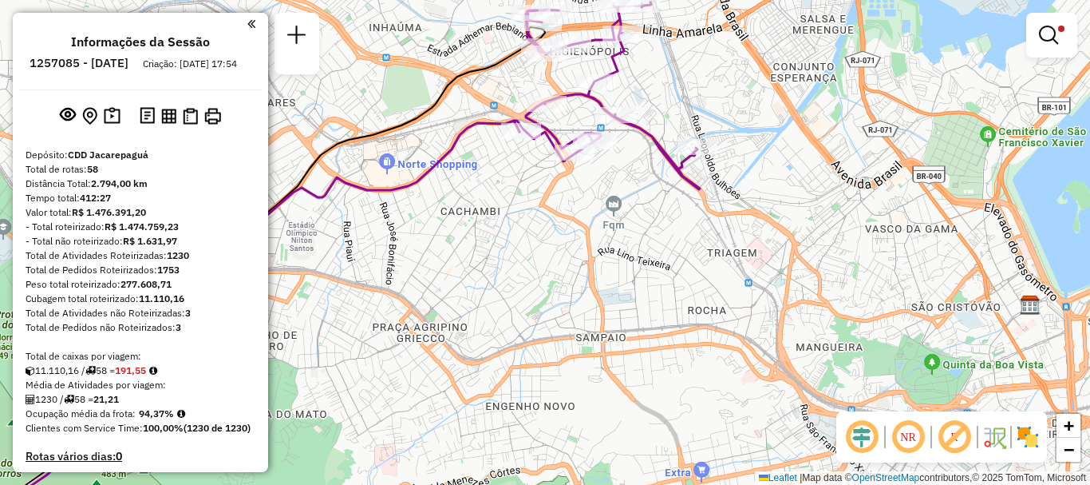
drag, startPoint x: 603, startPoint y: 261, endPoint x: 523, endPoint y: 308, distance: 92.7
click at [523, 308] on div "Limpar filtros Janela de atendimento Grade de atendimento Capacidade Transporta…" at bounding box center [545, 242] width 1090 height 485
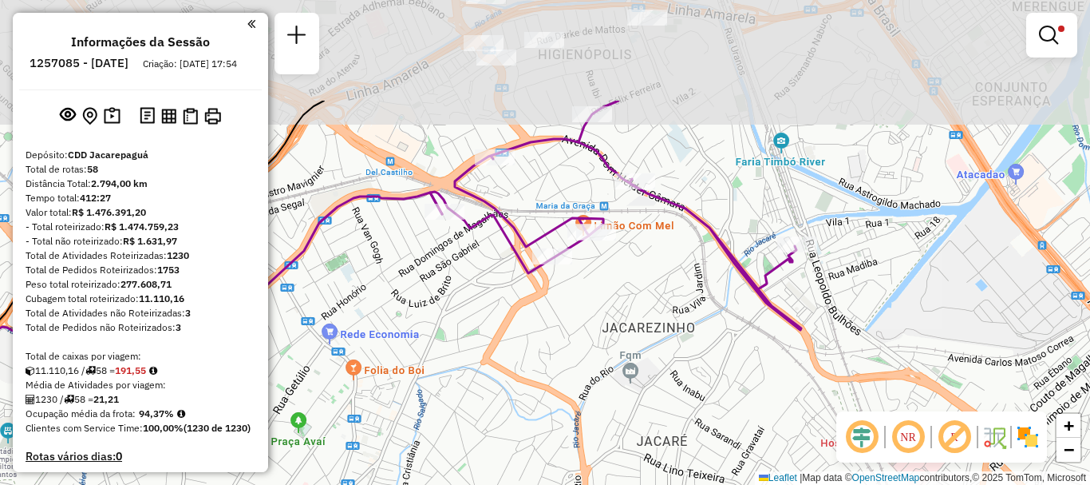
drag, startPoint x: 598, startPoint y: 183, endPoint x: 560, endPoint y: 318, distance: 141.0
click at [566, 318] on div "Limpar filtros Janela de atendimento Grade de atendimento Capacidade Transporta…" at bounding box center [545, 242] width 1090 height 485
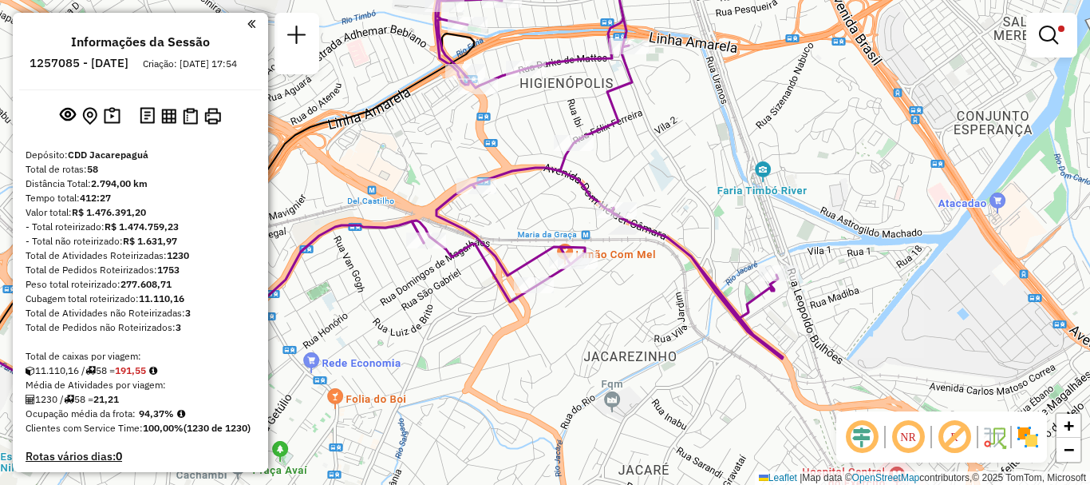
drag, startPoint x: 624, startPoint y: 287, endPoint x: 575, endPoint y: 322, distance: 61.2
click at [575, 322] on div "Limpar filtros Janela de atendimento Grade de atendimento Capacidade Transporta…" at bounding box center [545, 242] width 1090 height 485
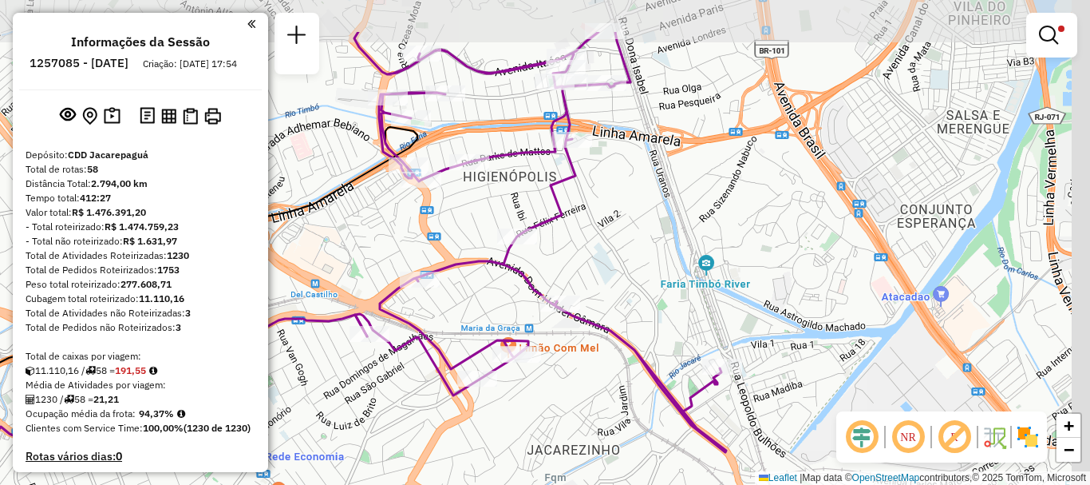
drag, startPoint x: 425, startPoint y: 148, endPoint x: 402, endPoint y: 216, distance: 71.4
click at [402, 216] on div "Limpar filtros Janela de atendimento Grade de atendimento Capacidade Transporta…" at bounding box center [545, 242] width 1090 height 485
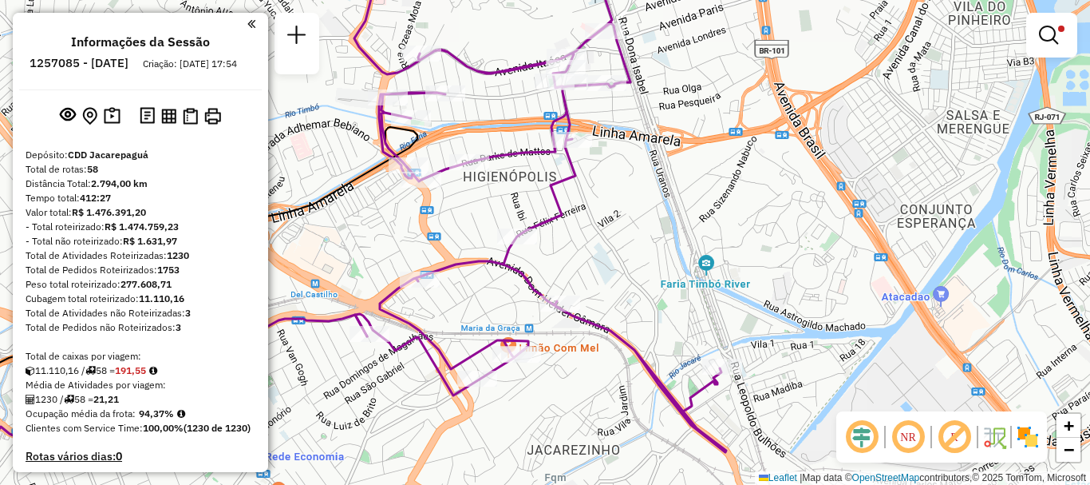
click at [1046, 45] on link at bounding box center [1052, 35] width 38 height 32
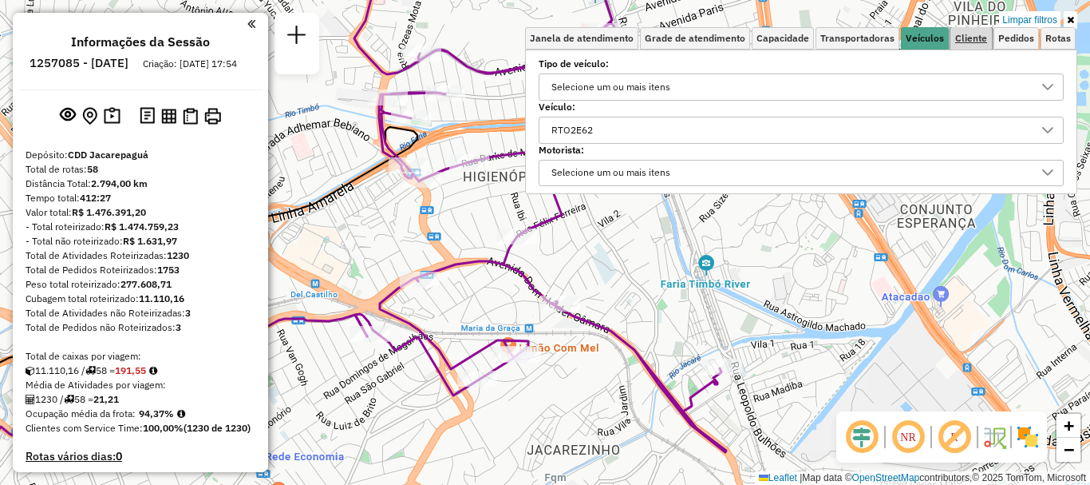
click at [975, 39] on span "Cliente" at bounding box center [971, 39] width 32 height 10
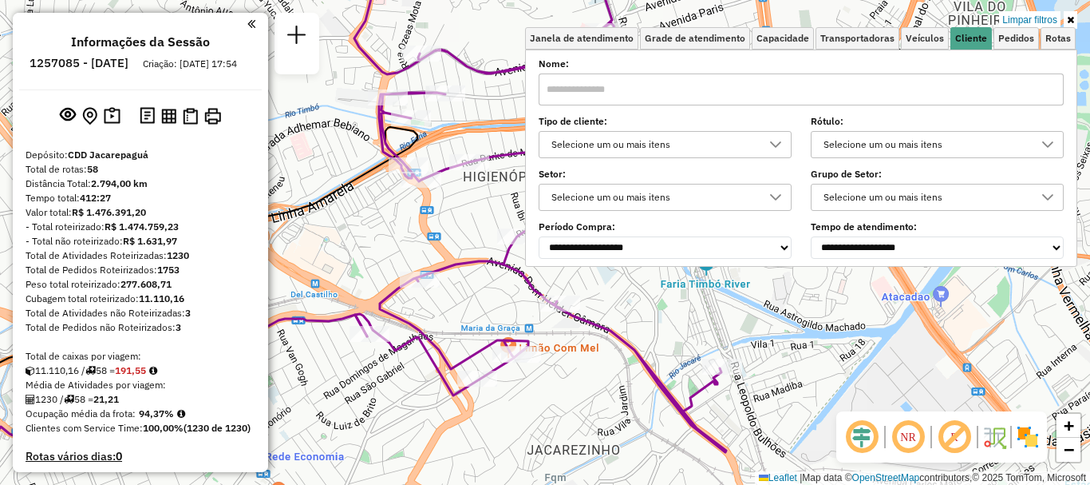
click at [642, 84] on input "text" at bounding box center [801, 89] width 525 height 32
paste input "**********"
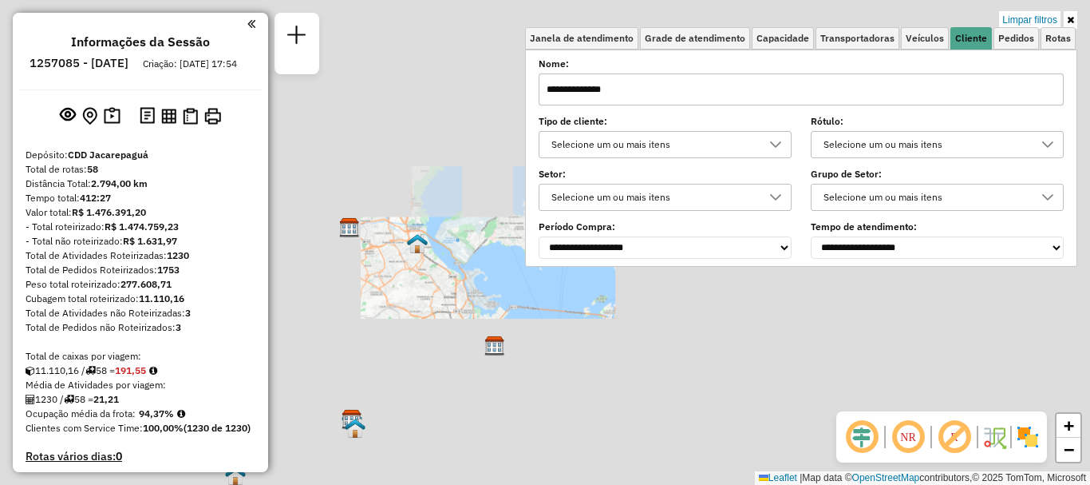
type input "**********"
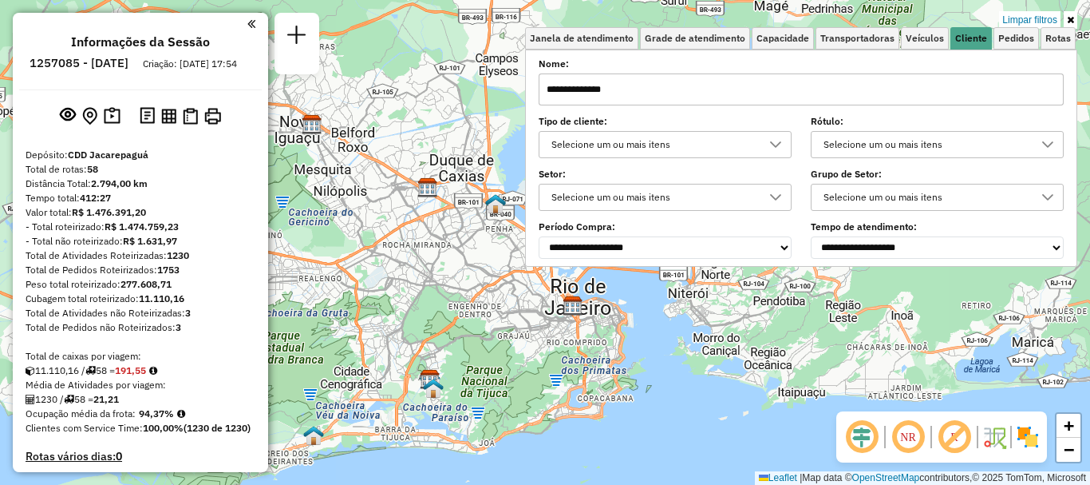
drag, startPoint x: 444, startPoint y: 329, endPoint x: 527, endPoint y: 279, distance: 97.1
click at [527, 279] on div "Limpar filtros Janela de atendimento Grade de atendimento Capacidade Transporta…" at bounding box center [545, 242] width 1090 height 485
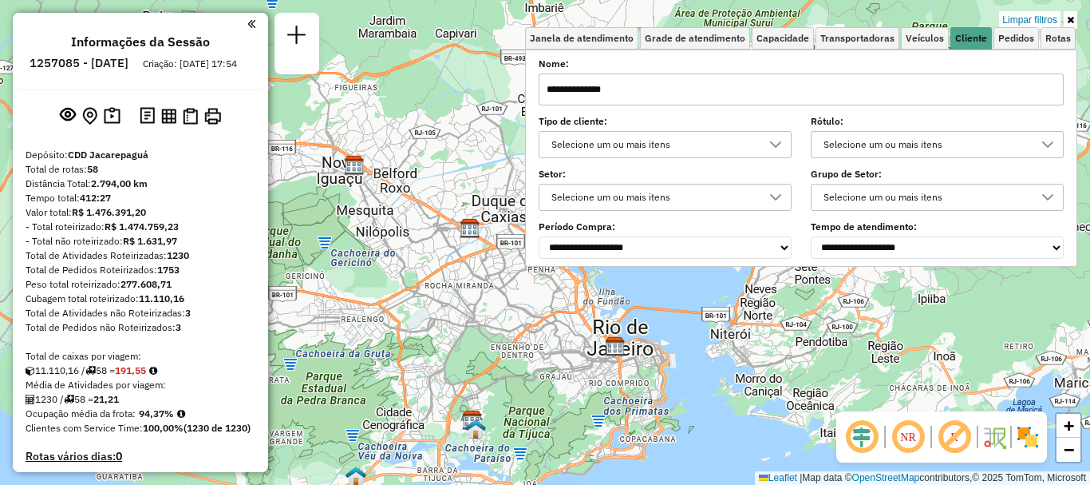
drag, startPoint x: 386, startPoint y: 277, endPoint x: 426, endPoint y: 332, distance: 68.0
click at [426, 332] on div "Limpar filtros Janela de atendimento Grade de atendimento Capacidade Transporta…" at bounding box center [545, 242] width 1090 height 485
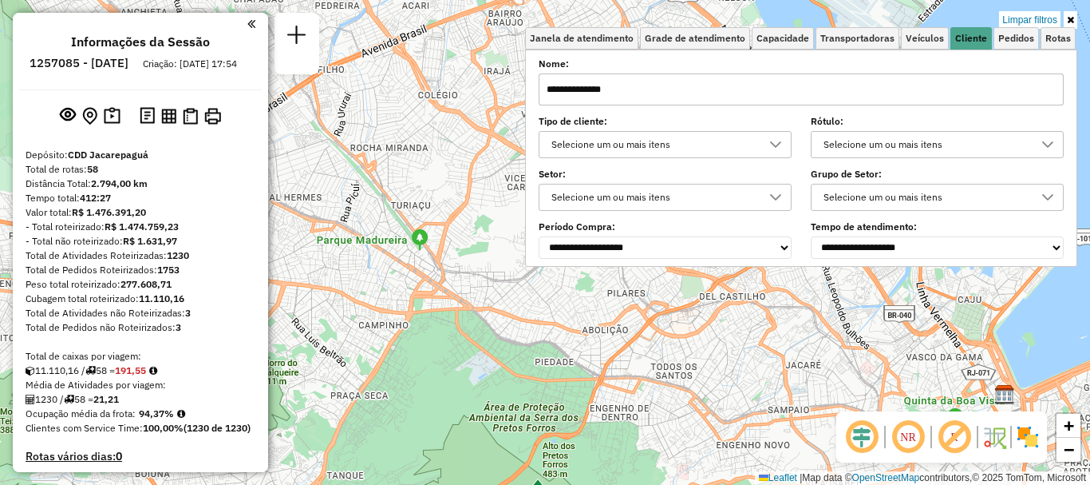
click at [1076, 25] on link at bounding box center [1071, 20] width 14 height 18
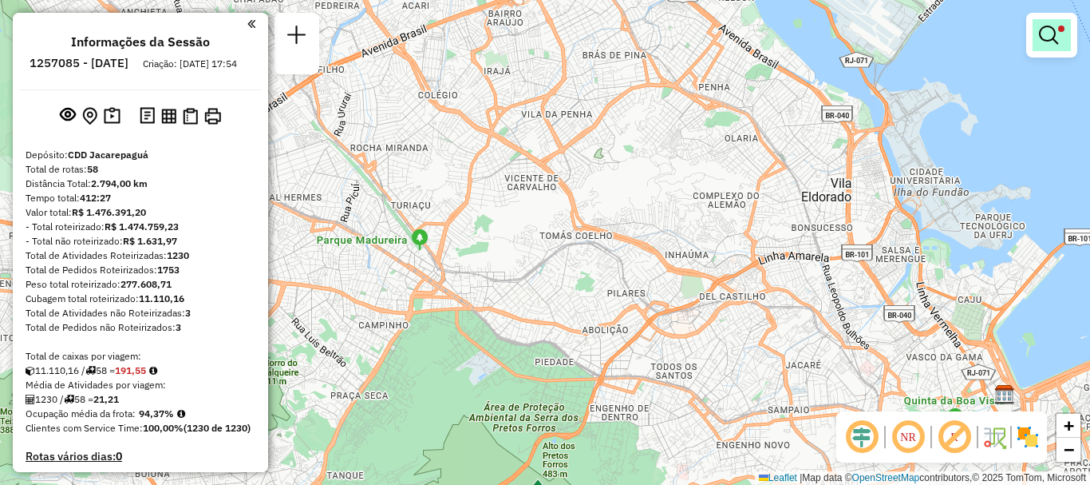
click at [1053, 38] on em at bounding box center [1048, 35] width 19 height 19
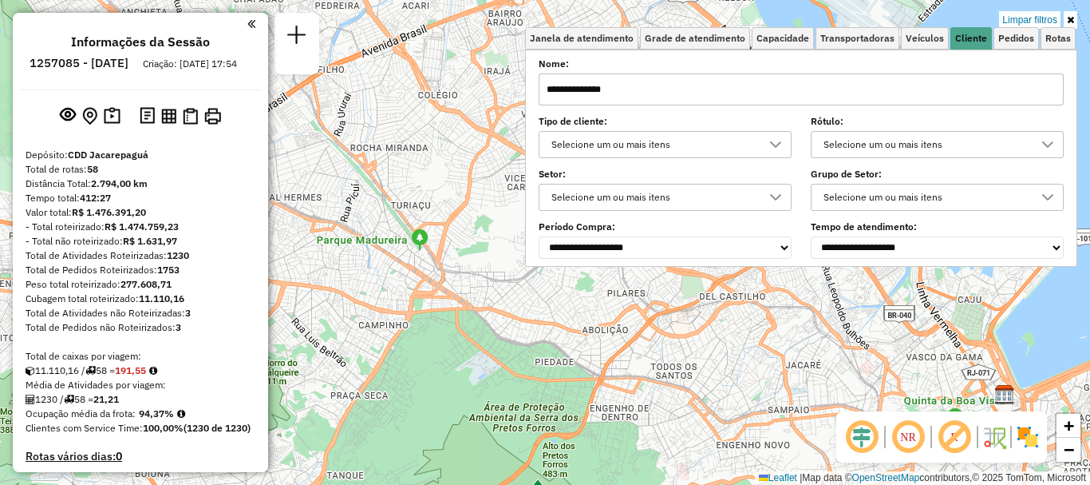
drag, startPoint x: 707, startPoint y: 101, endPoint x: 347, endPoint y: 87, distance: 360.3
click at [347, 87] on div "Limpar filtros Janela de atendimento Grade de atendimento Capacidade Transporta…" at bounding box center [545, 242] width 1090 height 485
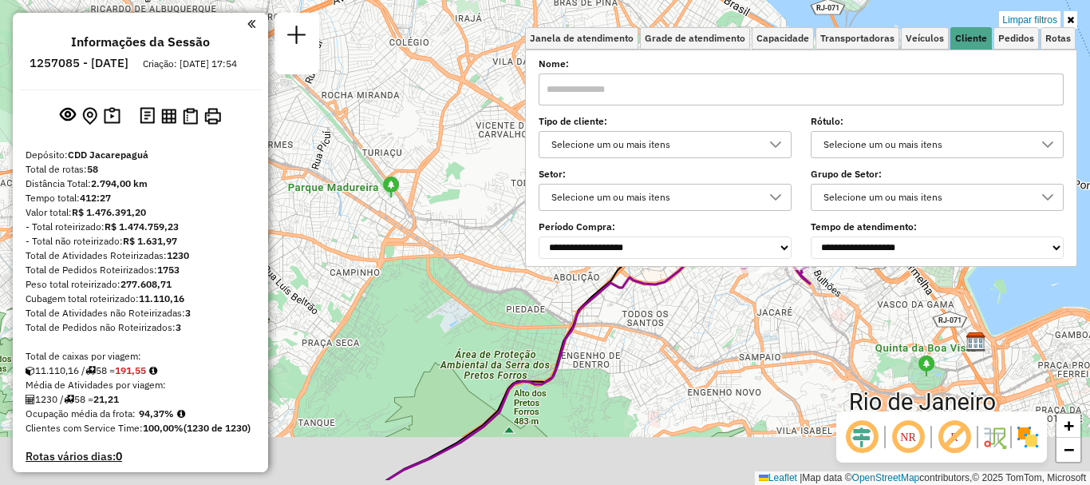
drag, startPoint x: 780, startPoint y: 362, endPoint x: 737, endPoint y: 297, distance: 77.7
click at [738, 297] on div "Limpar filtros Janela de atendimento Grade de atendimento Capacidade Transporta…" at bounding box center [545, 242] width 1090 height 485
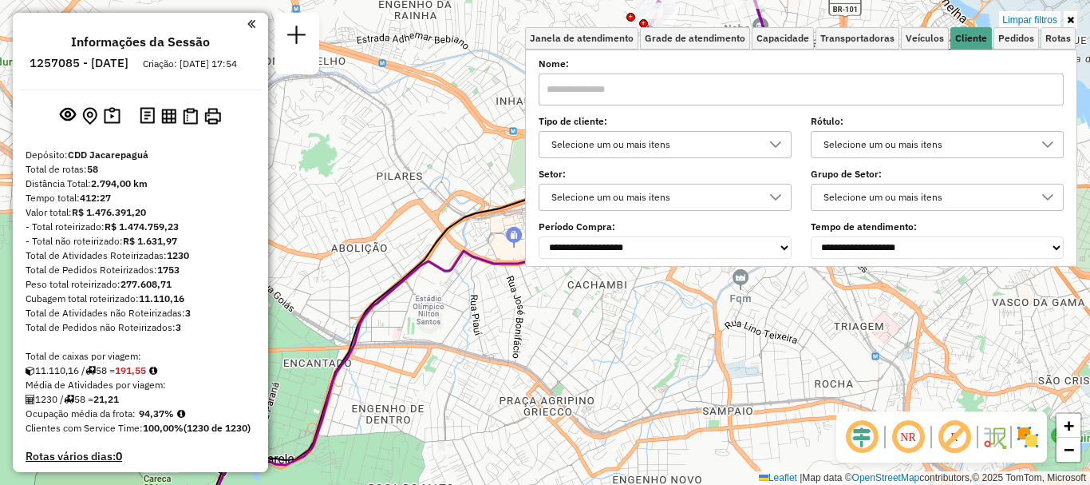
drag, startPoint x: 686, startPoint y: 349, endPoint x: 589, endPoint y: 381, distance: 102.5
click at [589, 384] on div "Limpar filtros Janela de atendimento Grade de atendimento Capacidade Transporta…" at bounding box center [545, 242] width 1090 height 485
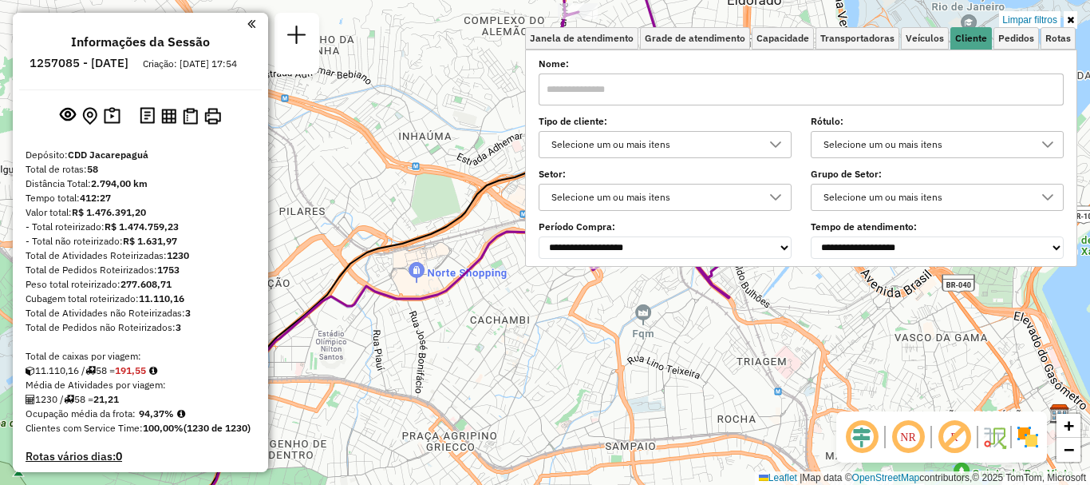
click at [1076, 14] on link at bounding box center [1071, 20] width 14 height 18
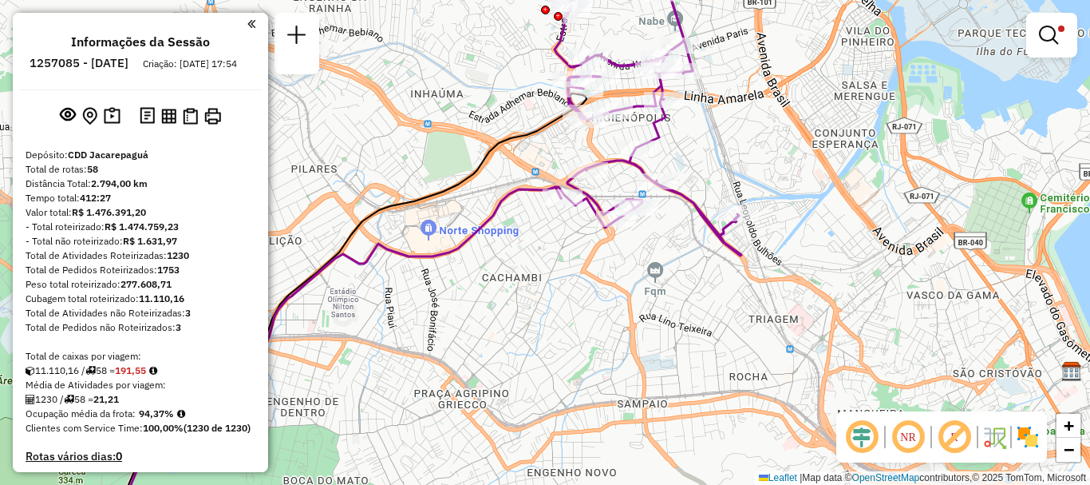
drag, startPoint x: 538, startPoint y: 312, endPoint x: 550, endPoint y: 270, distance: 44.0
click at [550, 270] on div "Limpar filtros Janela de atendimento Grade de atendimento Capacidade Transporta…" at bounding box center [545, 242] width 1090 height 485
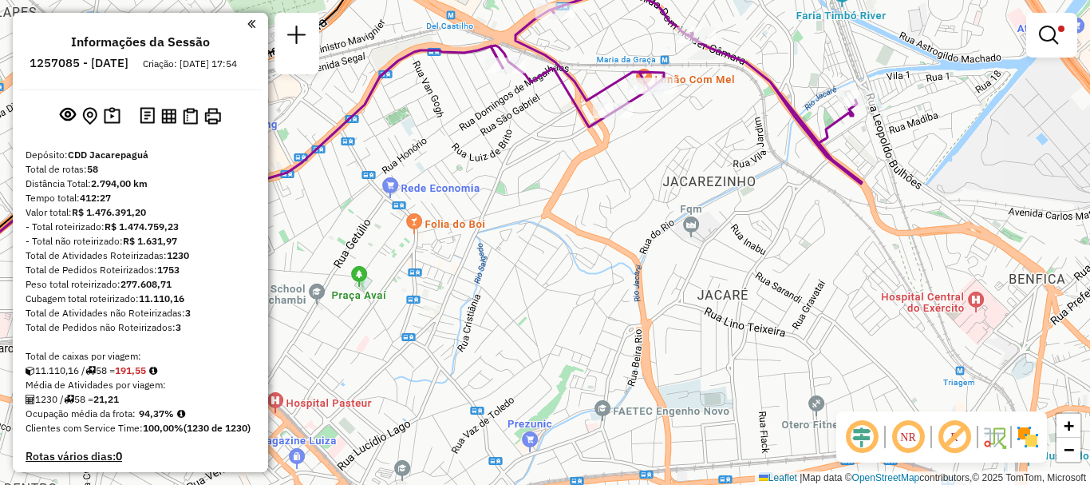
drag, startPoint x: 685, startPoint y: 330, endPoint x: 730, endPoint y: 305, distance: 52.2
click at [730, 305] on div "Limpar filtros Janela de atendimento Grade de atendimento Capacidade Transporta…" at bounding box center [545, 242] width 1090 height 485
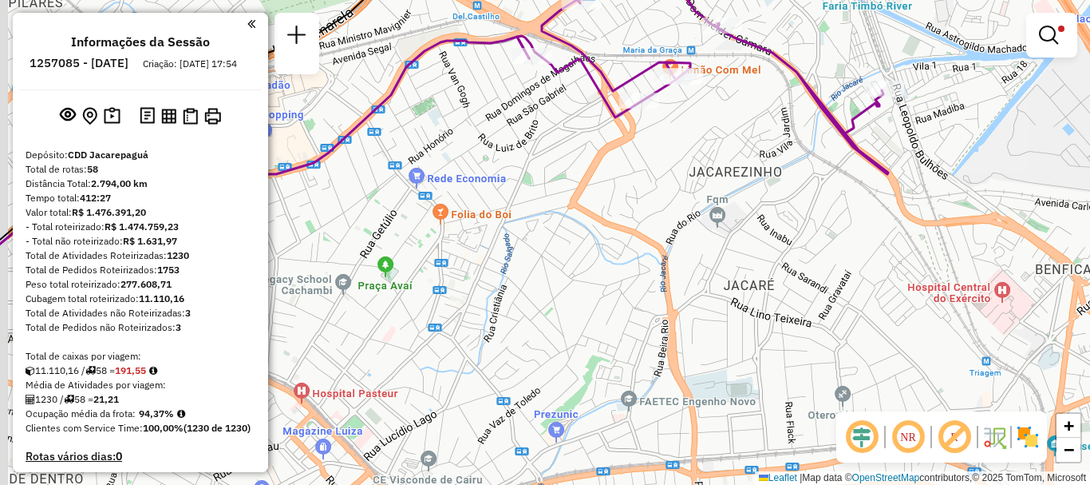
drag, startPoint x: 666, startPoint y: 346, endPoint x: 692, endPoint y: 336, distance: 28.0
click at [692, 336] on div "Limpar filtros Janela de atendimento Grade de atendimento Capacidade Transporta…" at bounding box center [545, 242] width 1090 height 485
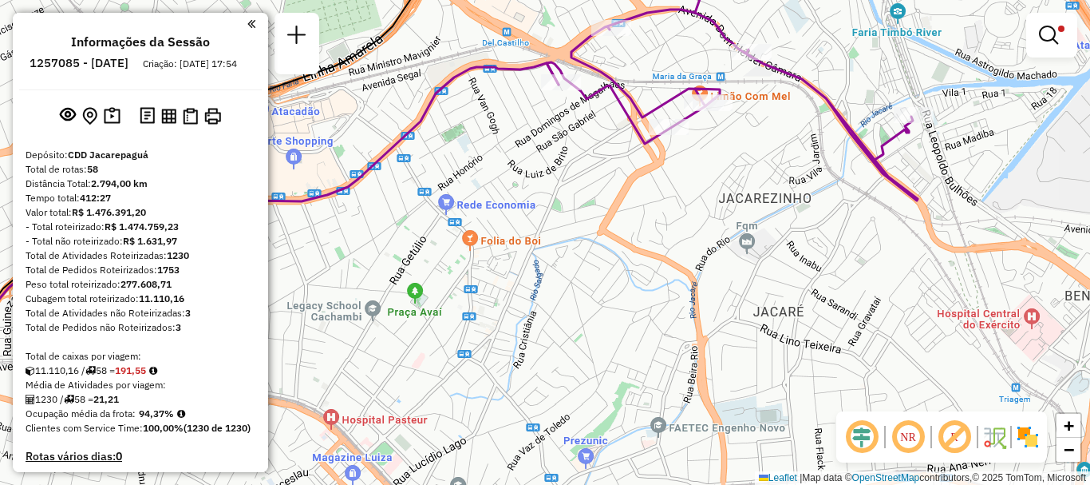
drag, startPoint x: 643, startPoint y: 287, endPoint x: 678, endPoint y: 298, distance: 36.6
click at [678, 315] on div "Limpar filtros Janela de atendimento Grade de atendimento Capacidade Transporta…" at bounding box center [545, 242] width 1090 height 485
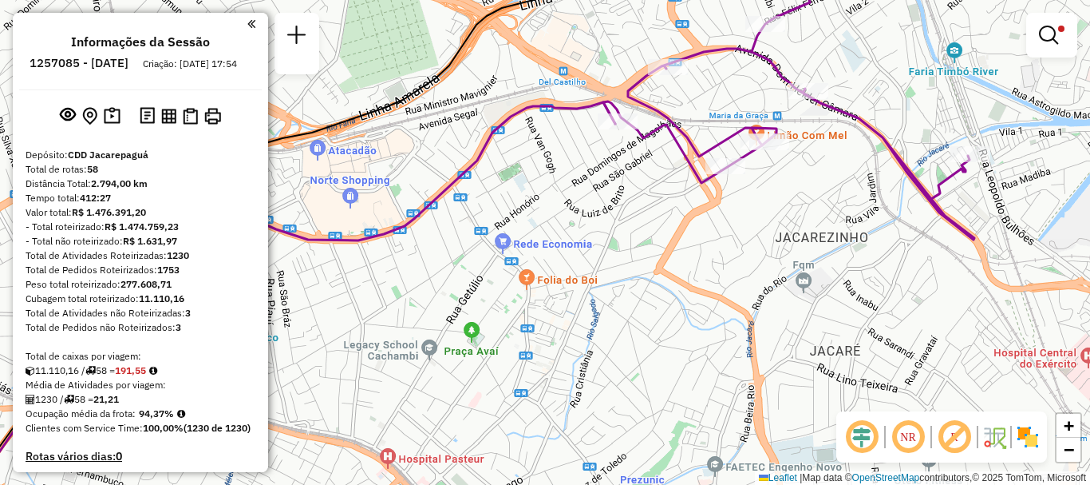
drag, startPoint x: 631, startPoint y: 264, endPoint x: 636, endPoint y: 286, distance: 22.1
click at [685, 302] on div "Limpar filtros Janela de atendimento Grade de atendimento Capacidade Transporta…" at bounding box center [545, 242] width 1090 height 485
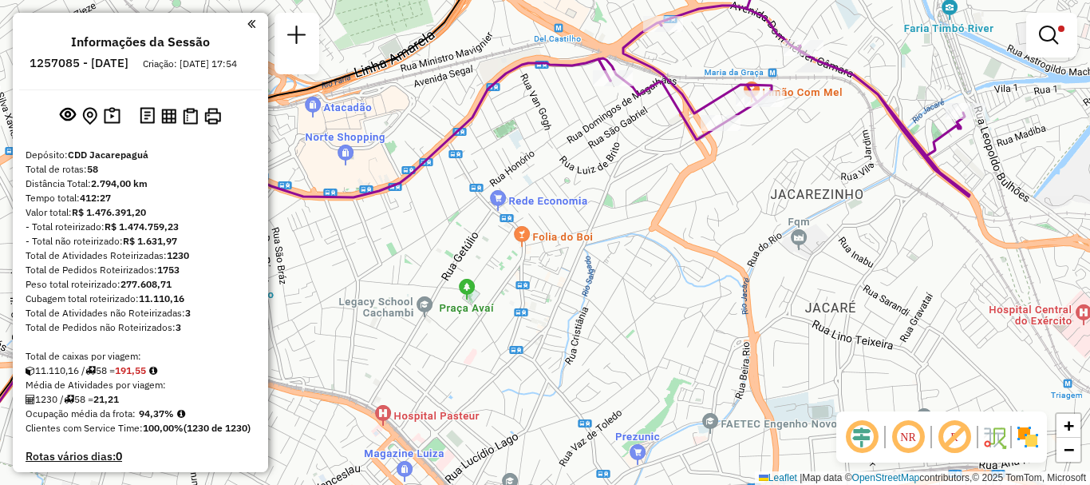
drag, startPoint x: 610, startPoint y: 273, endPoint x: 610, endPoint y: 247, distance: 26.3
click at [603, 228] on div "Limpar filtros Janela de atendimento Grade de atendimento Capacidade Transporta…" at bounding box center [545, 242] width 1090 height 485
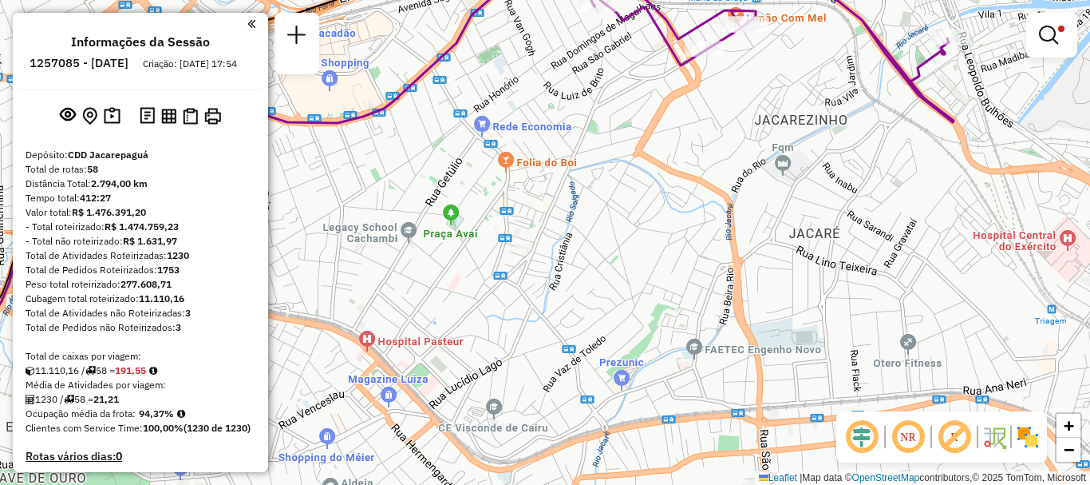
drag, startPoint x: 631, startPoint y: 315, endPoint x: 615, endPoint y: 243, distance: 74.2
click at [615, 243] on div "Limpar filtros Janela de atendimento Grade de atendimento Capacidade Transporta…" at bounding box center [545, 242] width 1090 height 485
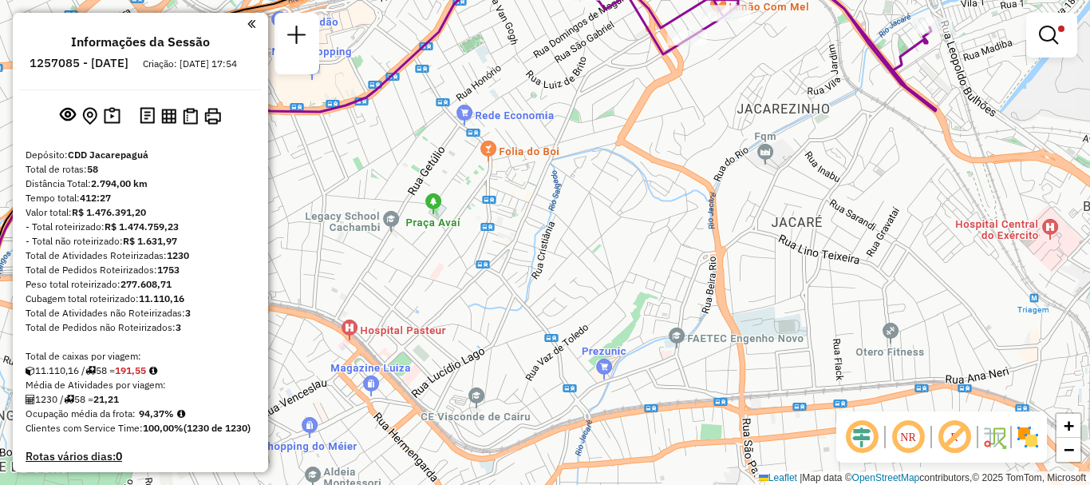
drag, startPoint x: 635, startPoint y: 303, endPoint x: 605, endPoint y: 286, distance: 34.4
click at [605, 286] on div "Limpar filtros Janela de atendimento Grade de atendimento Capacidade Transporta…" at bounding box center [545, 242] width 1090 height 485
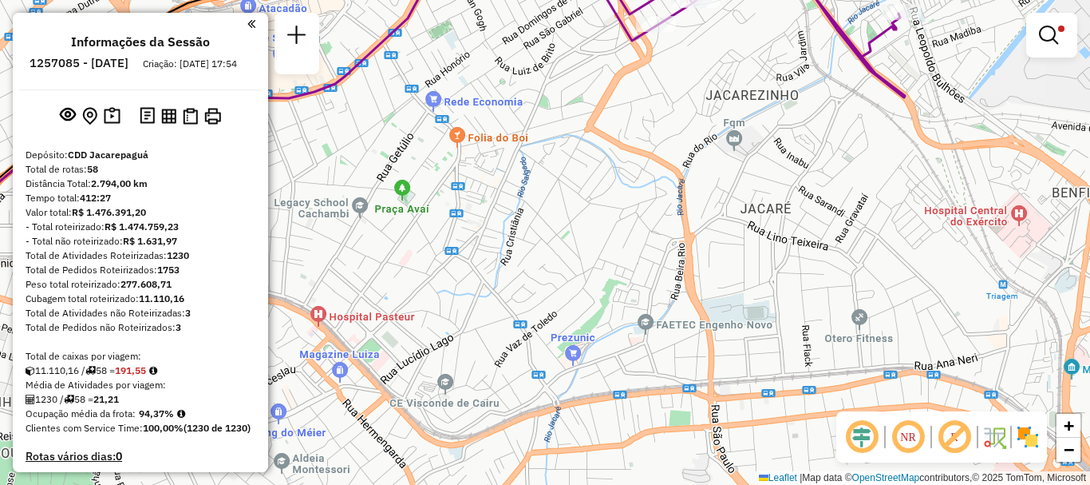
drag, startPoint x: 617, startPoint y: 313, endPoint x: 589, endPoint y: 303, distance: 29.8
click at [589, 303] on div "Limpar filtros Janela de atendimento Grade de atendimento Capacidade Transporta…" at bounding box center [545, 242] width 1090 height 485
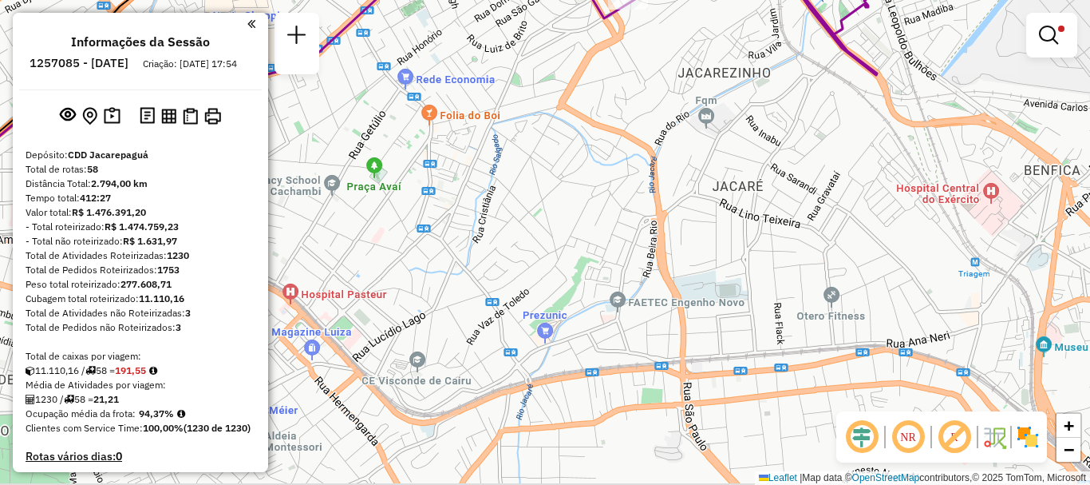
drag, startPoint x: 605, startPoint y: 315, endPoint x: 586, endPoint y: 292, distance: 30.0
click at [586, 292] on div "Limpar filtros Janela de atendimento Grade de atendimento Capacidade Transporta…" at bounding box center [545, 242] width 1090 height 485
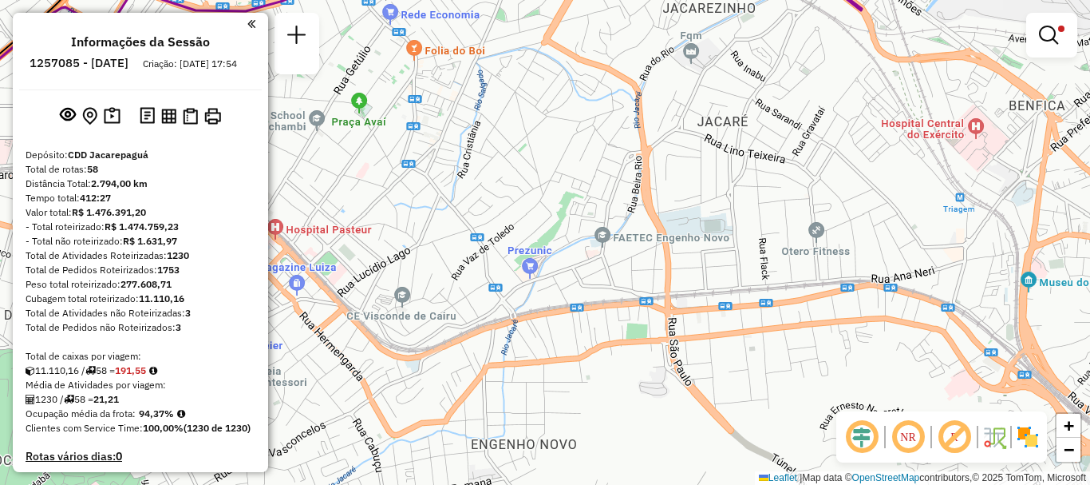
drag, startPoint x: 605, startPoint y: 323, endPoint x: 590, endPoint y: 253, distance: 71.9
click at [590, 253] on div "Limpar filtros Janela de atendimento Grade de atendimento Capacidade Transporta…" at bounding box center [545, 242] width 1090 height 485
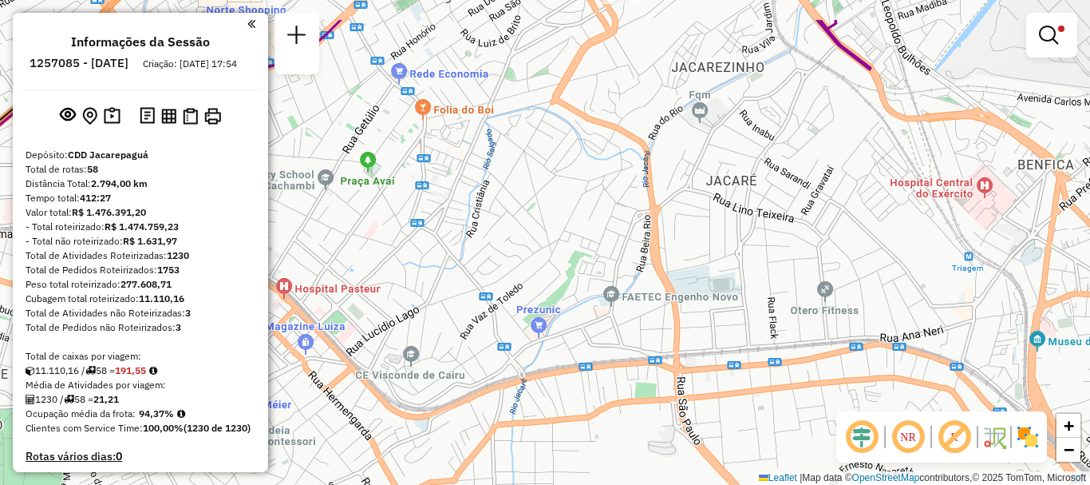
drag, startPoint x: 590, startPoint y: 253, endPoint x: 599, endPoint y: 325, distance: 72.4
click at [599, 325] on div "Limpar filtros Janela de atendimento Grade de atendimento Capacidade Transporta…" at bounding box center [545, 242] width 1090 height 485
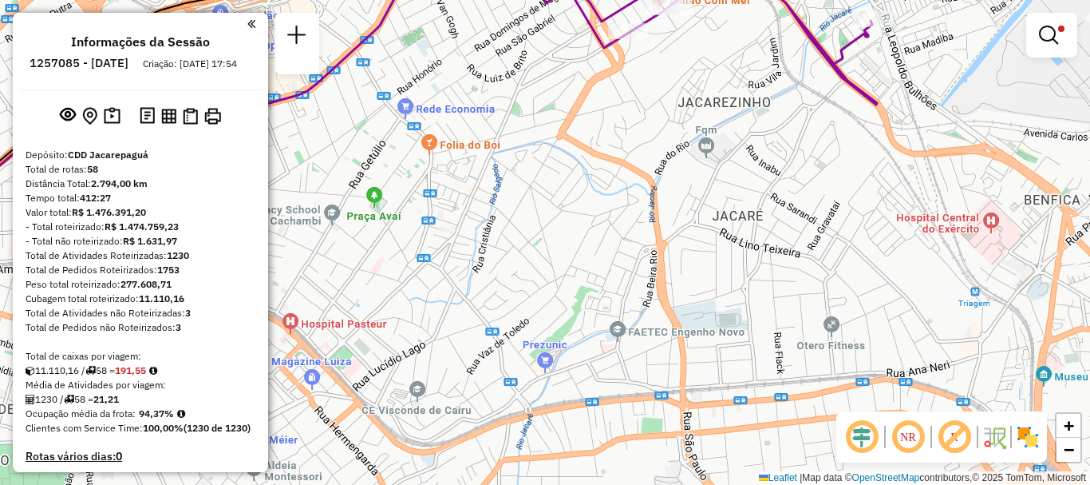
drag, startPoint x: 585, startPoint y: 266, endPoint x: 595, endPoint y: 299, distance: 34.9
click at [595, 309] on div "Limpar filtros Janela de atendimento Grade de atendimento Capacidade Transporta…" at bounding box center [545, 242] width 1090 height 485
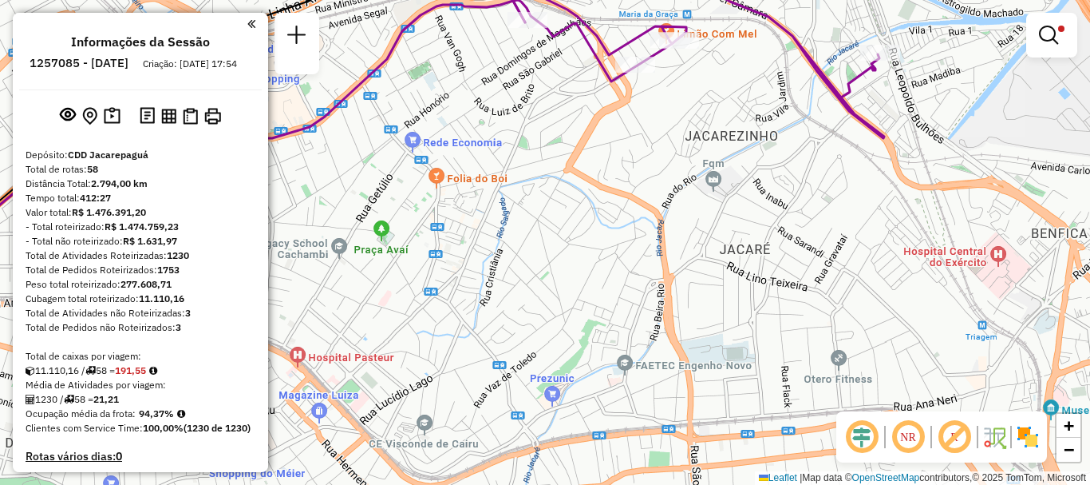
drag, startPoint x: 592, startPoint y: 264, endPoint x: 593, endPoint y: 304, distance: 39.9
click at [595, 306] on div "Limpar filtros Janela de atendimento Grade de atendimento Capacidade Transporta…" at bounding box center [545, 242] width 1090 height 485
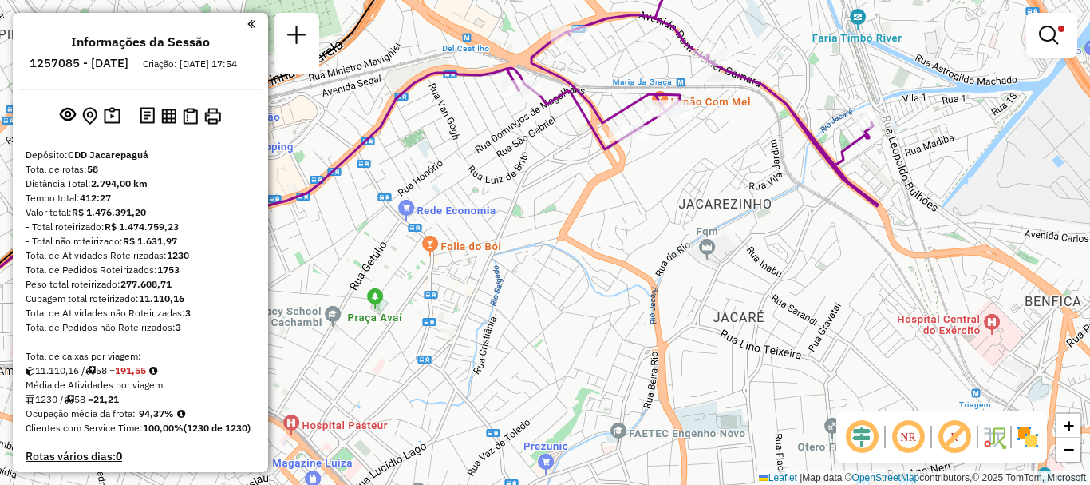
drag, startPoint x: 590, startPoint y: 262, endPoint x: 583, endPoint y: 303, distance: 41.3
click at [583, 303] on div "Limpar filtros Janela de atendimento Grade de atendimento Capacidade Transporta…" at bounding box center [545, 242] width 1090 height 485
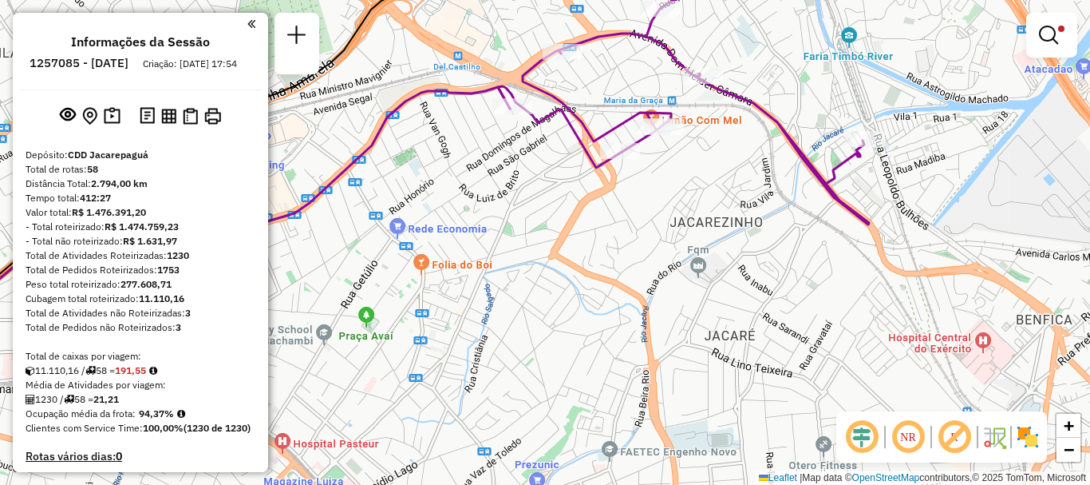
drag, startPoint x: 593, startPoint y: 244, endPoint x: 563, endPoint y: 273, distance: 41.8
click at [564, 277] on div "Limpar filtros Janela de atendimento Grade de atendimento Capacidade Transporta…" at bounding box center [545, 242] width 1090 height 485
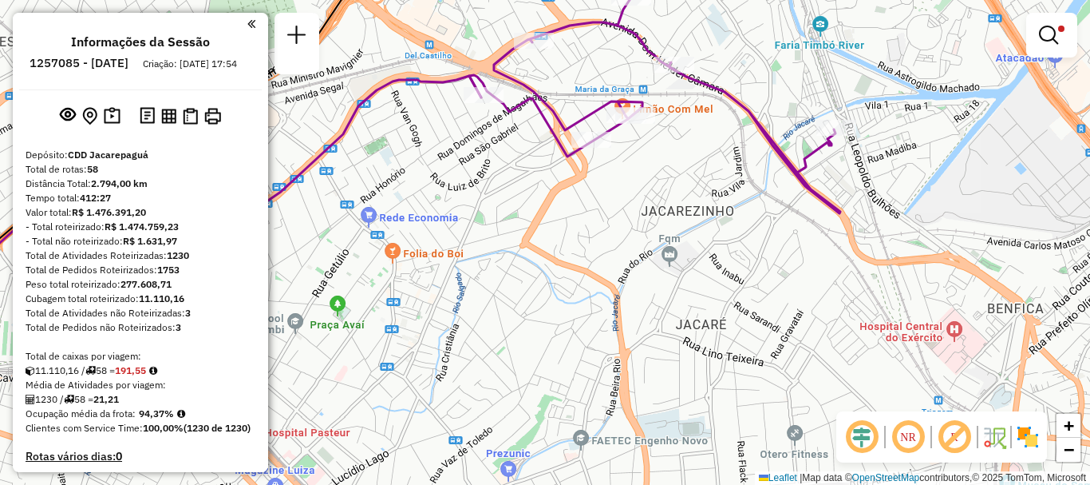
drag, startPoint x: 574, startPoint y: 251, endPoint x: 564, endPoint y: 221, distance: 31.3
click at [564, 221] on div "Limpar filtros Janela de atendimento Grade de atendimento Capacidade Transporta…" at bounding box center [545, 242] width 1090 height 485
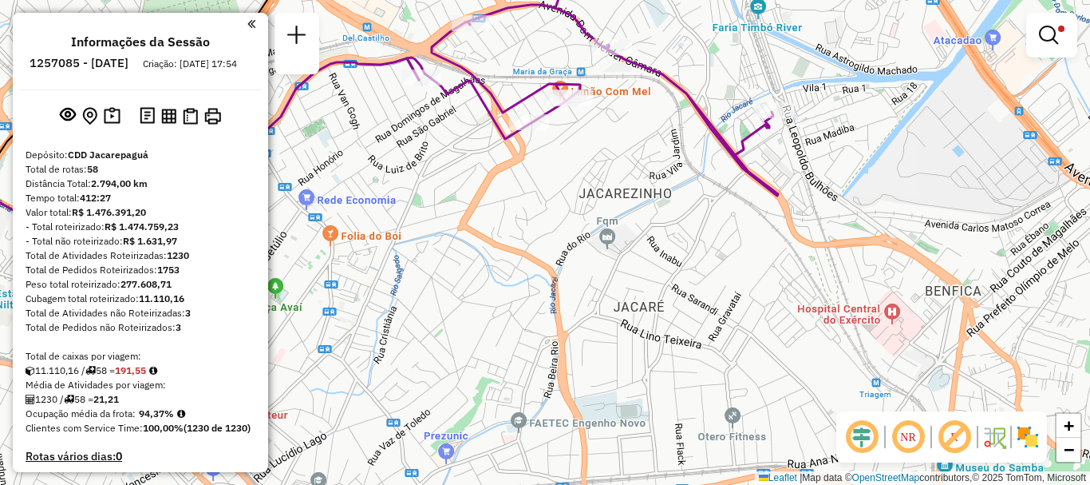
drag, startPoint x: 628, startPoint y: 220, endPoint x: 568, endPoint y: 206, distance: 61.4
click at [568, 206] on div "Limpar filtros Janela de atendimento Grade de atendimento Capacidade Transporta…" at bounding box center [545, 242] width 1090 height 485
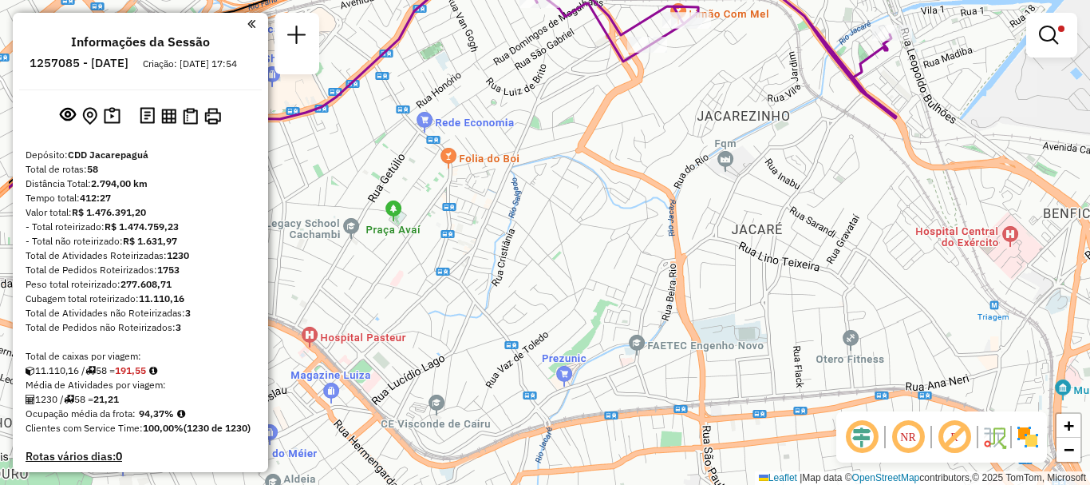
drag, startPoint x: 480, startPoint y: 192, endPoint x: 576, endPoint y: 120, distance: 119.7
click at [576, 120] on div "Limpar filtros Janela de atendimento Grade de atendimento Capacidade Transporta…" at bounding box center [545, 242] width 1090 height 485
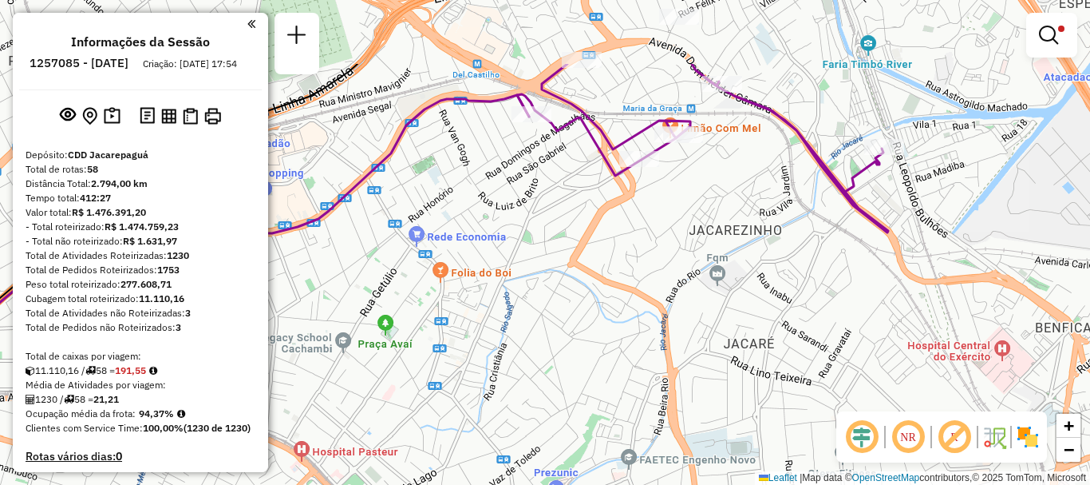
drag, startPoint x: 487, startPoint y: 191, endPoint x: 476, endPoint y: 303, distance: 113.1
click at [482, 309] on div "Limpar filtros Janela de atendimento Grade de atendimento Capacidade Transporta…" at bounding box center [545, 242] width 1090 height 485
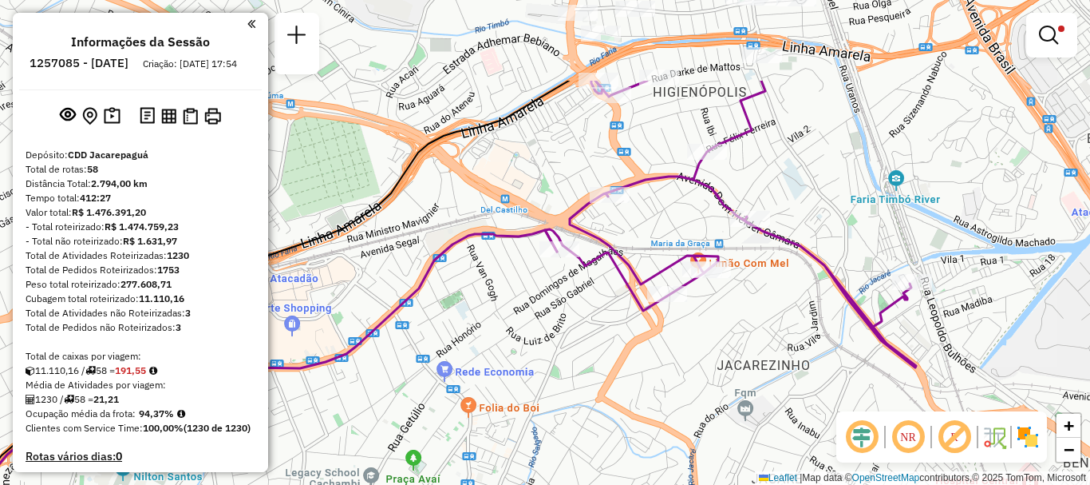
drag, startPoint x: 492, startPoint y: 287, endPoint x: 507, endPoint y: 342, distance: 57.1
click at [507, 342] on div "Limpar filtros Janela de atendimento Grade de atendimento Capacidade Transporta…" at bounding box center [545, 242] width 1090 height 485
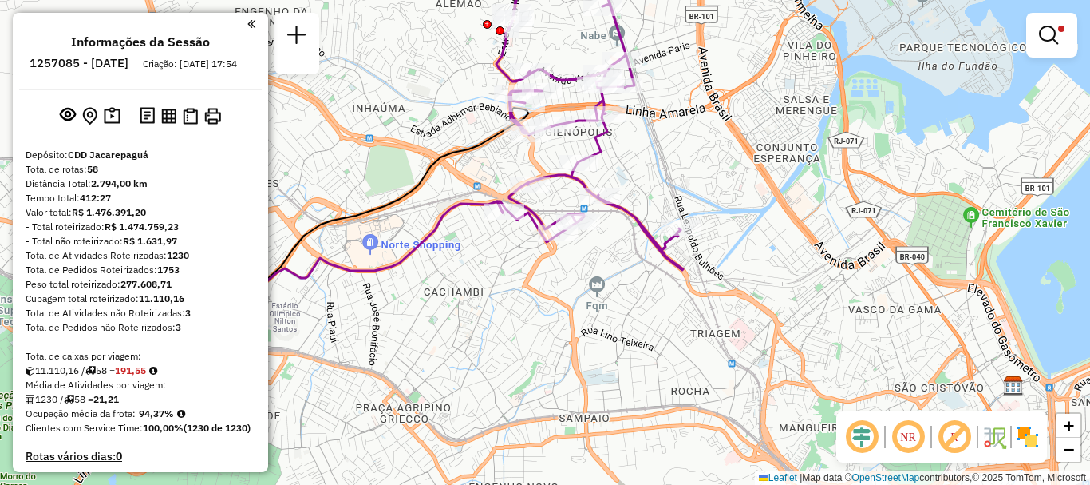
drag, startPoint x: 495, startPoint y: 372, endPoint x: 475, endPoint y: 281, distance: 93.2
click at [475, 281] on div "Limpar filtros Janela de atendimento Grade de atendimento Capacidade Transporta…" at bounding box center [545, 242] width 1090 height 485
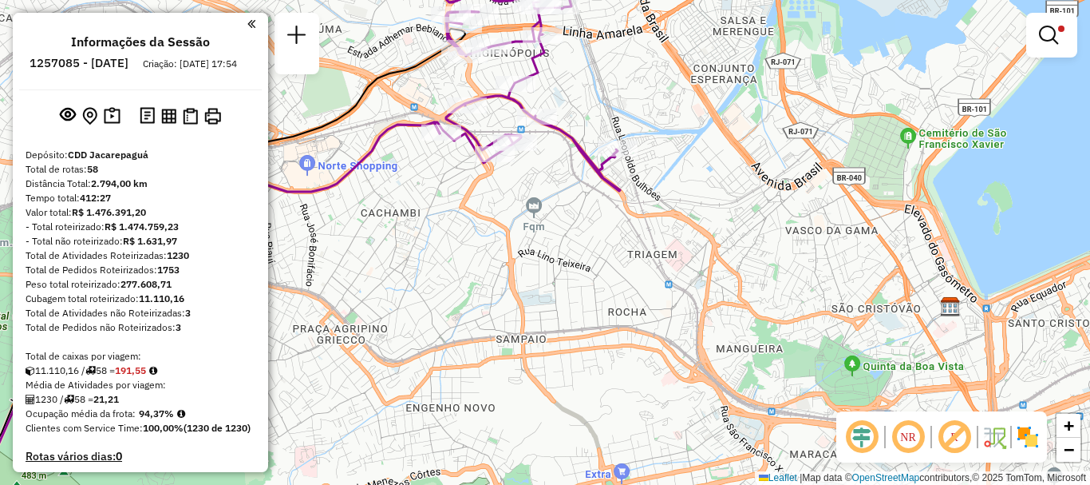
drag, startPoint x: 441, startPoint y: 228, endPoint x: 437, endPoint y: 220, distance: 10.0
click at [437, 220] on div "Limpar filtros Janela de atendimento Grade de atendimento Capacidade Transporta…" at bounding box center [545, 242] width 1090 height 485
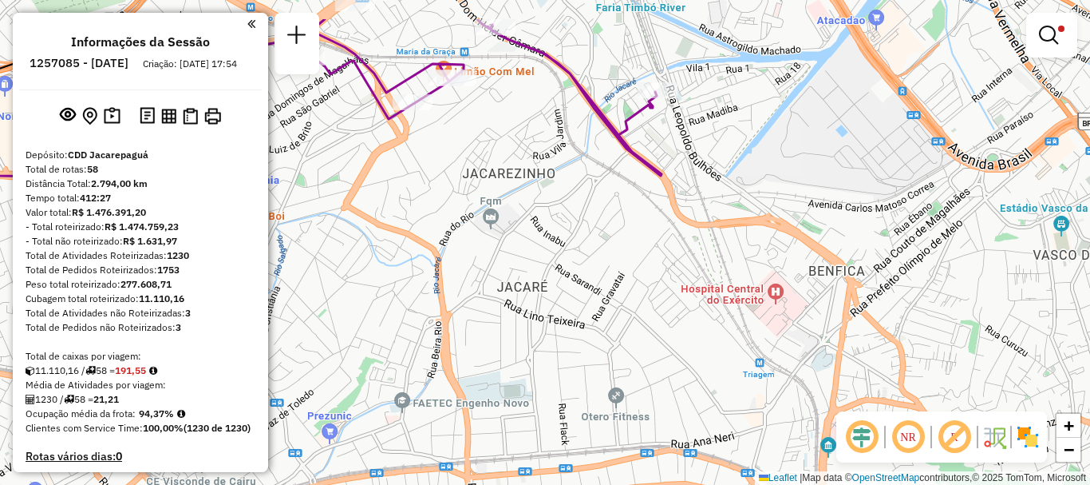
drag, startPoint x: 539, startPoint y: 287, endPoint x: 503, endPoint y: 339, distance: 63.8
click at [503, 339] on div "Limpar filtros Janela de atendimento Grade de atendimento Capacidade Transporta…" at bounding box center [545, 242] width 1090 height 485
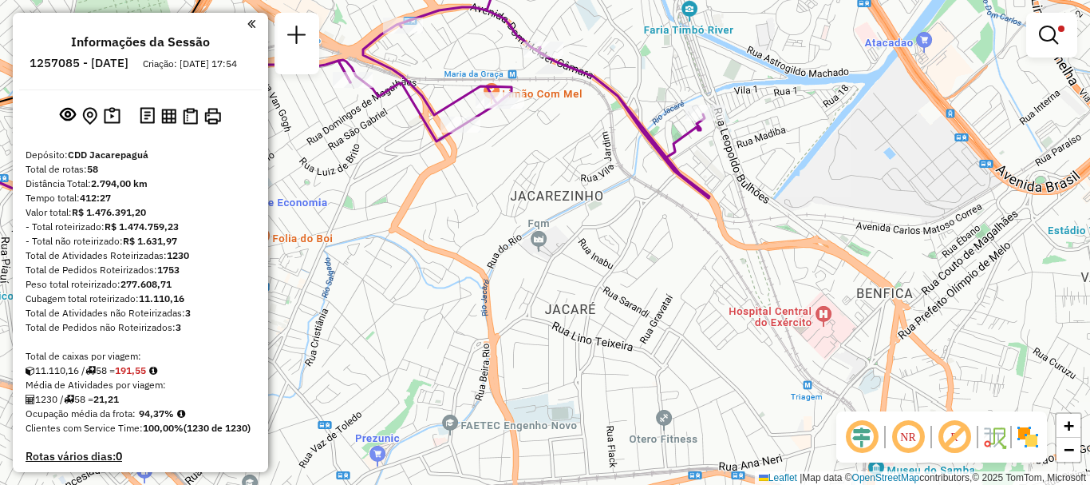
drag, startPoint x: 521, startPoint y: 276, endPoint x: 570, endPoint y: 295, distance: 52.3
click at [570, 295] on div "Limpar filtros Janela de atendimento Grade de atendimento Capacidade Transporta…" at bounding box center [545, 242] width 1090 height 485
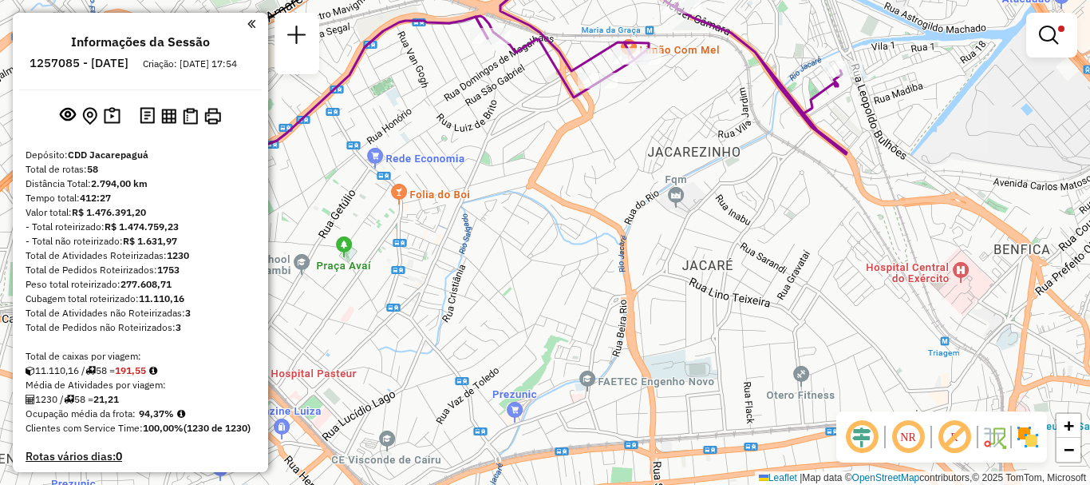
drag, startPoint x: 500, startPoint y: 300, endPoint x: 629, endPoint y: 256, distance: 136.6
click at [629, 256] on div "Limpar filtros Janela de atendimento Grade de atendimento Capacidade Transporta…" at bounding box center [545, 242] width 1090 height 485
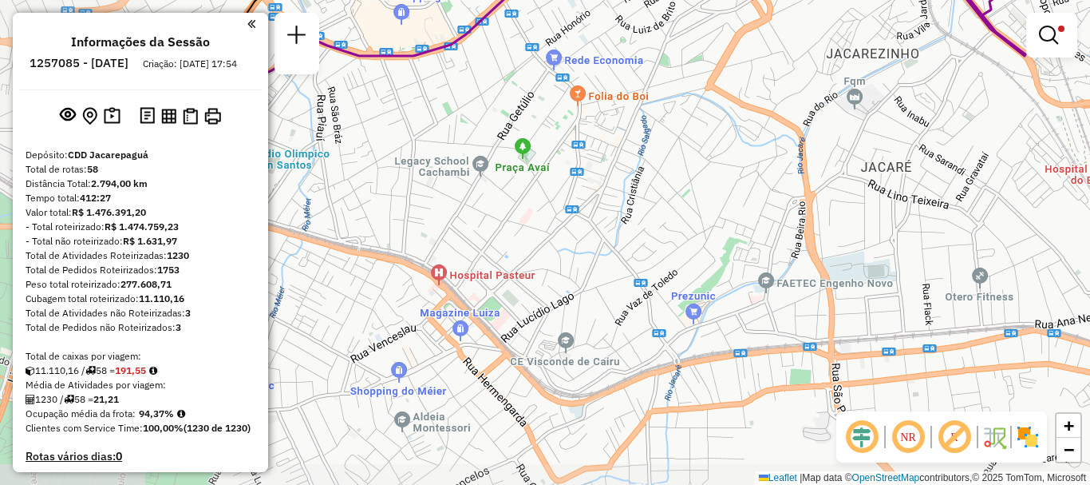
drag, startPoint x: 508, startPoint y: 346, endPoint x: 684, endPoint y: 248, distance: 201.2
click at [684, 248] on div "Limpar filtros Janela de atendimento Grade de atendimento Capacidade Transporta…" at bounding box center [545, 242] width 1090 height 485
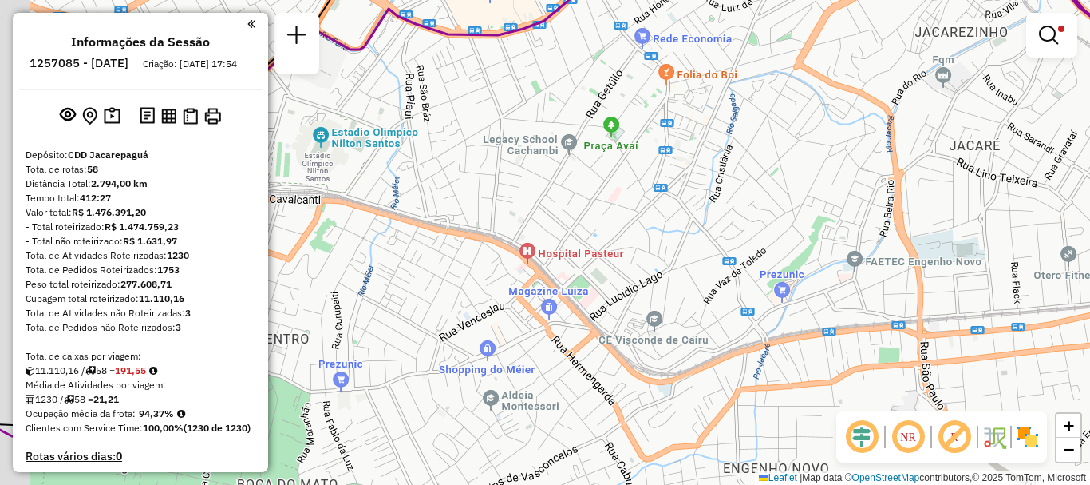
drag, startPoint x: 528, startPoint y: 294, endPoint x: 634, endPoint y: 267, distance: 108.6
click at [634, 267] on div "Limpar filtros Janela de atendimento Grade de atendimento Capacidade Transporta…" at bounding box center [545, 242] width 1090 height 485
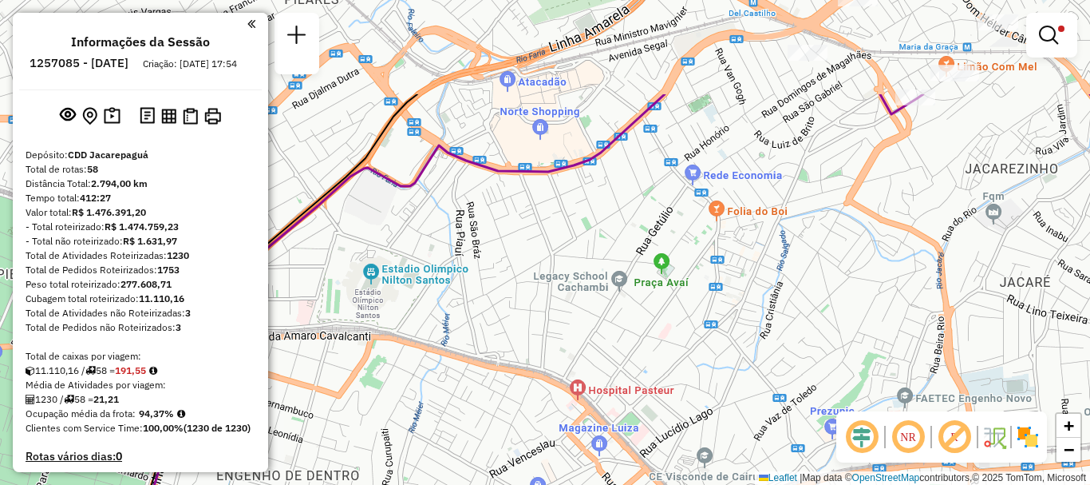
drag, startPoint x: 512, startPoint y: 260, endPoint x: 554, endPoint y: 445, distance: 189.2
click at [554, 445] on div "Limpar filtros Janela de atendimento Grade de atendimento Capacidade Transporta…" at bounding box center [545, 242] width 1090 height 485
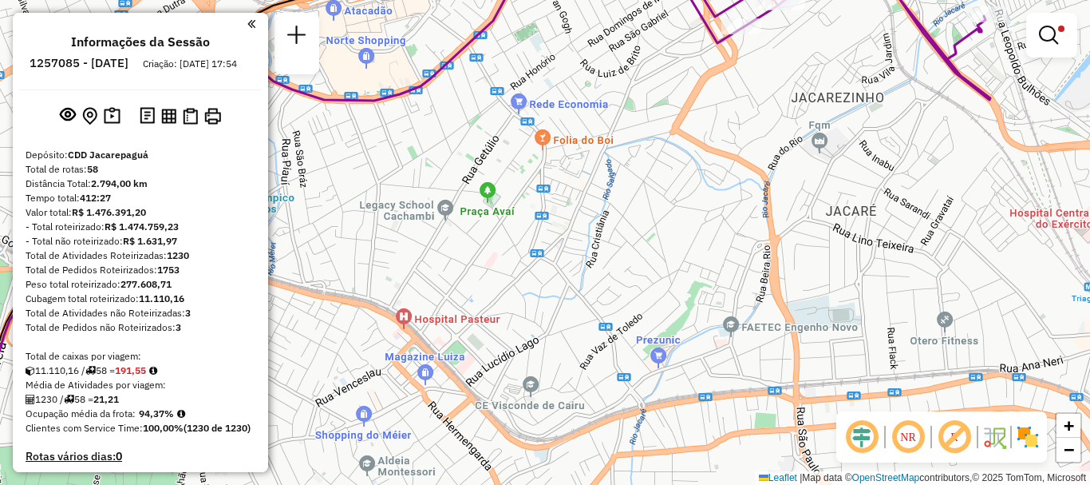
drag, startPoint x: 590, startPoint y: 325, endPoint x: 303, endPoint y: 146, distance: 338.4
click at [303, 146] on div "Limpar filtros Janela de atendimento Grade de atendimento Capacidade Transporta…" at bounding box center [545, 242] width 1090 height 485
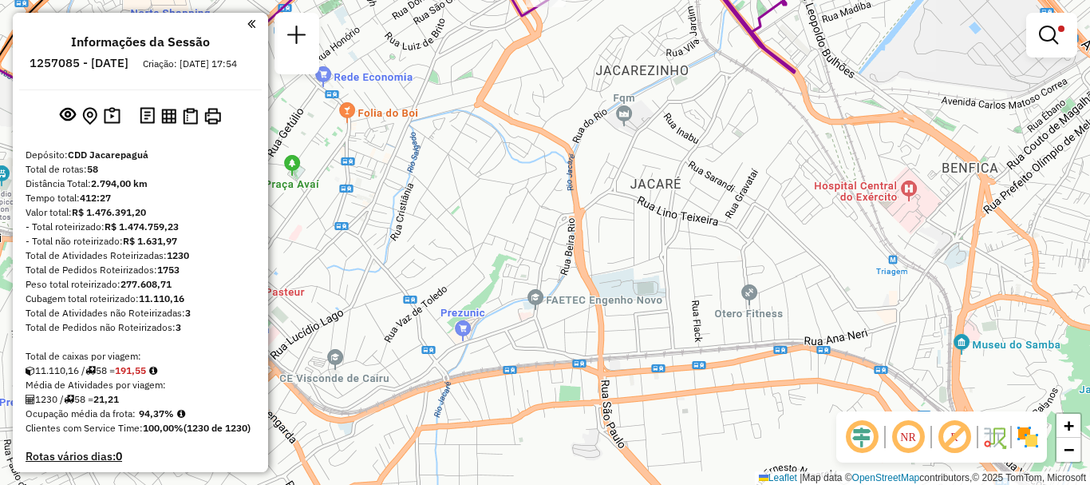
drag, startPoint x: 588, startPoint y: 180, endPoint x: 489, endPoint y: 225, distance: 109.3
click at [491, 217] on div "Limpar filtros Janela de atendimento Grade de atendimento Capacidade Transporta…" at bounding box center [545, 242] width 1090 height 485
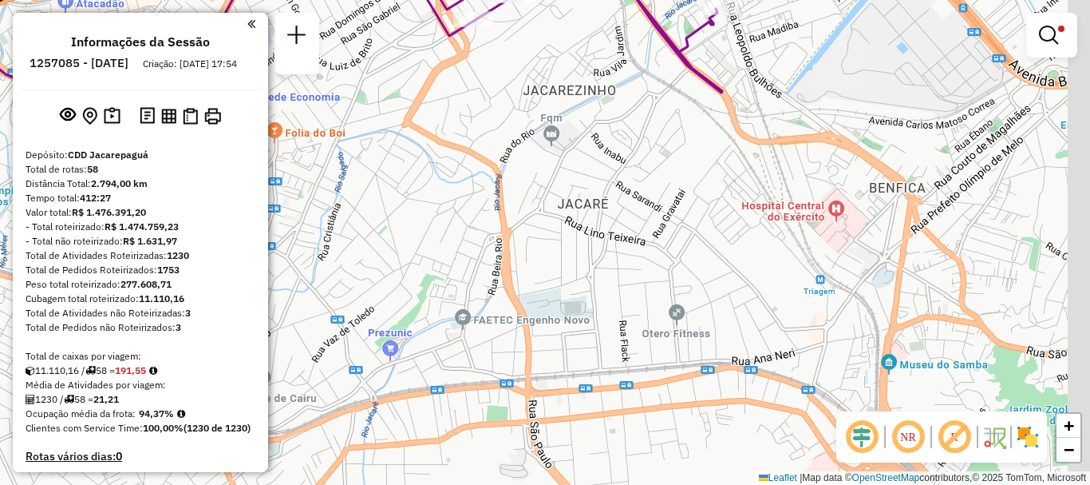
drag, startPoint x: 604, startPoint y: 218, endPoint x: 528, endPoint y: 240, distance: 79.1
click at [528, 240] on div "Limpar filtros Janela de atendimento Grade de atendimento Capacidade Transporta…" at bounding box center [545, 242] width 1090 height 485
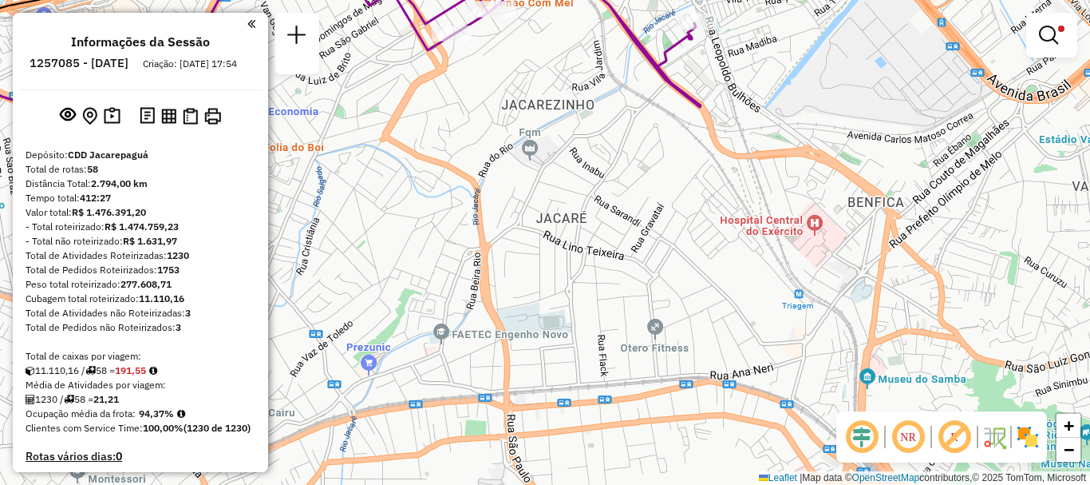
drag, startPoint x: 556, startPoint y: 259, endPoint x: 515, endPoint y: 286, distance: 49.2
click at [515, 286] on div "Limpar filtros Janela de atendimento Grade de atendimento Capacidade Transporta…" at bounding box center [545, 242] width 1090 height 485
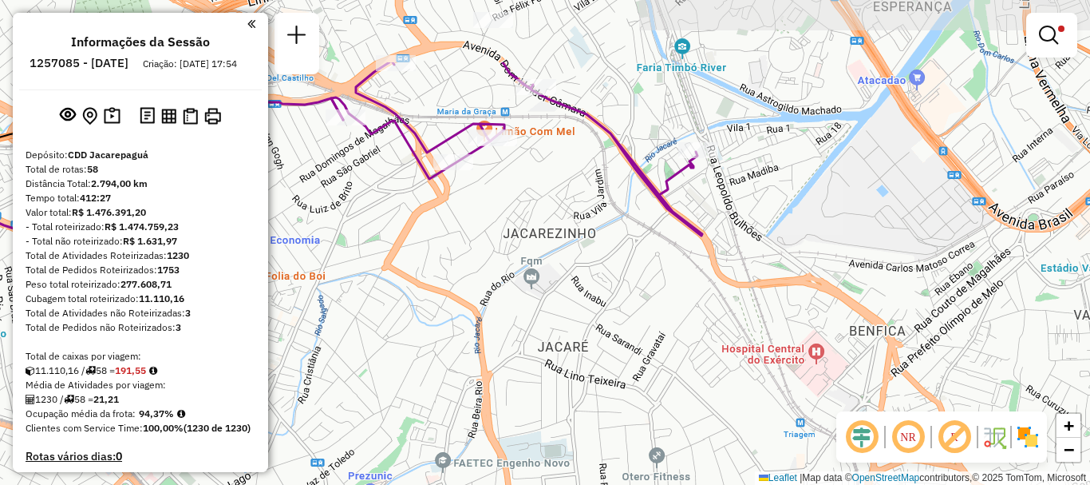
drag, startPoint x: 587, startPoint y: 314, endPoint x: 603, endPoint y: 378, distance: 65.8
click at [603, 378] on div "Limpar filtros Janela de atendimento Grade de atendimento Capacidade Transporta…" at bounding box center [545, 242] width 1090 height 485
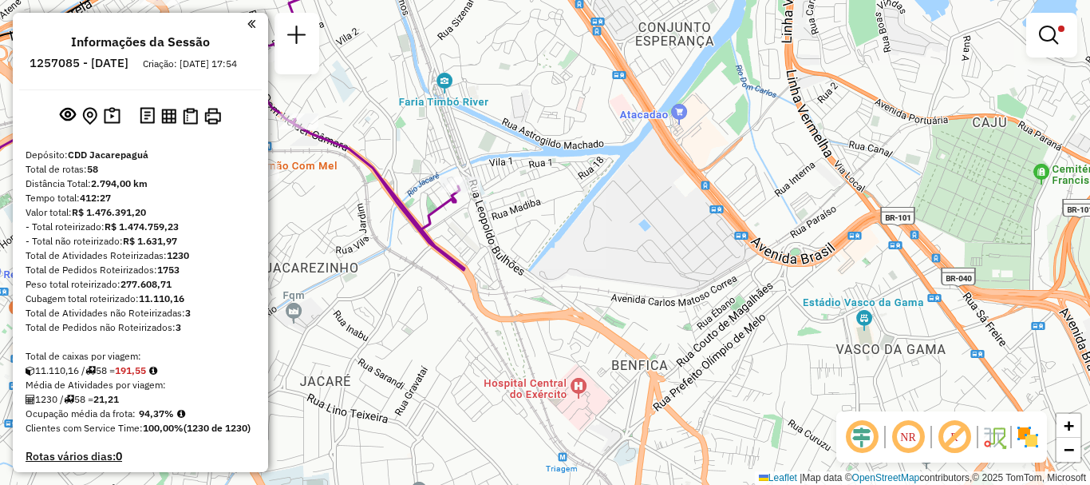
drag, startPoint x: 807, startPoint y: 356, endPoint x: 569, endPoint y: 390, distance: 240.3
click at [569, 390] on div "Limpar filtros Janela de atendimento Grade de atendimento Capacidade Transporta…" at bounding box center [545, 242] width 1090 height 485
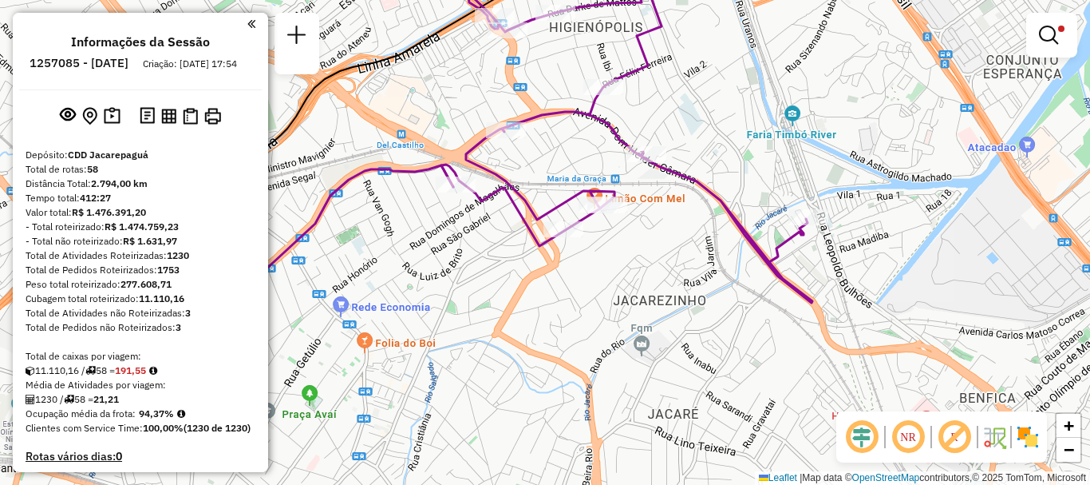
drag, startPoint x: 588, startPoint y: 251, endPoint x: 924, endPoint y: 340, distance: 347.7
click at [947, 342] on div "Limpar filtros Janela de atendimento Grade de atendimento Capacidade Transporta…" at bounding box center [545, 242] width 1090 height 485
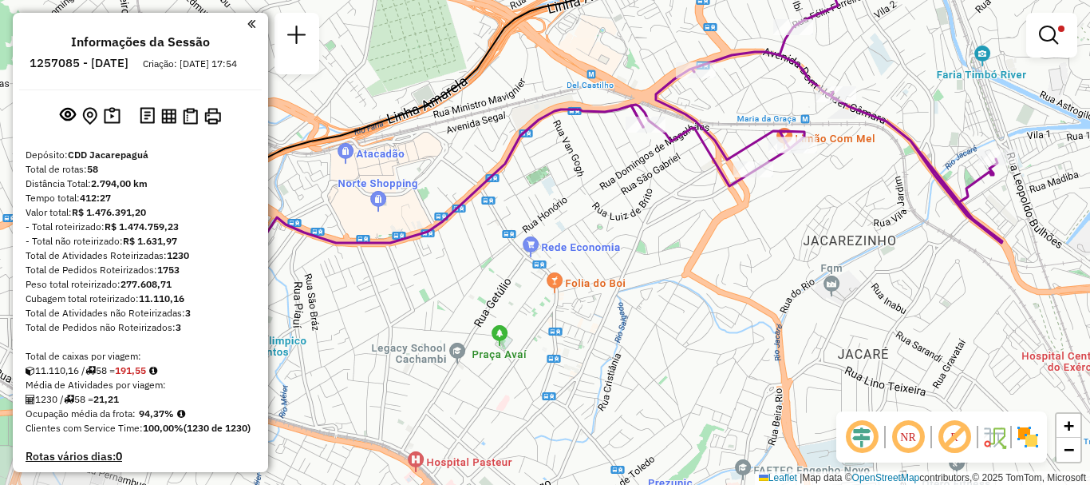
drag, startPoint x: 700, startPoint y: 254, endPoint x: 843, endPoint y: 156, distance: 173.4
click at [879, 136] on div "Limpar filtros Janela de atendimento Grade de atendimento Capacidade Transporta…" at bounding box center [545, 242] width 1090 height 485
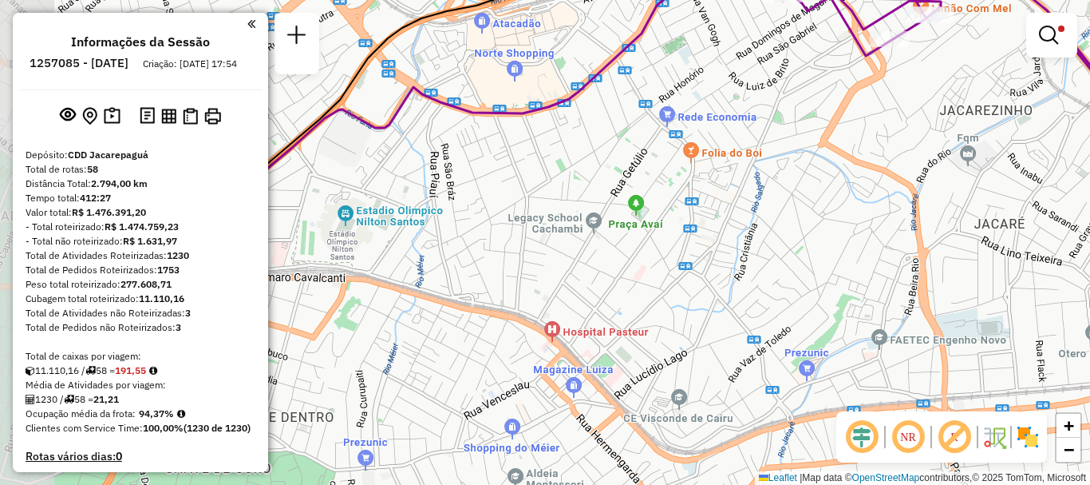
drag, startPoint x: 549, startPoint y: 357, endPoint x: 726, endPoint y: 212, distance: 228.5
click at [726, 212] on div "Limpar filtros Janela de atendimento Grade de atendimento Capacidade Transporta…" at bounding box center [545, 242] width 1090 height 485
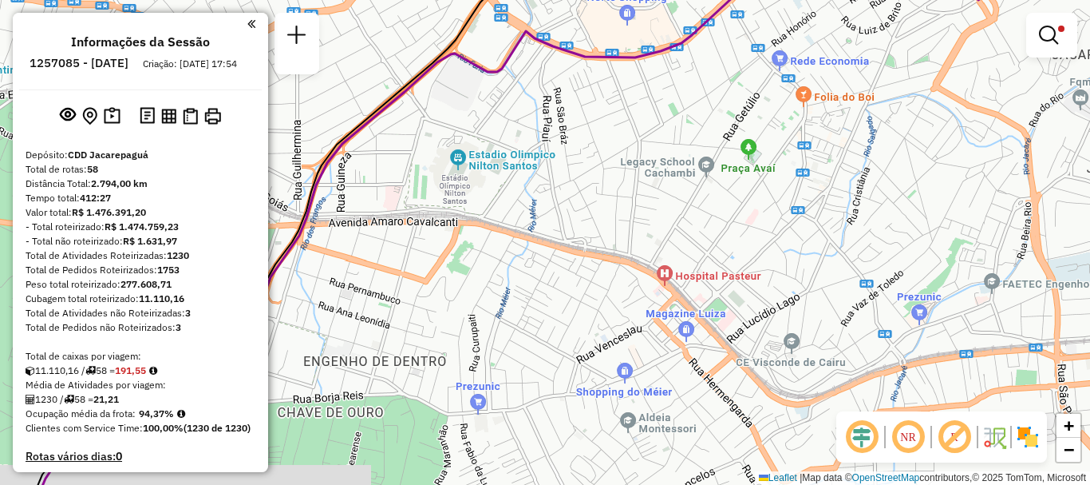
drag, startPoint x: 474, startPoint y: 291, endPoint x: 488, endPoint y: 278, distance: 18.6
click at [488, 278] on div "Limpar filtros Janela de atendimento Grade de atendimento Capacidade Transporta…" at bounding box center [545, 242] width 1090 height 485
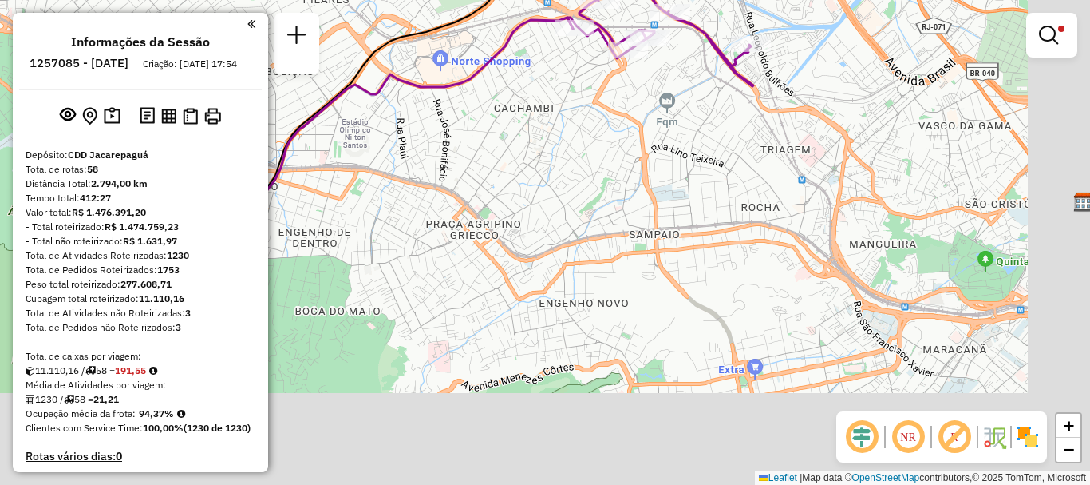
drag, startPoint x: 541, startPoint y: 368, endPoint x: 345, endPoint y: 231, distance: 239.6
click at [345, 231] on div "Limpar filtros Janela de atendimento Grade de atendimento Capacidade Transporta…" at bounding box center [545, 242] width 1090 height 485
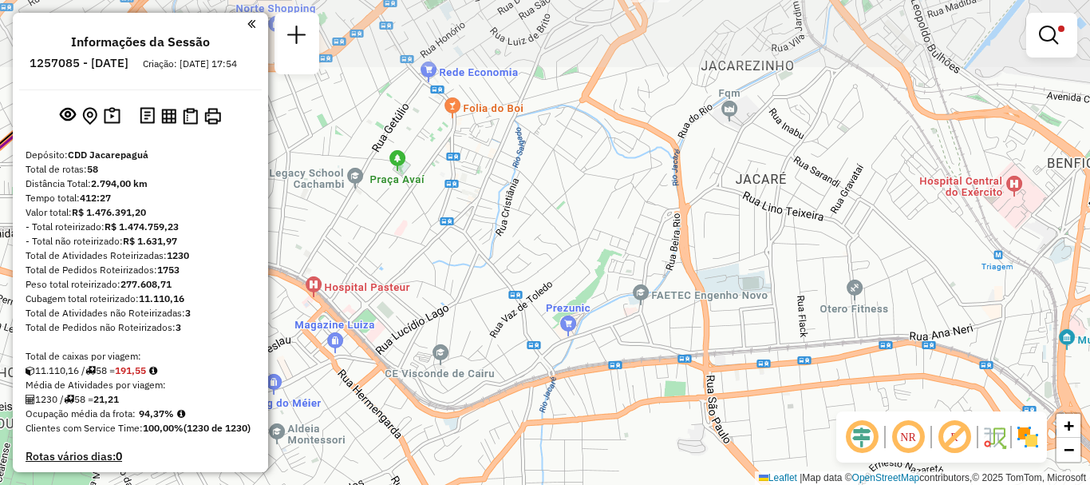
drag, startPoint x: 474, startPoint y: 183, endPoint x: 449, endPoint y: 350, distance: 168.8
click at [449, 350] on div "Limpar filtros Janela de atendimento Grade de atendimento Capacidade Transporta…" at bounding box center [545, 242] width 1090 height 485
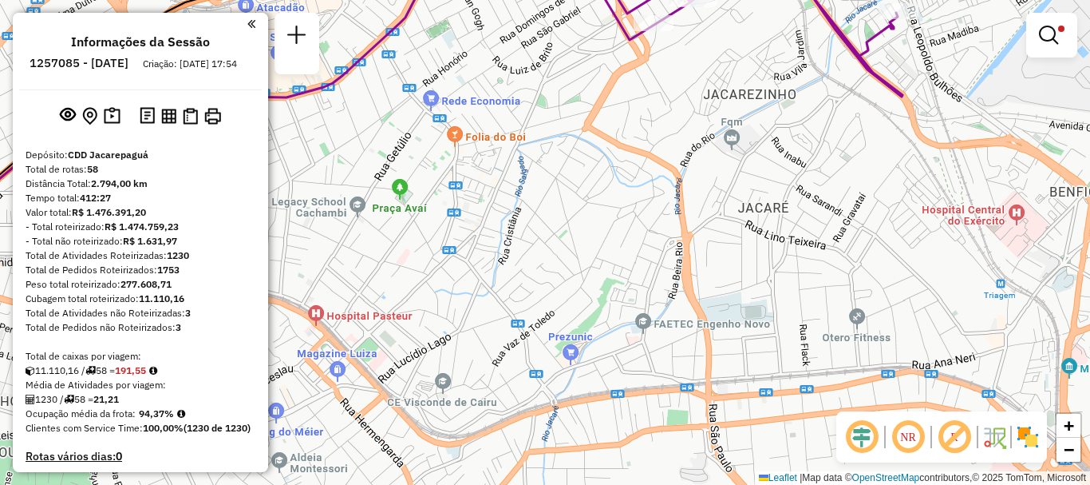
drag, startPoint x: 452, startPoint y: 303, endPoint x: 456, endPoint y: 341, distance: 37.7
click at [456, 341] on div "Limpar filtros Janela de atendimento Grade de atendimento Capacidade Transporta…" at bounding box center [545, 242] width 1090 height 485
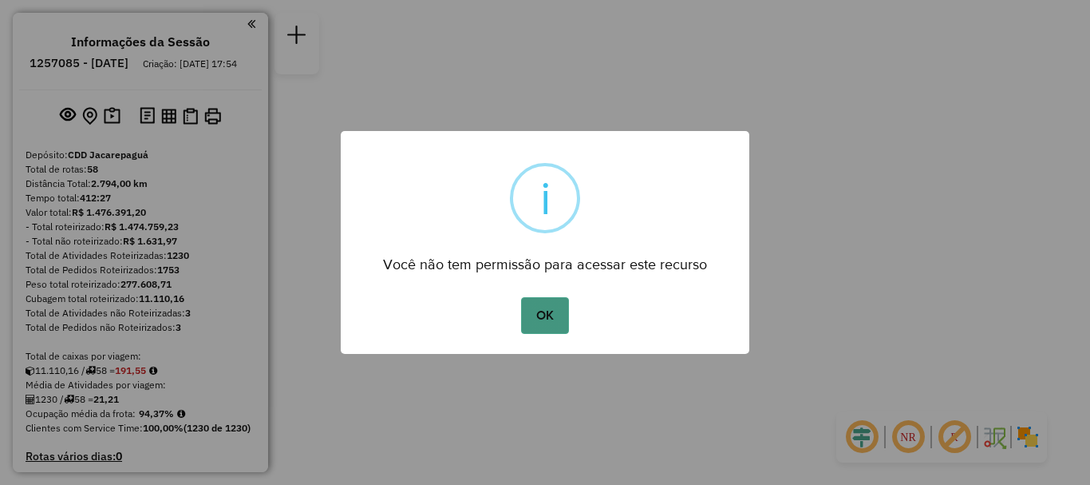
click at [525, 312] on button "OK" at bounding box center [544, 315] width 47 height 37
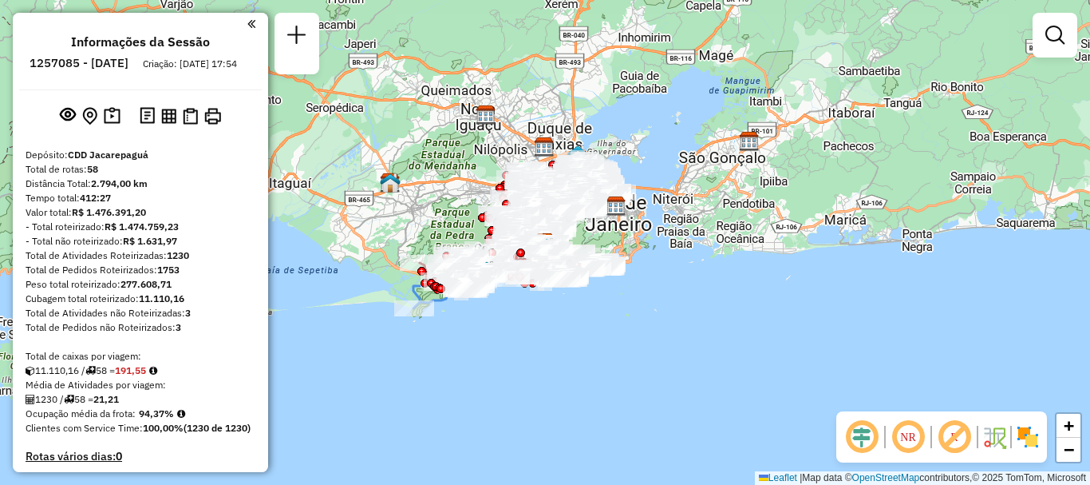
click at [1054, 42] on em at bounding box center [1055, 35] width 19 height 19
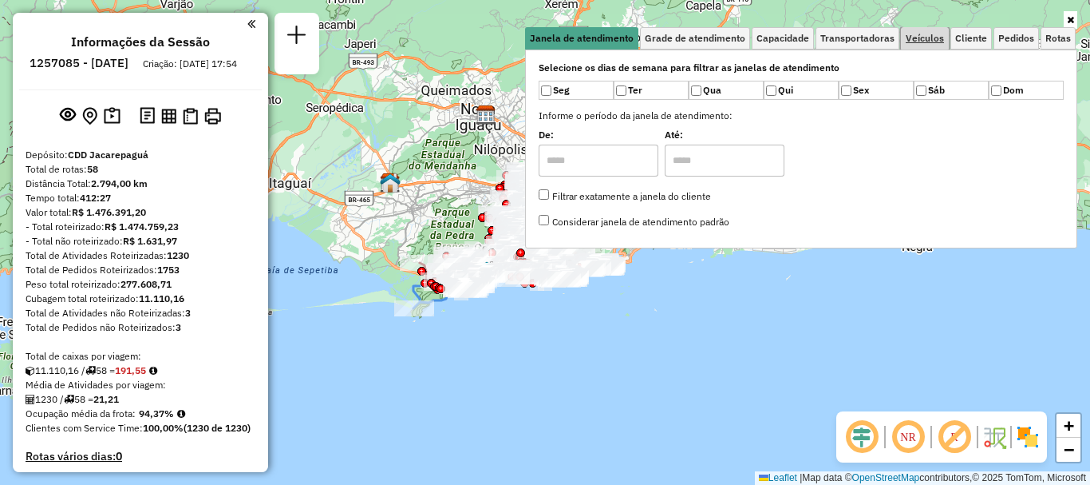
click at [910, 38] on span "Veículos" at bounding box center [925, 39] width 38 height 10
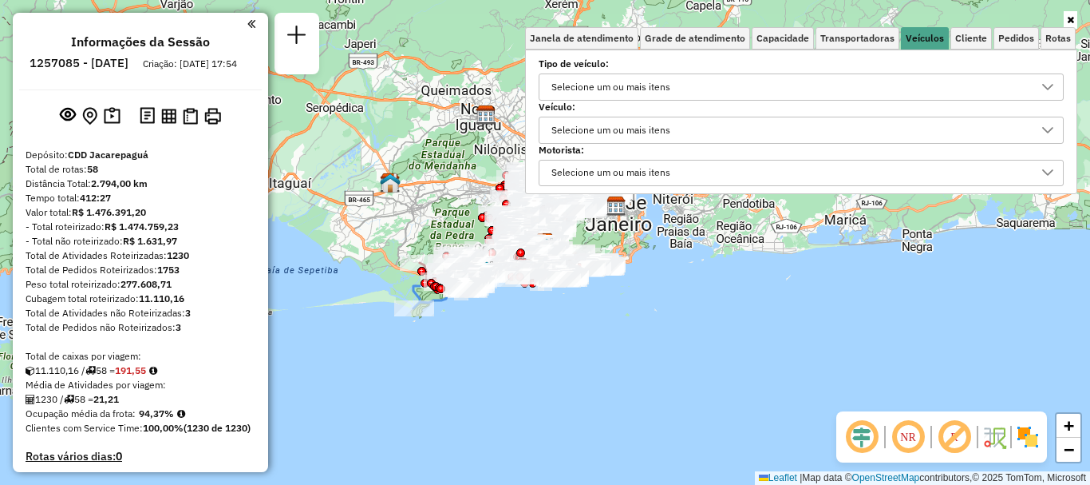
click at [700, 131] on div "Selecione um ou mais itens" at bounding box center [789, 130] width 487 height 26
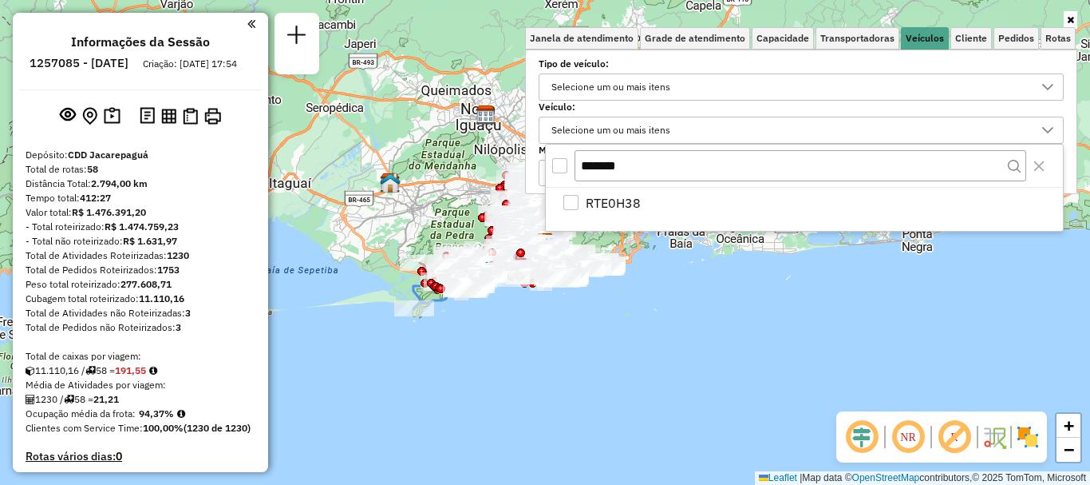
type input "*******"
click at [587, 220] on div "RTE0H38" at bounding box center [804, 209] width 517 height 43
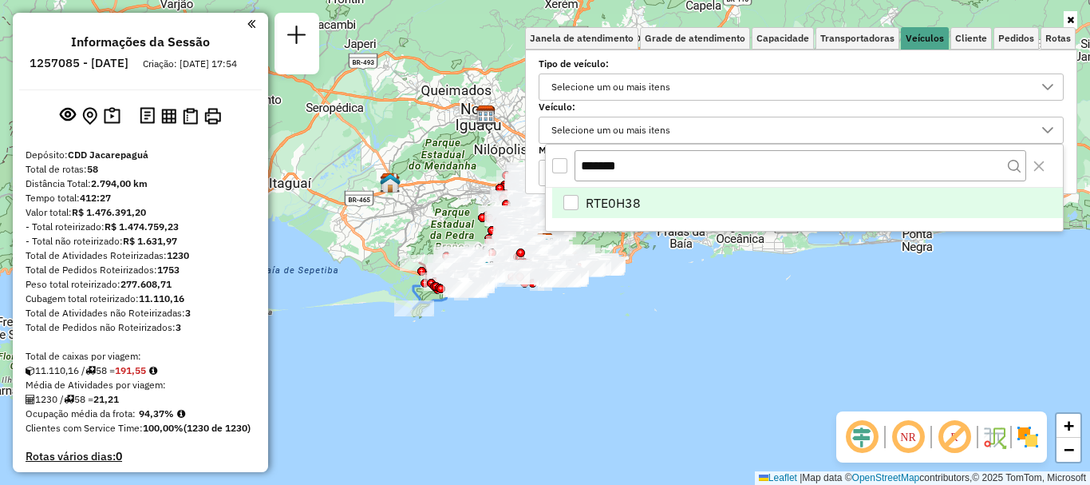
click at [593, 203] on span "RTE0H38" at bounding box center [613, 202] width 55 height 19
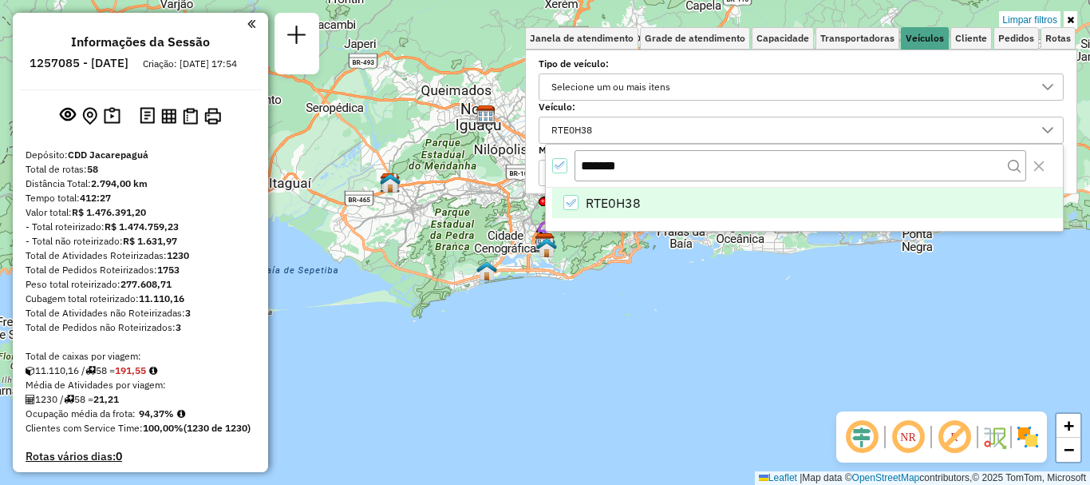
click at [550, 272] on div "Limpar filtros Janela de atendimento Grade de atendimento Capacidade Transporta…" at bounding box center [545, 242] width 1090 height 485
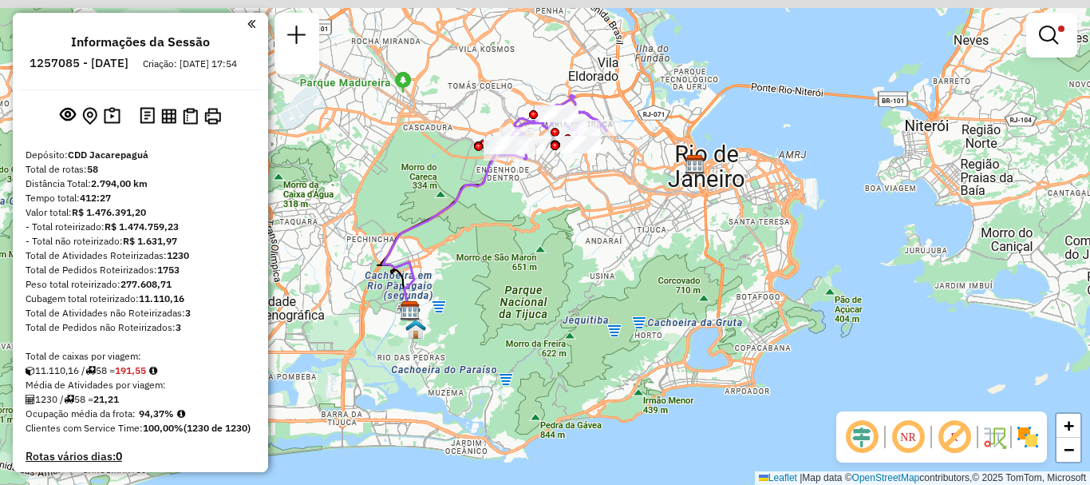
drag, startPoint x: 619, startPoint y: 147, endPoint x: 600, endPoint y: 286, distance: 140.2
click at [601, 286] on div "Limpar filtros Janela de atendimento Grade de atendimento Capacidade Transporta…" at bounding box center [545, 242] width 1090 height 485
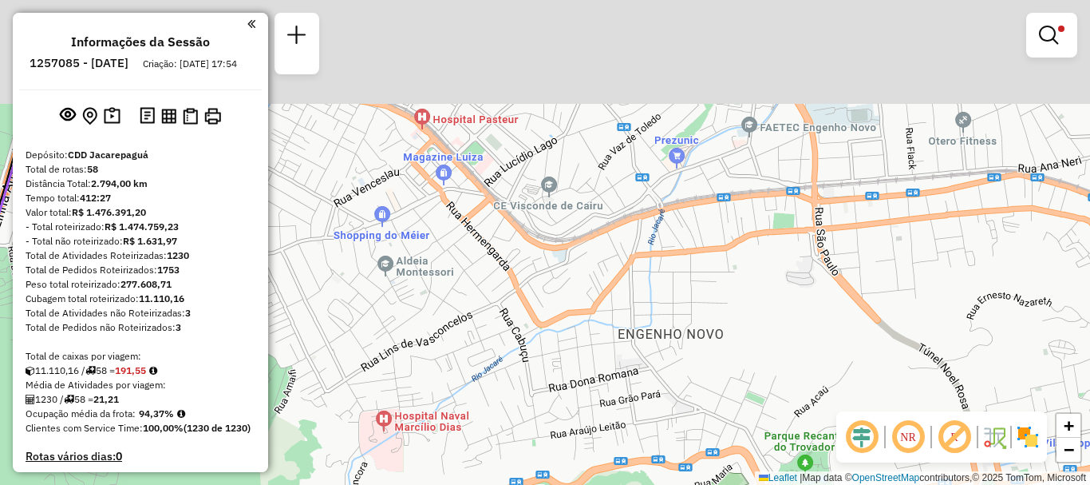
drag, startPoint x: 564, startPoint y: 175, endPoint x: 568, endPoint y: 370, distance: 194.8
click at [559, 429] on div "Limpar filtros Janela de atendimento Grade de atendimento Capacidade Transporta…" at bounding box center [545, 242] width 1090 height 485
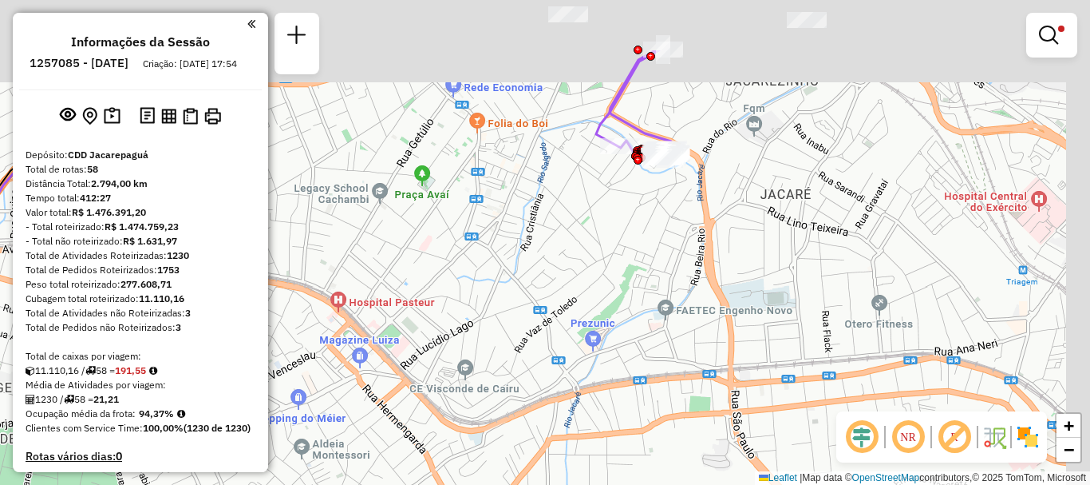
drag, startPoint x: 721, startPoint y: 119, endPoint x: 590, endPoint y: 260, distance: 192.6
click at [590, 260] on div "Limpar filtros Janela de atendimento Grade de atendimento Capacidade Transporta…" at bounding box center [545, 242] width 1090 height 485
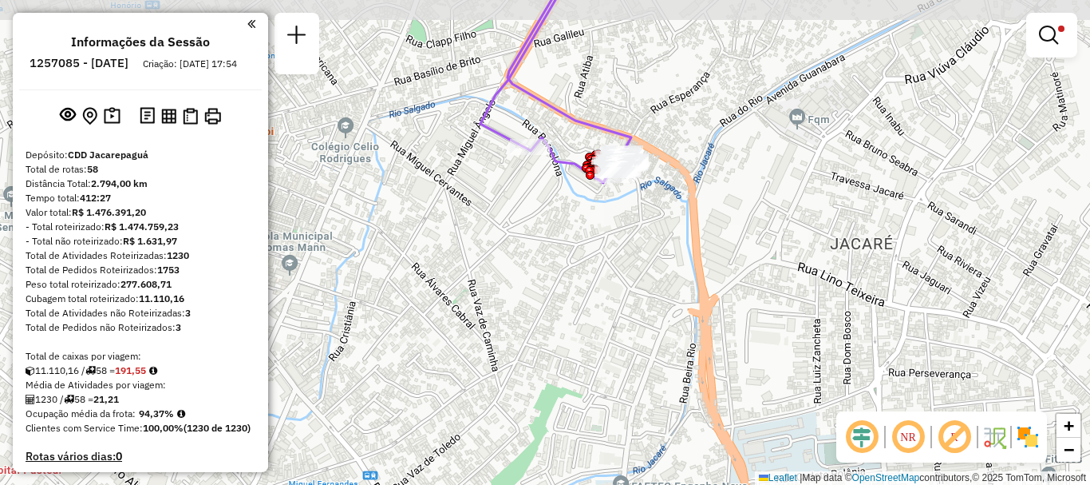
drag, startPoint x: 653, startPoint y: 218, endPoint x: 635, endPoint y: 285, distance: 69.5
click at [635, 284] on div "Limpar filtros Janela de atendimento Grade de atendimento Capacidade Transporta…" at bounding box center [545, 242] width 1090 height 485
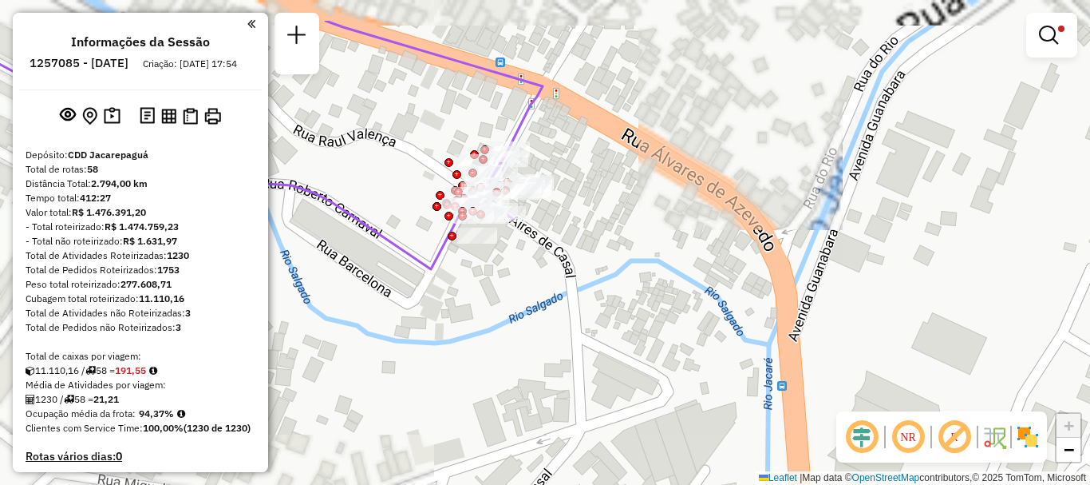
drag, startPoint x: 627, startPoint y: 227, endPoint x: 622, endPoint y: 315, distance: 88.8
click at [622, 315] on div "Limpar filtros Janela de atendimento Grade de atendimento Capacidade Transporta…" at bounding box center [545, 242] width 1090 height 485
